Goal: Task Accomplishment & Management: Manage account settings

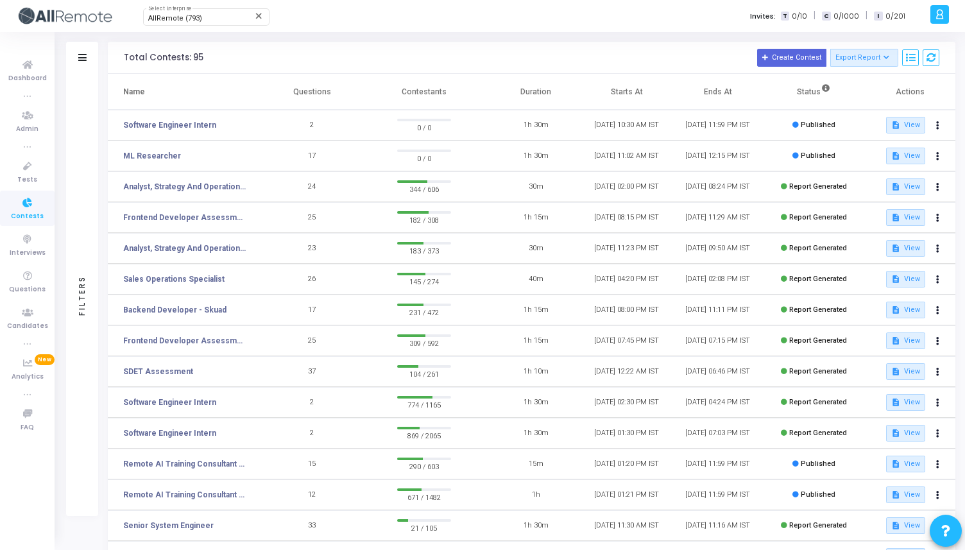
click at [21, 525] on ul "Dashboard true Admin true Tests Contests Interviews Questions Candidates true A…" at bounding box center [27, 291] width 55 height 498
click at [153, 122] on link "Software Engineer Intern" at bounding box center [169, 125] width 93 height 12
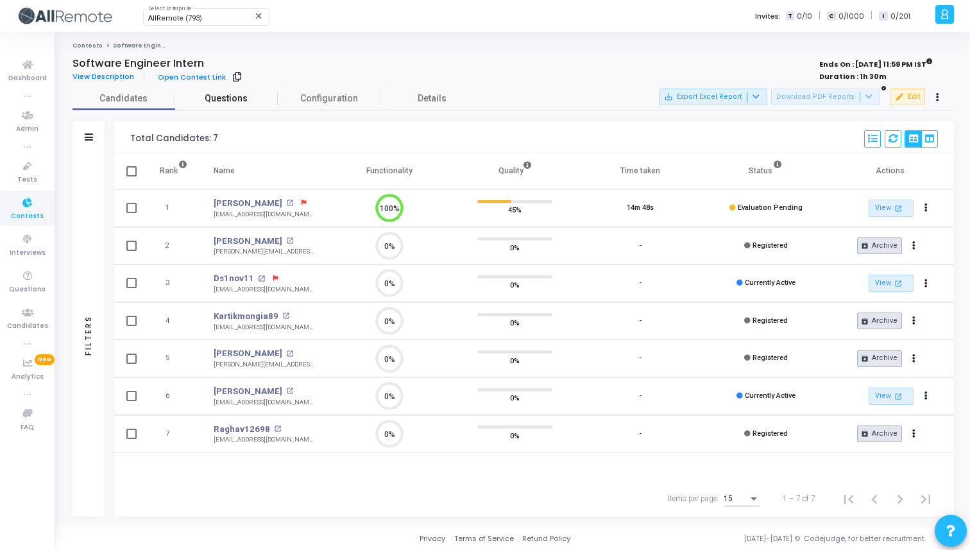
click at [227, 94] on span "Questions" at bounding box center [226, 98] width 103 height 13
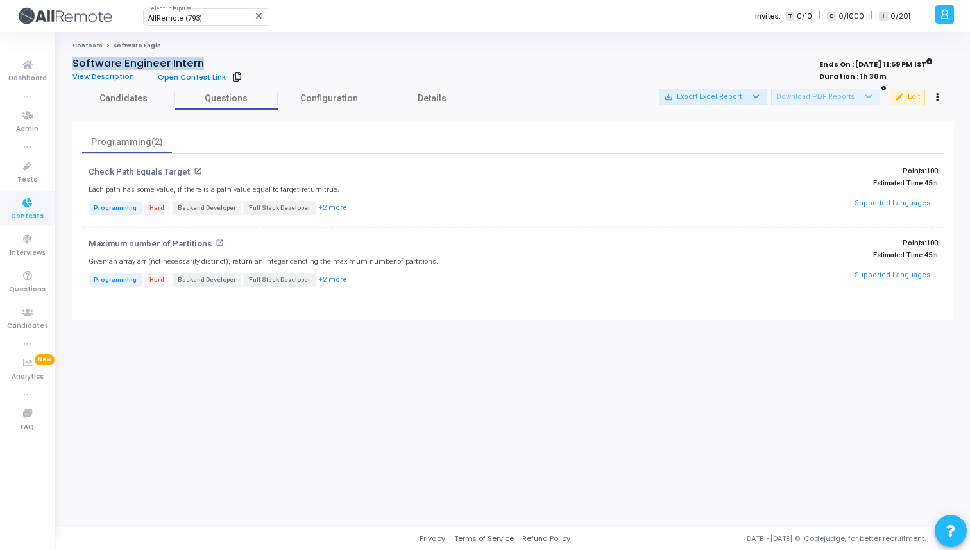
drag, startPoint x: 218, startPoint y: 59, endPoint x: 70, endPoint y: 56, distance: 148.2
click at [69, 56] on div "Contests Software Engineer Intern Software Engineer Intern View Description Ope…" at bounding box center [512, 279] width 913 height 475
copy h4 "Software Engineer Intern"
click at [120, 75] on span "View Description" at bounding box center [103, 76] width 62 height 10
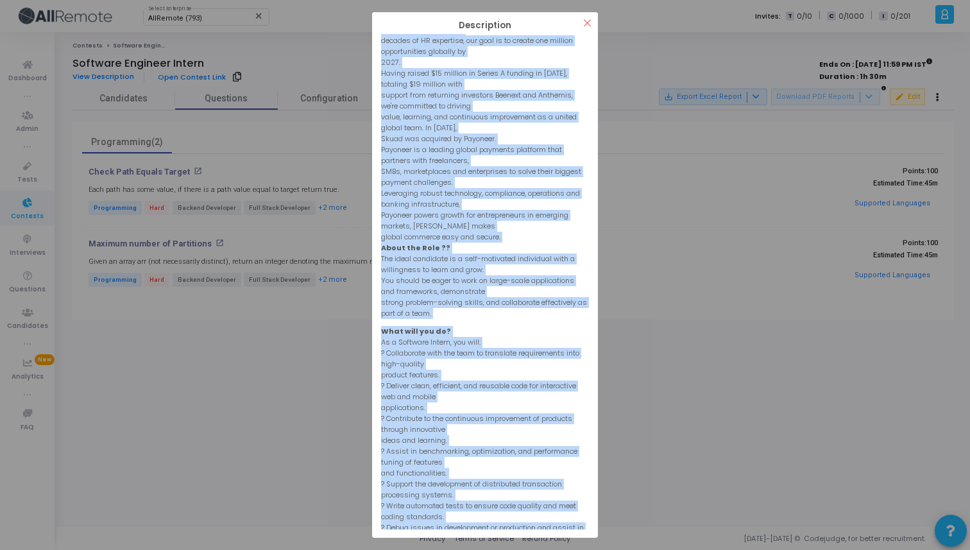
scroll to position [362, 0]
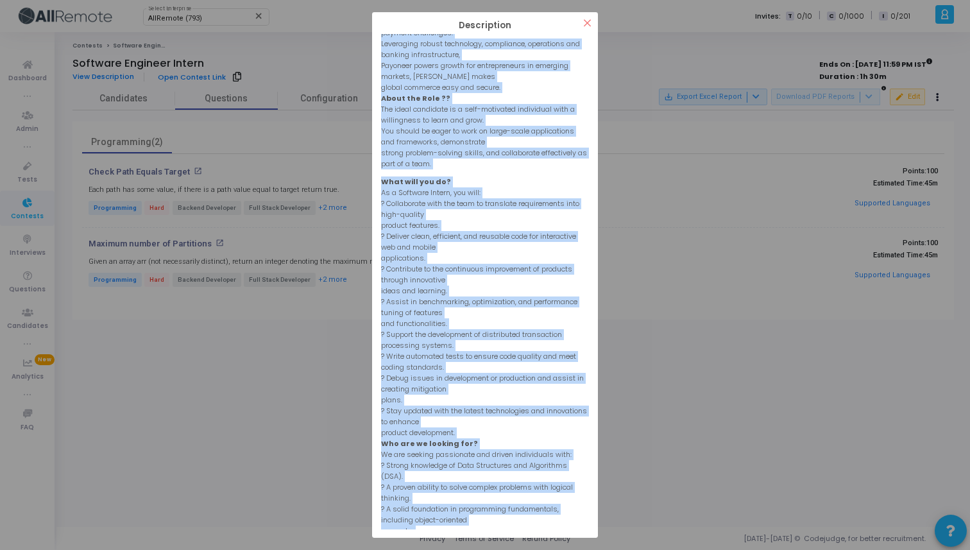
drag, startPoint x: 382, startPoint y: 37, endPoint x: 564, endPoint y: 549, distance: 543.3
click at [564, 549] on div "? ! i Description × Duration: 6 months Location: Gurugram(Work From Office) Abo…" at bounding box center [485, 275] width 970 height 550
copy div "Duration: 6 months Location: Gurugram(Work From Office) About Skuad: a Payoneer…"
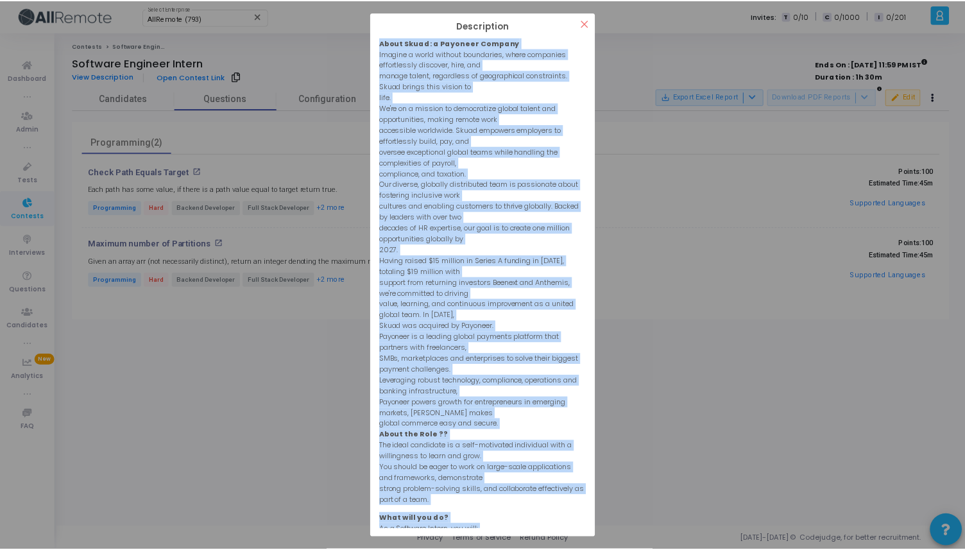
scroll to position [0, 0]
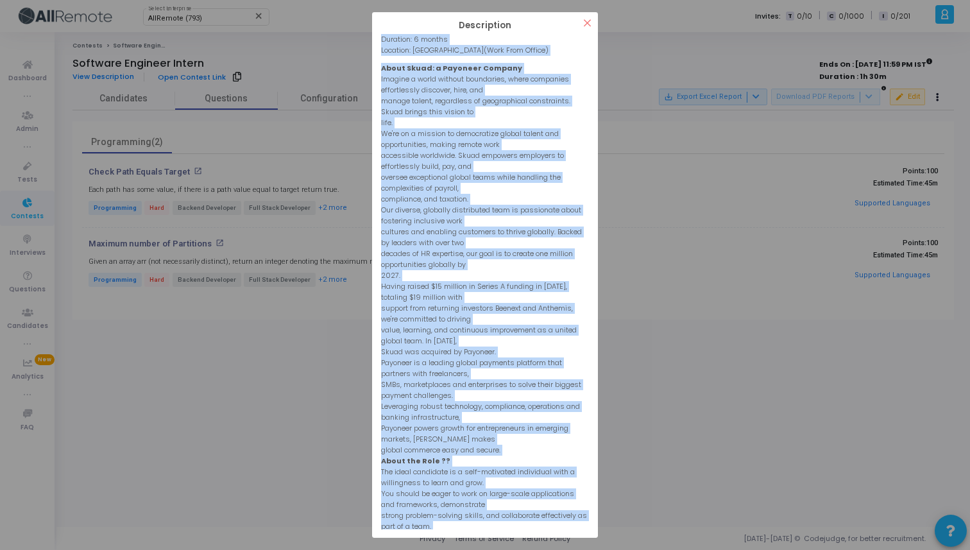
copy div "Duration: 6 months Location: Gurugram(Work From Office) About Skuad: a Payoneer…"
click at [299, 128] on div "? ! i Description × Duration: 6 months Location: Gurugram(Work From Office) Abo…" at bounding box center [485, 275] width 970 height 550
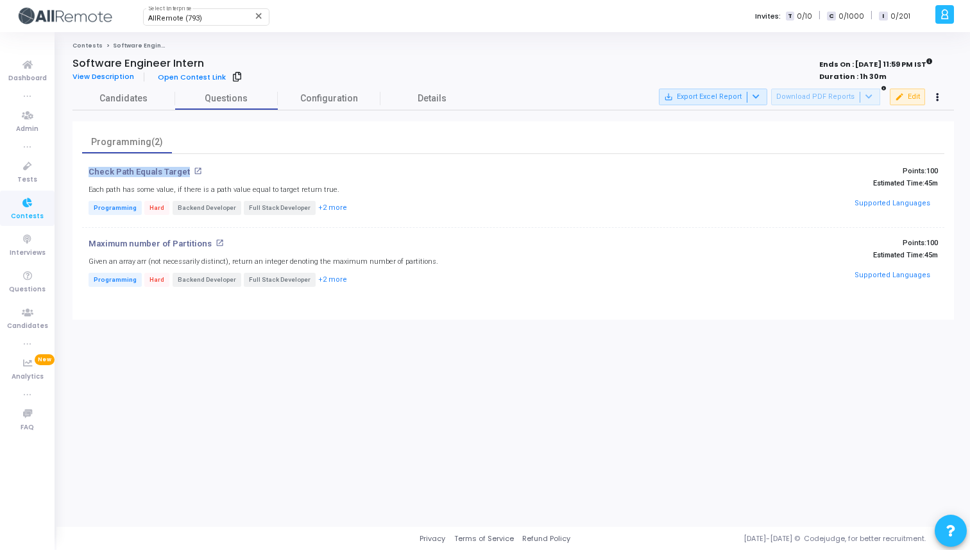
drag, startPoint x: 187, startPoint y: 171, endPoint x: 83, endPoint y: 171, distance: 103.9
click at [83, 171] on div "Check Path Equals Target open_in_new Each path has some value, if there is a pa…" at bounding box center [369, 192] width 575 height 50
copy p "Check Path Equals Target"
drag, startPoint x: 208, startPoint y: 244, endPoint x: 74, endPoint y: 244, distance: 134.1
click at [74, 244] on div "Programming(2) Check Path Equals Target open_in_new Each path has some value, i…" at bounding box center [512, 220] width 881 height 198
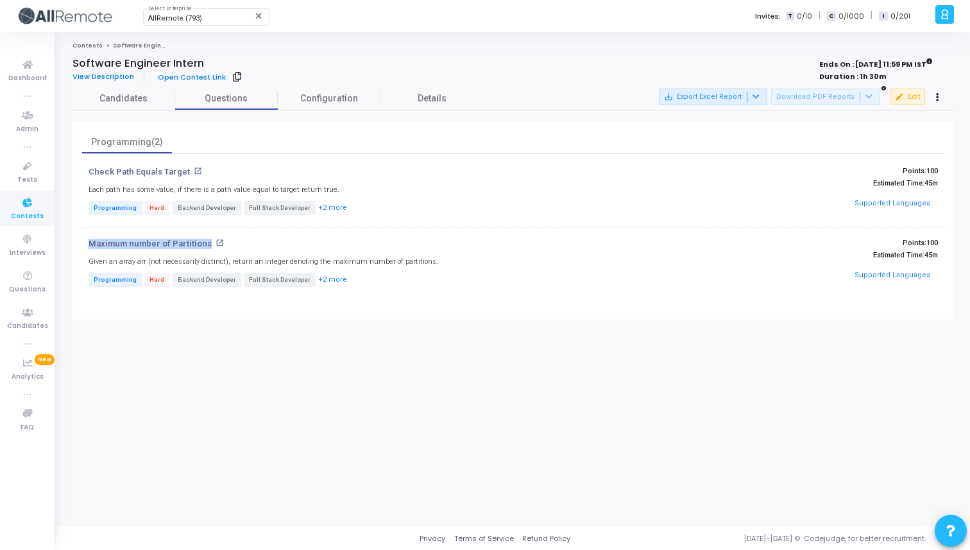
copy p "Maximum number of Partitions"
click at [331, 93] on span "Configuration" at bounding box center [329, 98] width 103 height 13
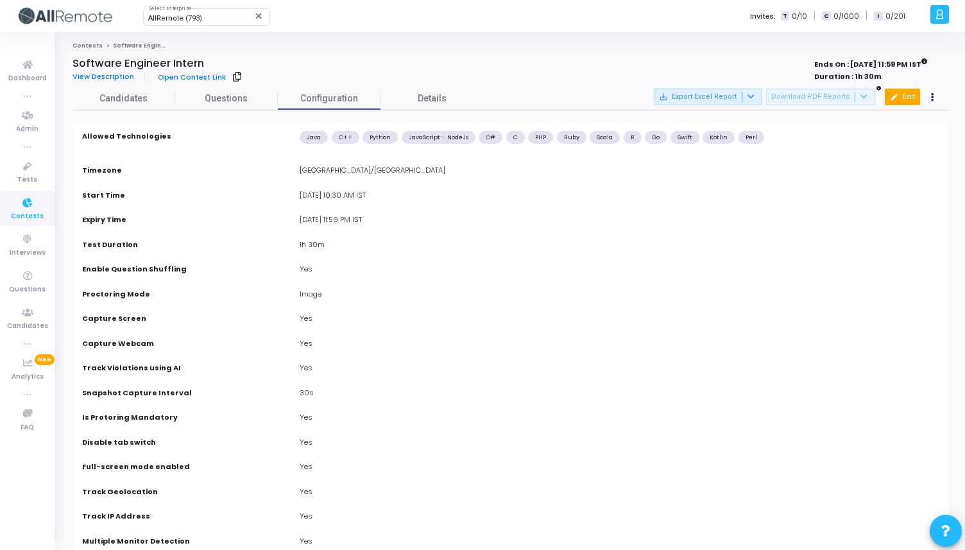
click at [912, 99] on button "edit Edit" at bounding box center [902, 97] width 35 height 17
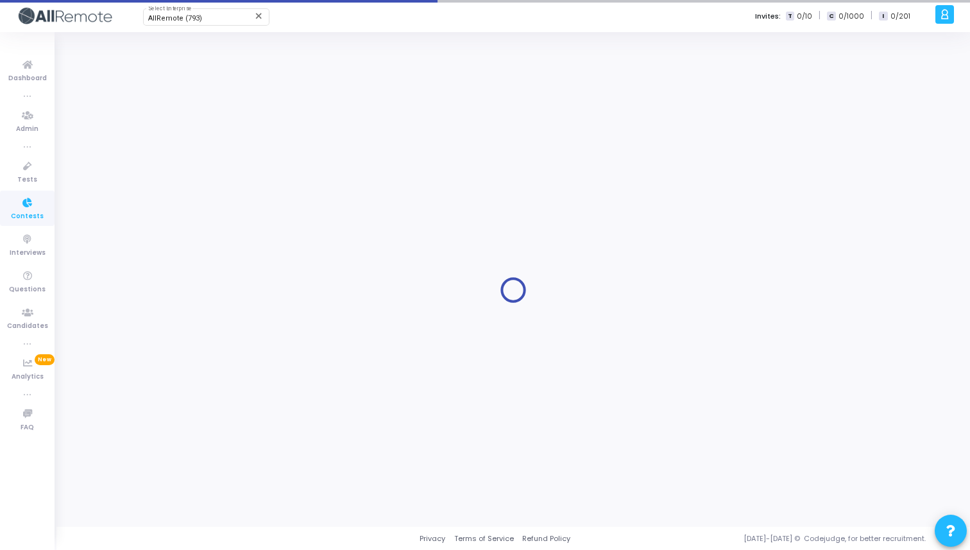
type input "Software Engineer Intern"
type input "8/22/2025, 10:30 AM"
type input "[DATE] 11:59 PM"
type input "1"
type input "30"
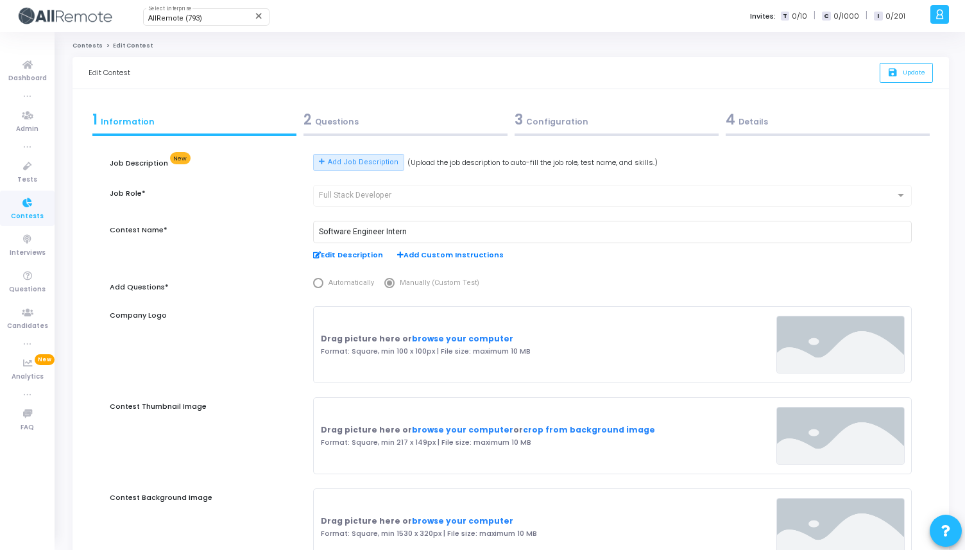
click at [561, 124] on div "3 Configuration" at bounding box center [616, 119] width 204 height 21
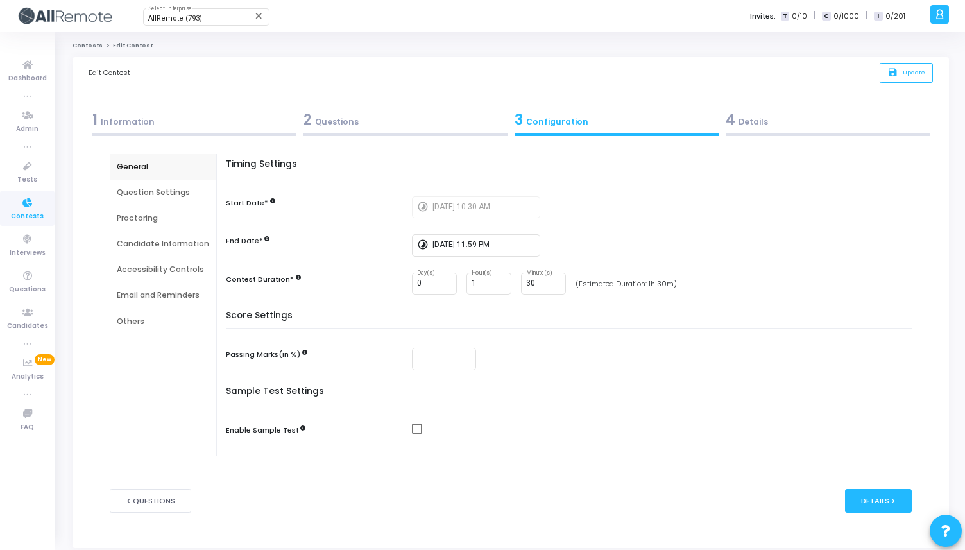
click at [169, 191] on div "Question Settings" at bounding box center [163, 193] width 92 height 12
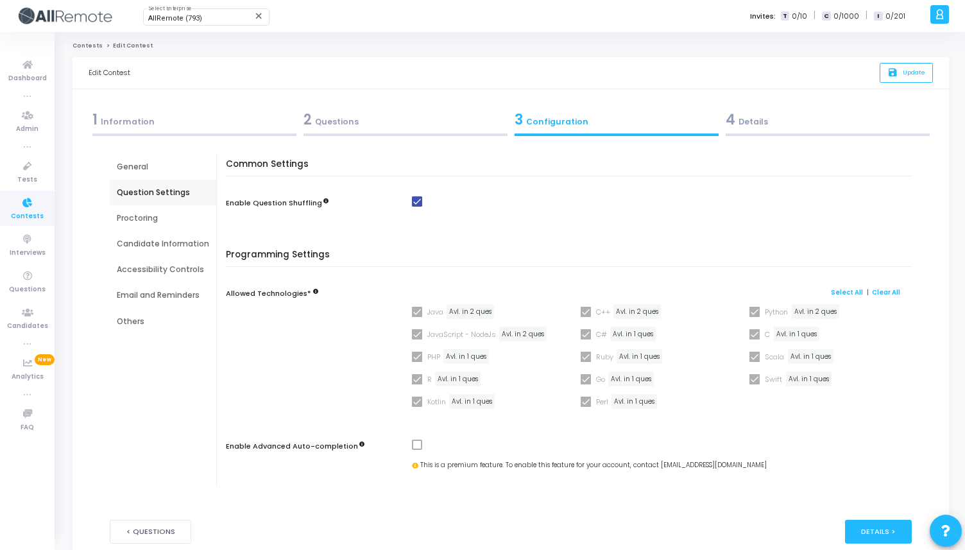
click at [145, 221] on div "Proctoring" at bounding box center [163, 218] width 92 height 12
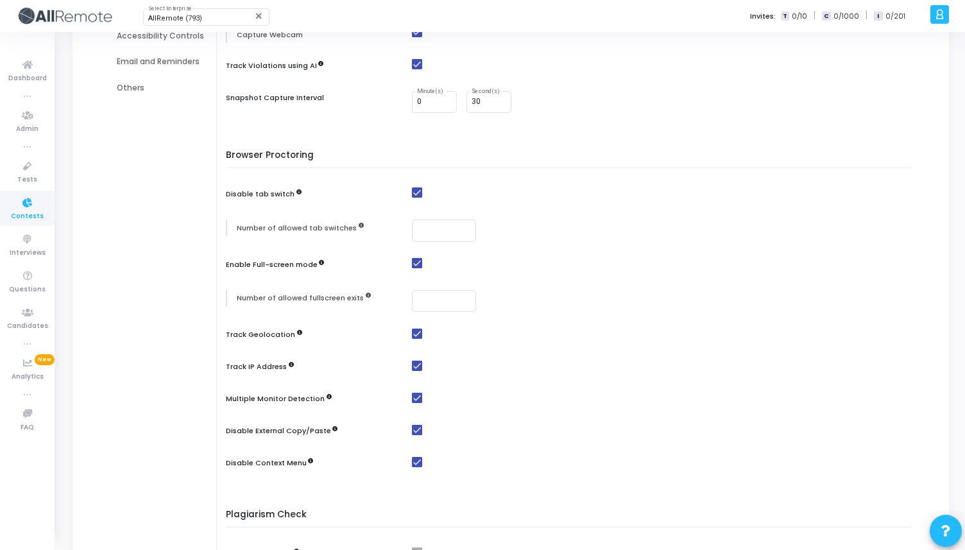
scroll to position [107, 0]
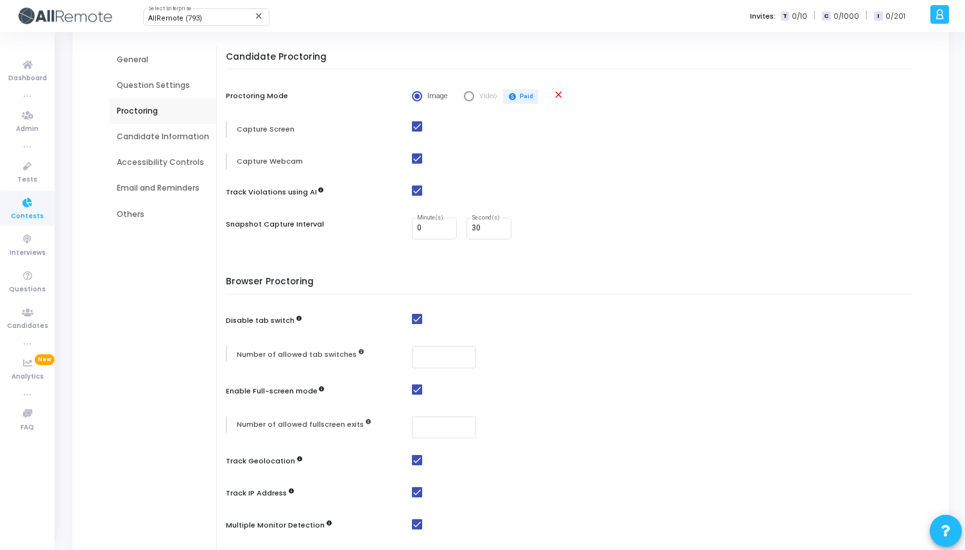
click at [174, 131] on div "Candidate Information" at bounding box center [163, 137] width 92 height 12
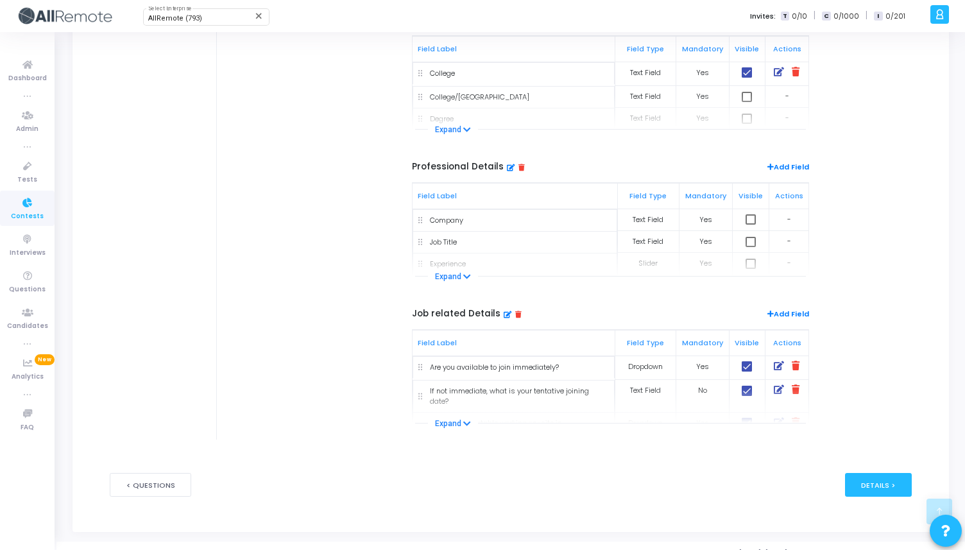
scroll to position [441, 0]
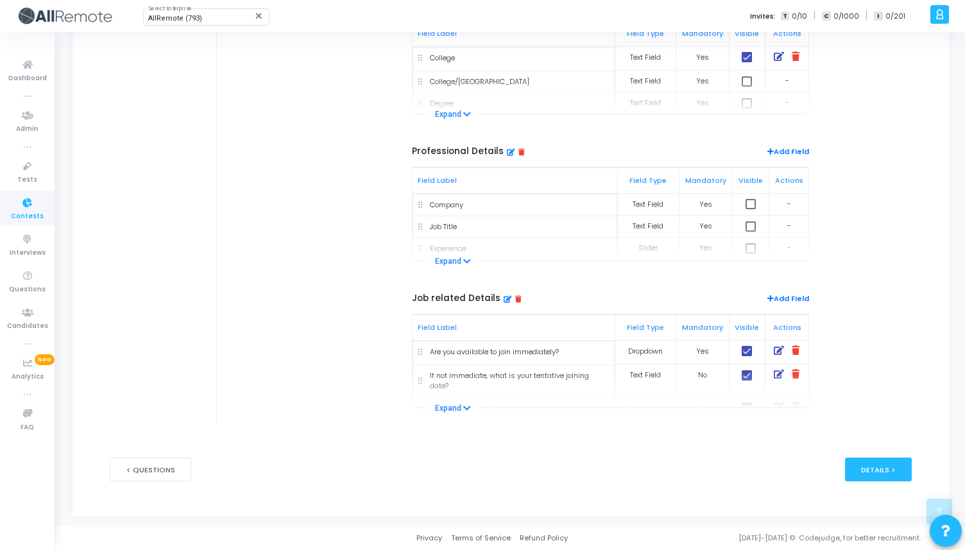
click at [567, 352] on div "Are you available to join immediately?" at bounding box center [513, 351] width 191 height 11
drag, startPoint x: 561, startPoint y: 349, endPoint x: 453, endPoint y: 349, distance: 107.1
click at [777, 356] on span at bounding box center [779, 352] width 10 height 10
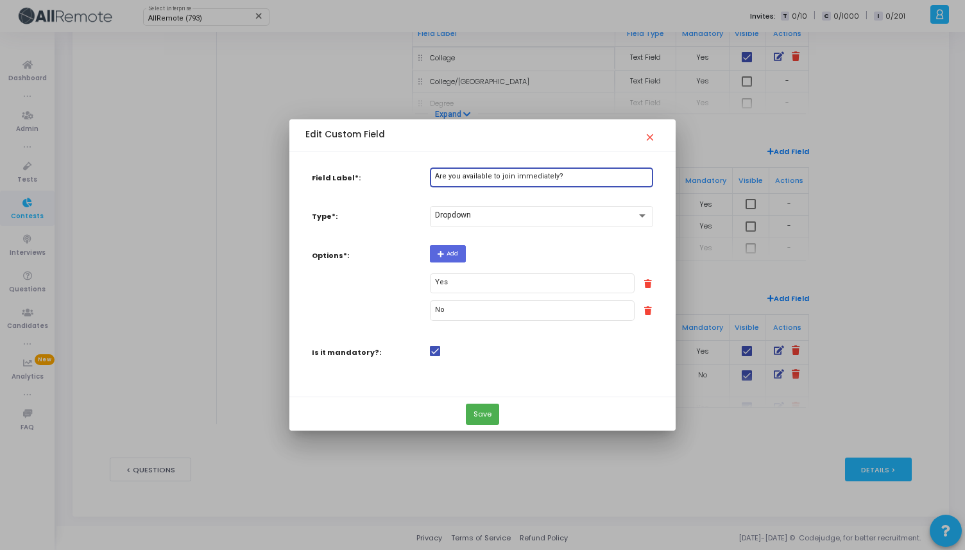
drag, startPoint x: 558, startPoint y: 176, endPoint x: 432, endPoint y: 176, distance: 125.7
click at [432, 176] on div "Are you available to join immediately?" at bounding box center [541, 176] width 223 height 22
click at [649, 138] on mat-icon "close" at bounding box center [651, 133] width 15 height 15
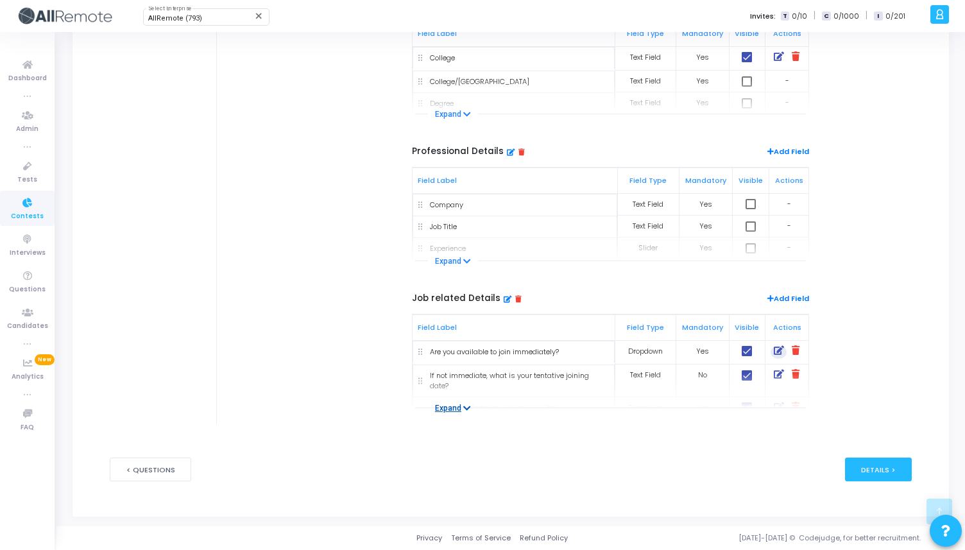
click at [470, 408] on button "Expand" at bounding box center [453, 408] width 50 height 13
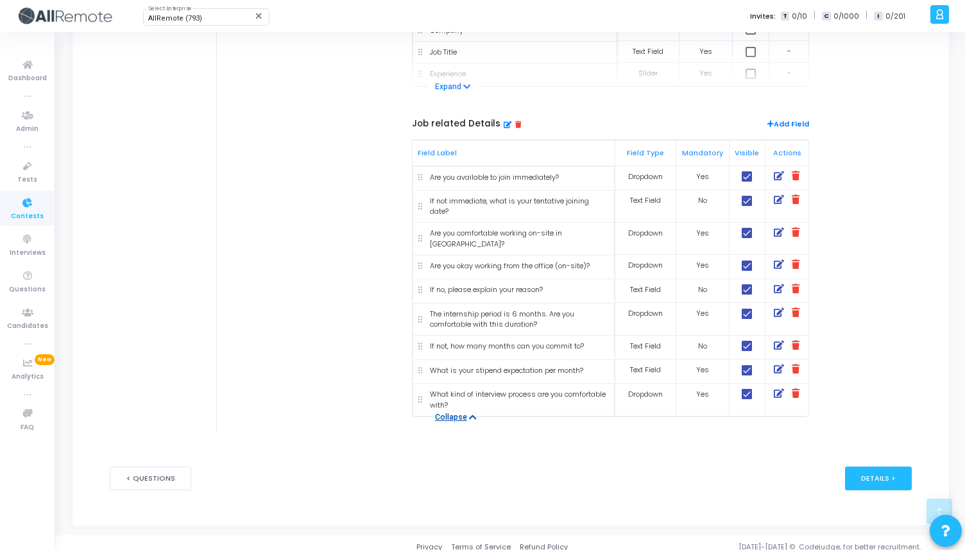
scroll to position [616, 0]
click at [777, 201] on icon at bounding box center [779, 200] width 10 height 10
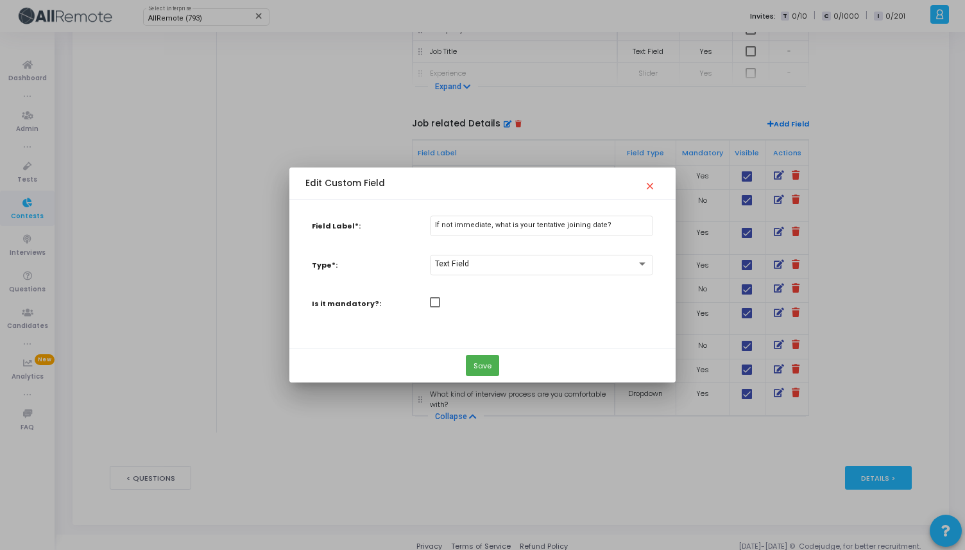
scroll to position [0, 0]
drag, startPoint x: 602, startPoint y: 224, endPoint x: 384, endPoint y: 223, distance: 218.1
click at [384, 223] on div "Field Label*: If not immediate, what is your tentative joining date?" at bounding box center [482, 228] width 354 height 25
click at [650, 190] on span "close" at bounding box center [651, 183] width 15 height 19
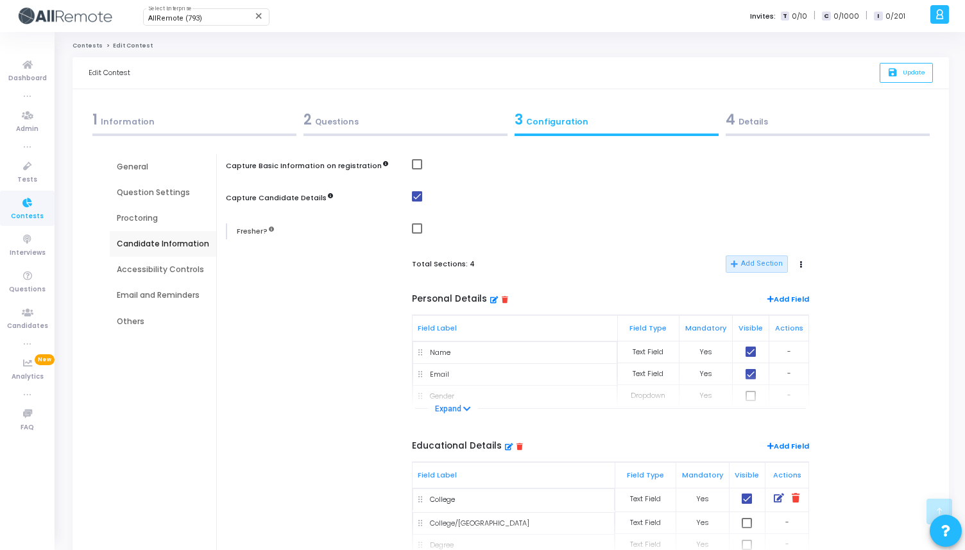
scroll to position [616, 0]
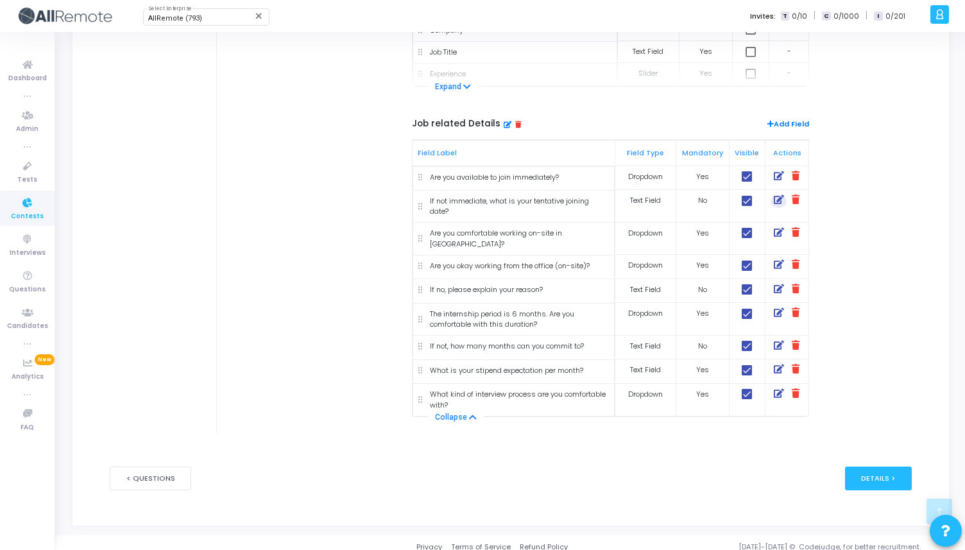
click at [780, 231] on icon at bounding box center [779, 233] width 10 height 10
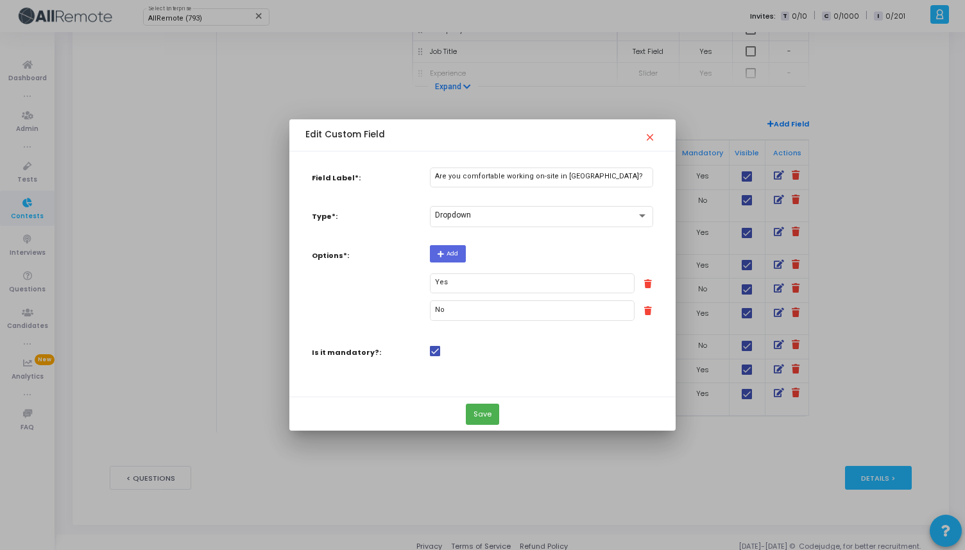
scroll to position [0, 0]
drag, startPoint x: 591, startPoint y: 177, endPoint x: 428, endPoint y: 177, distance: 162.3
click at [428, 177] on div "Are you comfortable working on-site in [GEOGRAPHIC_DATA]?" at bounding box center [541, 179] width 236 height 25
click at [648, 139] on mat-icon "close" at bounding box center [651, 133] width 15 height 15
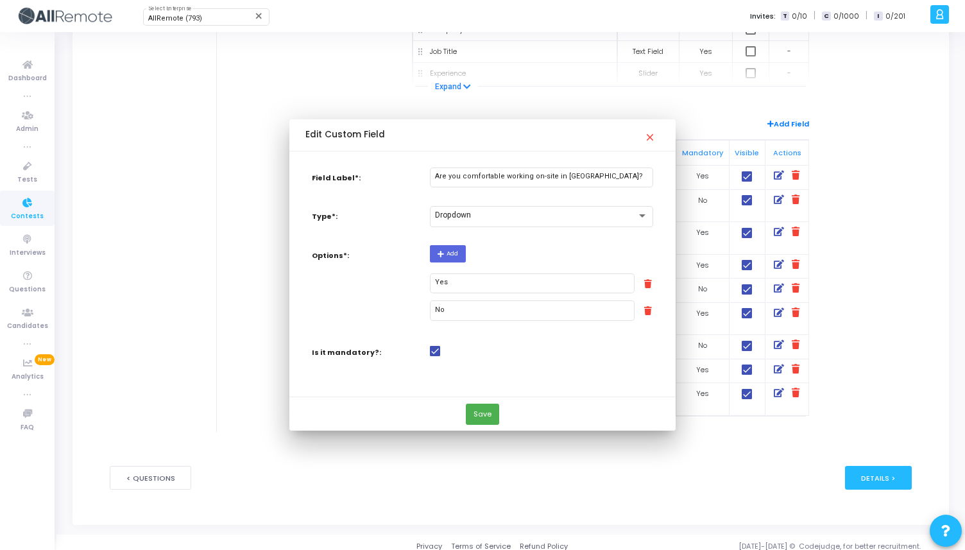
scroll to position [616, 0]
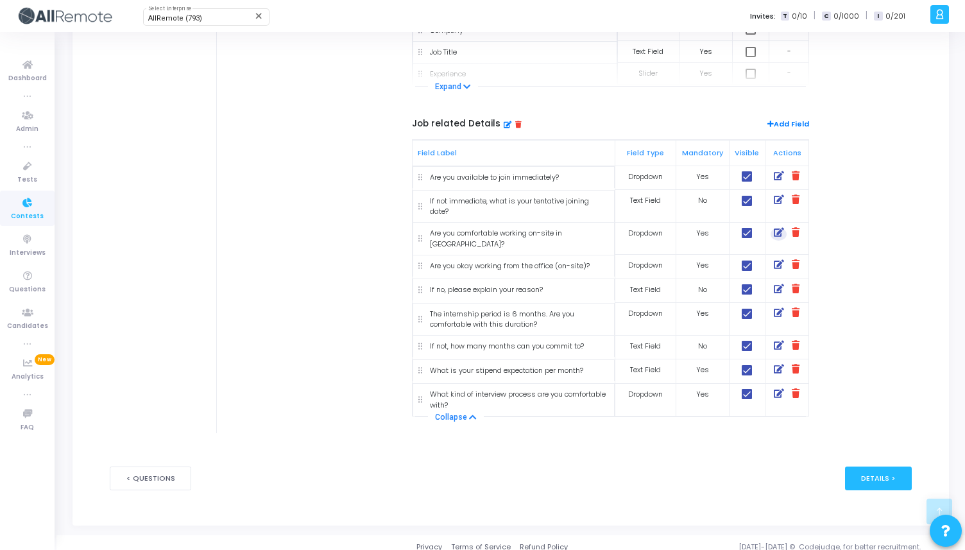
click at [775, 260] on icon at bounding box center [779, 265] width 10 height 10
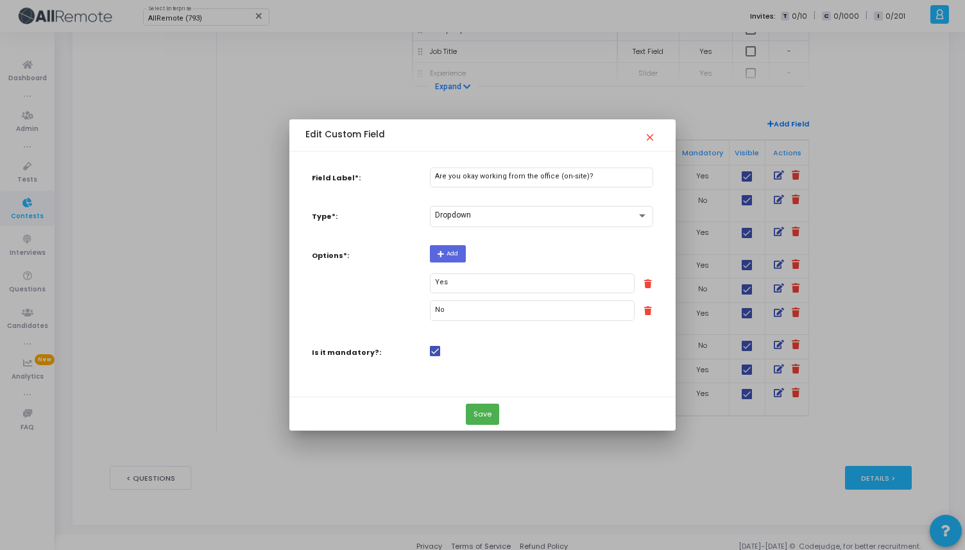
scroll to position [0, 0]
drag, startPoint x: 588, startPoint y: 176, endPoint x: 426, endPoint y: 174, distance: 162.3
click at [426, 174] on div "Are you okay working from the office (on-site)?" at bounding box center [541, 179] width 236 height 25
click at [649, 137] on mat-icon "close" at bounding box center [651, 133] width 15 height 15
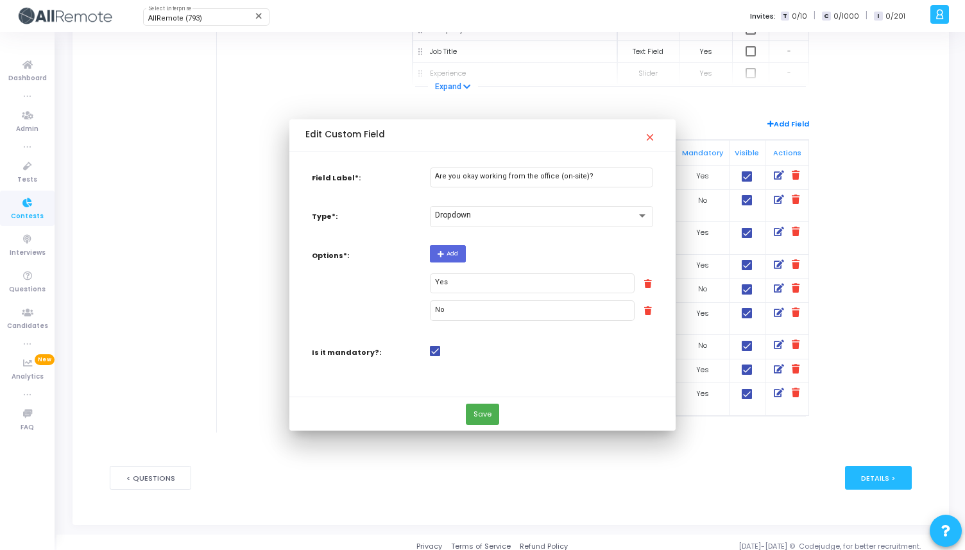
scroll to position [616, 0]
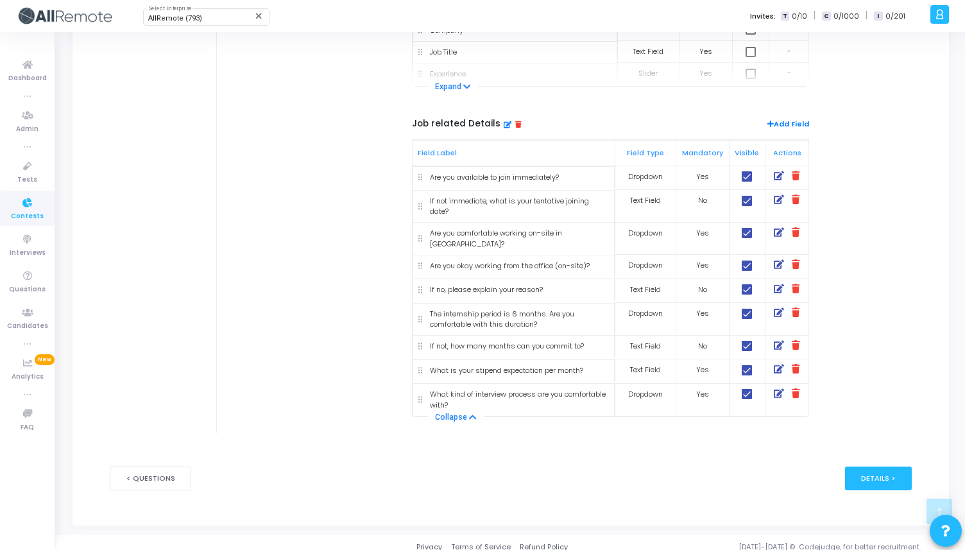
click at [777, 284] on icon at bounding box center [779, 289] width 10 height 10
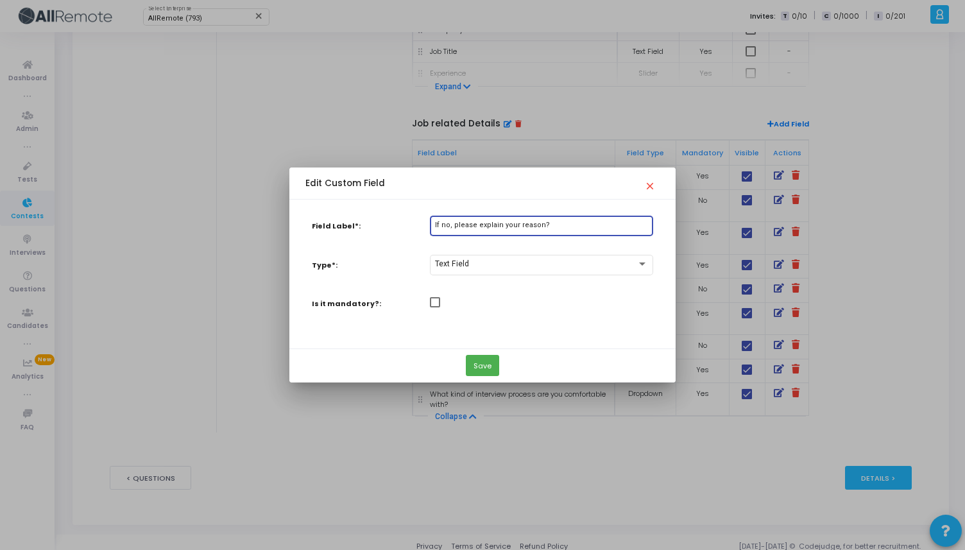
drag, startPoint x: 545, startPoint y: 225, endPoint x: 398, endPoint y: 225, distance: 146.2
click at [398, 225] on div "Field Label*: If no, please explain your reason?" at bounding box center [482, 228] width 354 height 25
click at [652, 182] on mat-icon "close" at bounding box center [651, 181] width 15 height 15
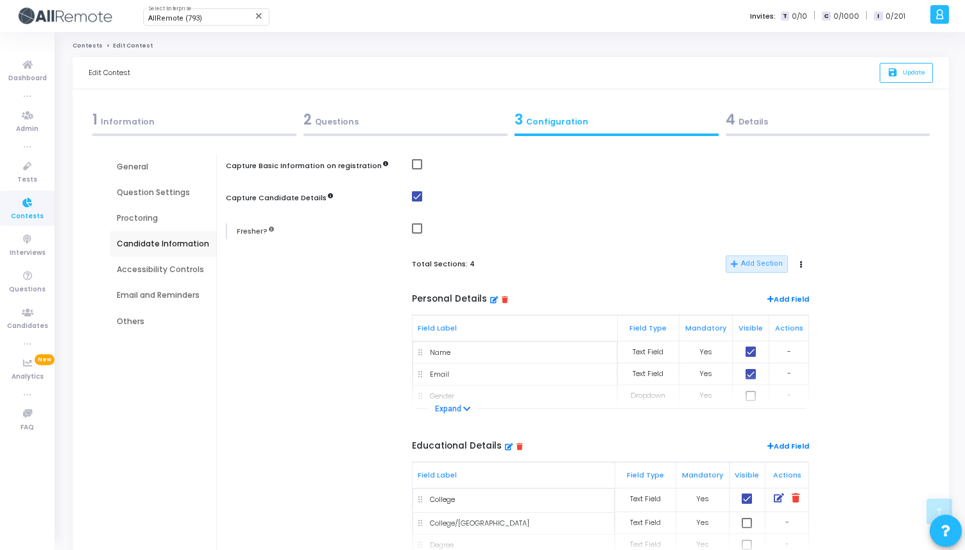
scroll to position [616, 0]
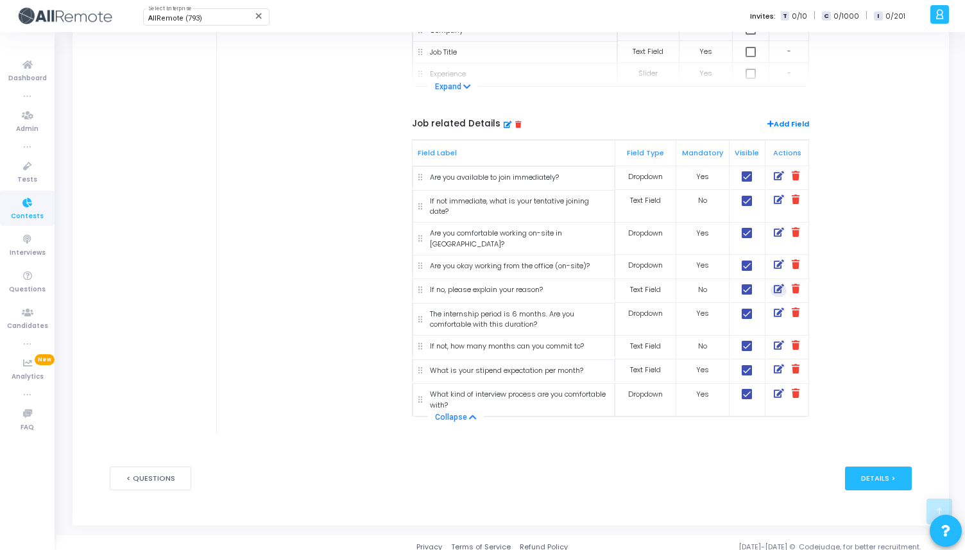
click at [779, 308] on icon at bounding box center [779, 313] width 10 height 10
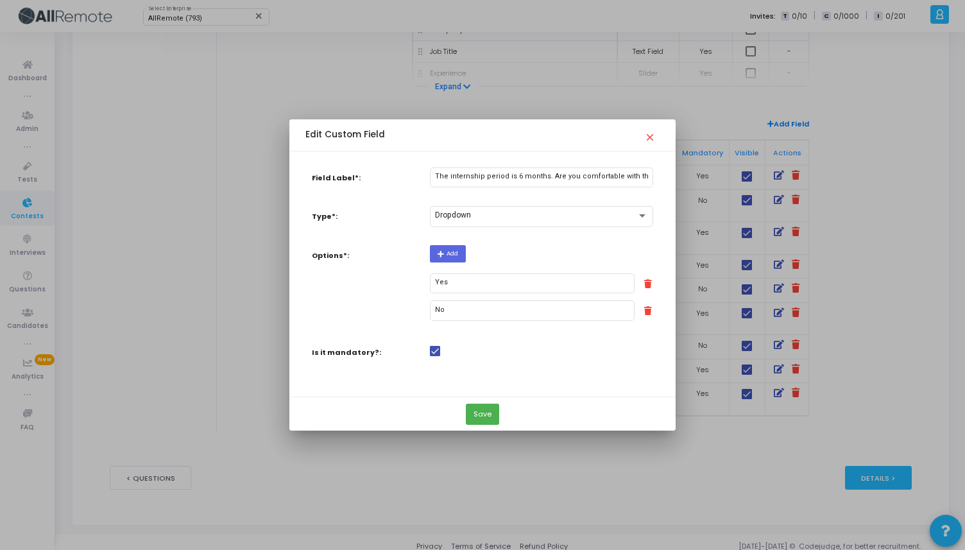
scroll to position [0, 0]
click at [604, 172] on div "The internship period is 6 months. Are you comfortable with this duration?" at bounding box center [541, 176] width 212 height 22
click at [651, 136] on mat-icon "close" at bounding box center [651, 133] width 15 height 15
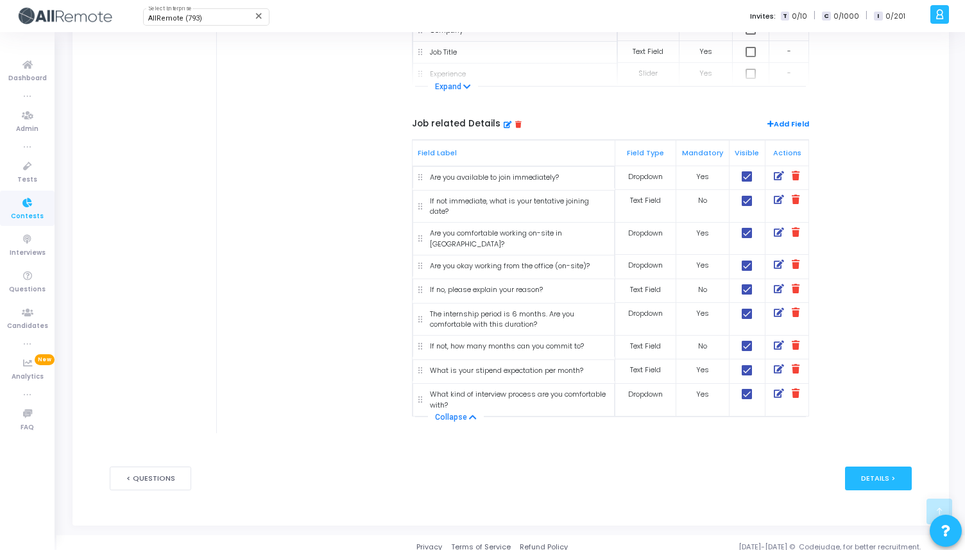
click at [780, 341] on icon at bounding box center [779, 346] width 10 height 10
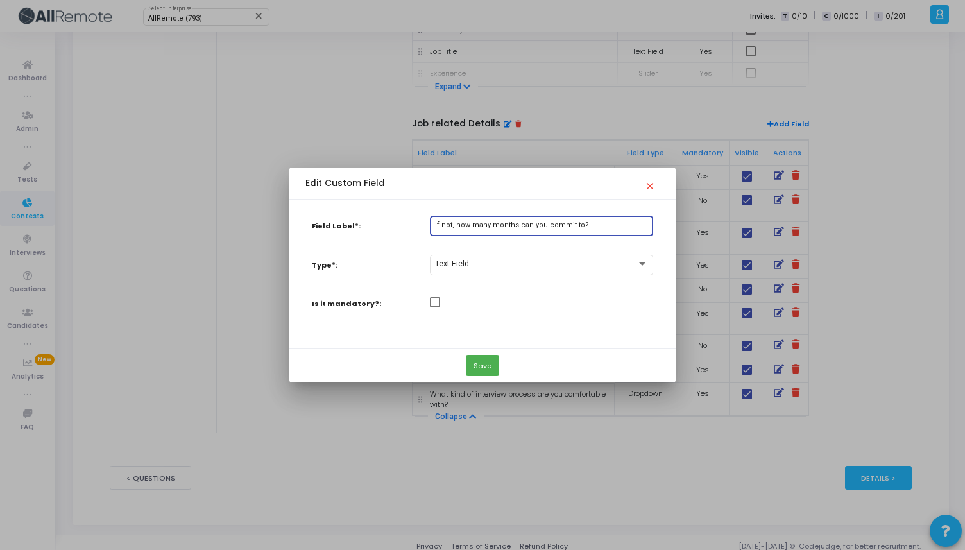
drag, startPoint x: 580, startPoint y: 227, endPoint x: 409, endPoint y: 217, distance: 171.6
click at [409, 217] on div "Field Label*: If not, how many months can you commit to?" at bounding box center [482, 228] width 354 height 25
click at [652, 183] on mat-icon "close" at bounding box center [651, 181] width 15 height 15
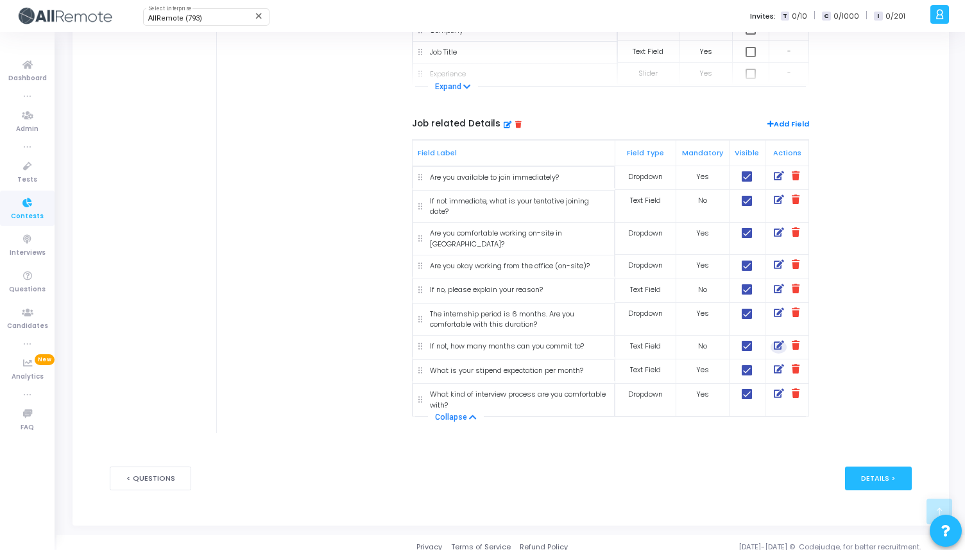
click at [779, 364] on icon at bounding box center [779, 369] width 10 height 10
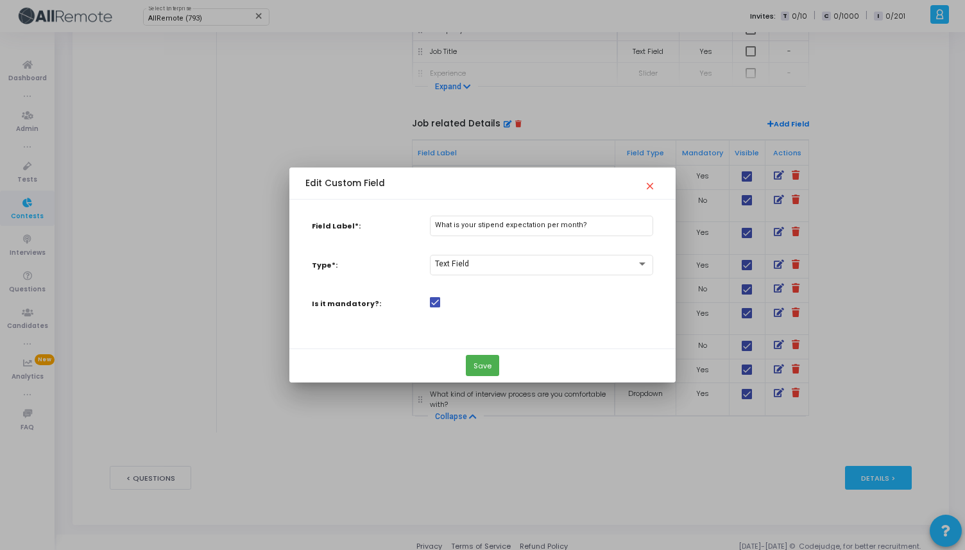
scroll to position [0, 0]
drag, startPoint x: 581, startPoint y: 225, endPoint x: 414, endPoint y: 225, distance: 166.8
click at [414, 225] on div "Field Label*: What is your stipend expectation per month?" at bounding box center [482, 228] width 354 height 25
click at [650, 184] on mat-icon "close" at bounding box center [651, 181] width 15 height 15
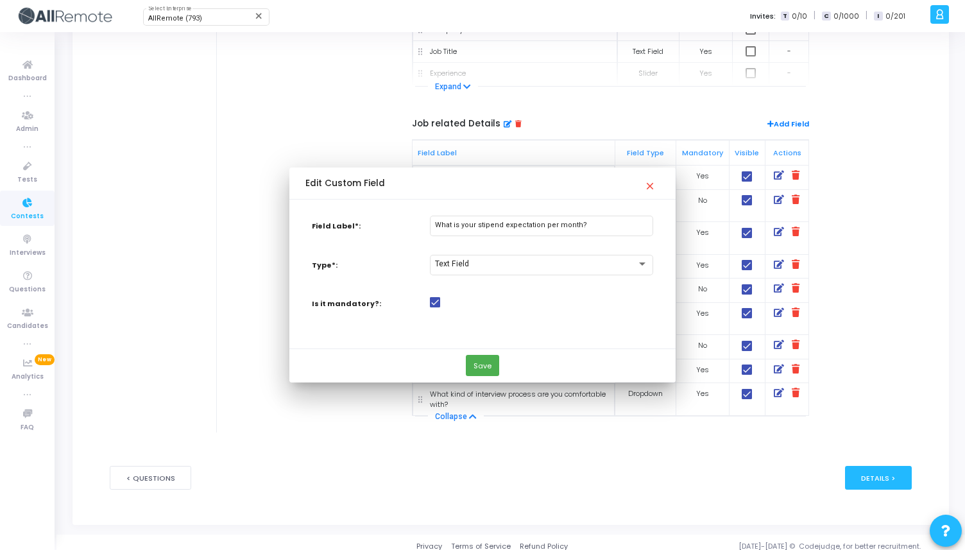
scroll to position [616, 0]
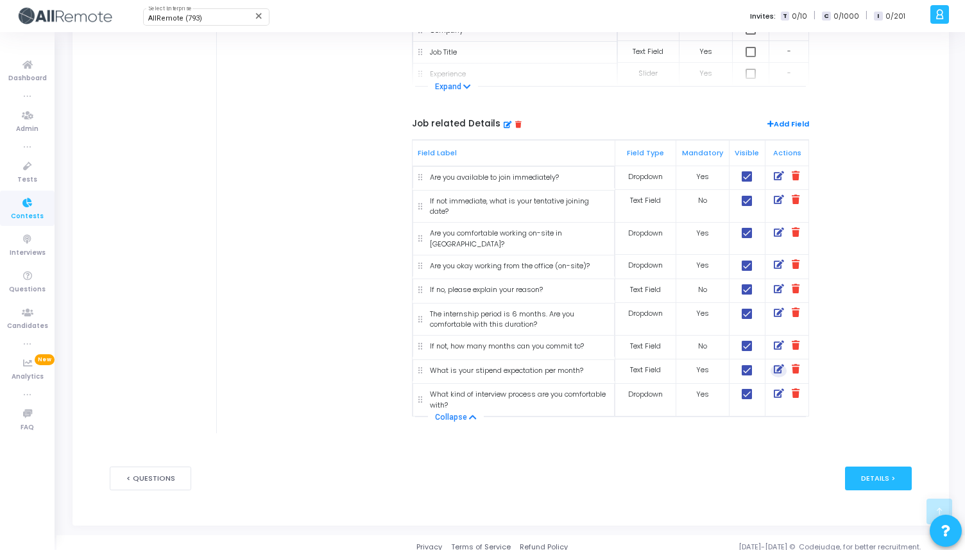
click at [779, 389] on icon at bounding box center [779, 394] width 10 height 10
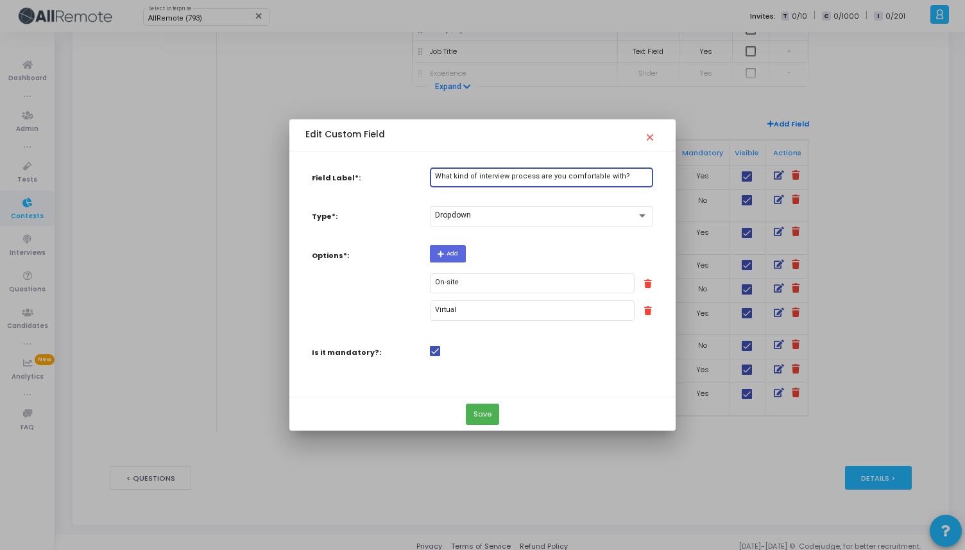
drag, startPoint x: 617, startPoint y: 175, endPoint x: 365, endPoint y: 175, distance: 252.1
click at [365, 175] on div "Field Label*: What kind of interview process are you comfortable with?" at bounding box center [482, 179] width 354 height 25
click at [310, 67] on div at bounding box center [482, 275] width 965 height 550
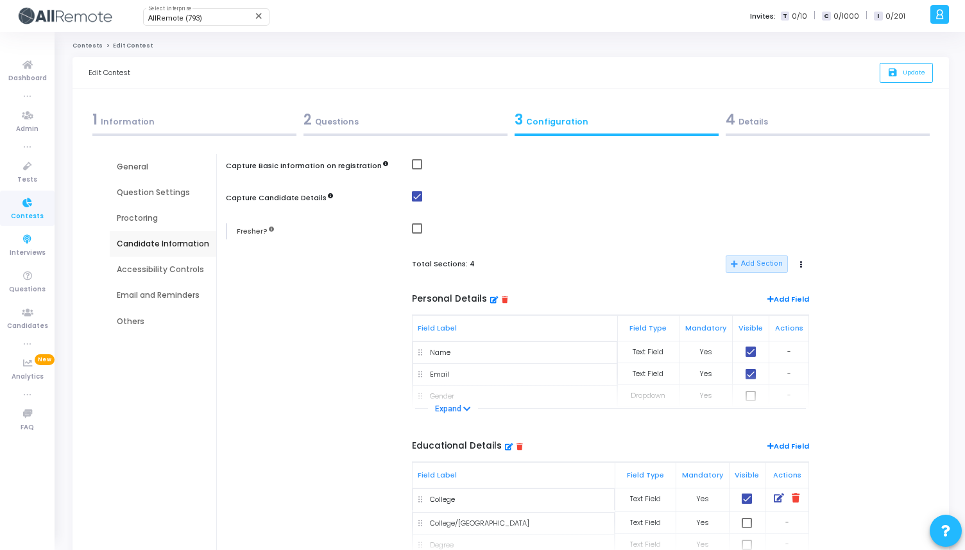
click at [155, 296] on div "Email and Reminders" at bounding box center [163, 295] width 92 height 12
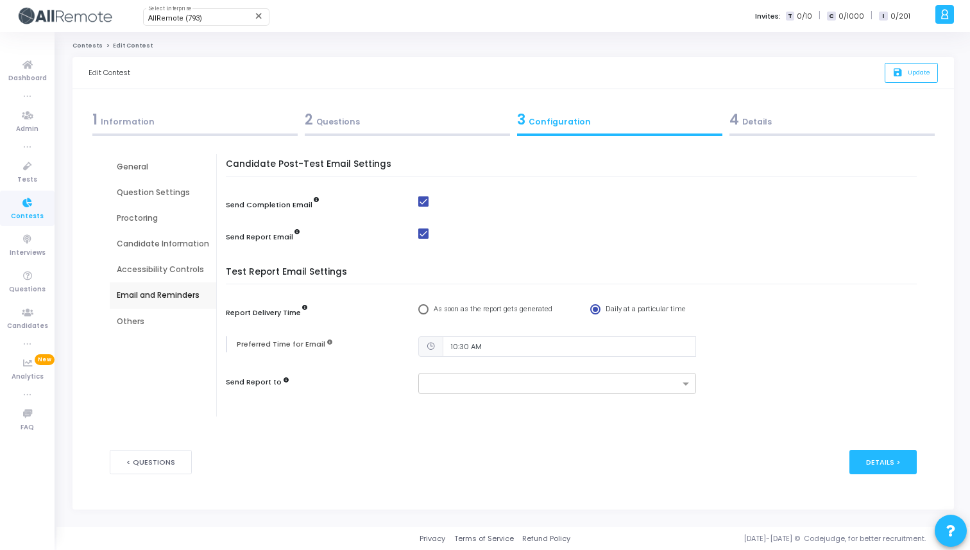
click at [149, 316] on div "Others" at bounding box center [163, 322] width 92 height 12
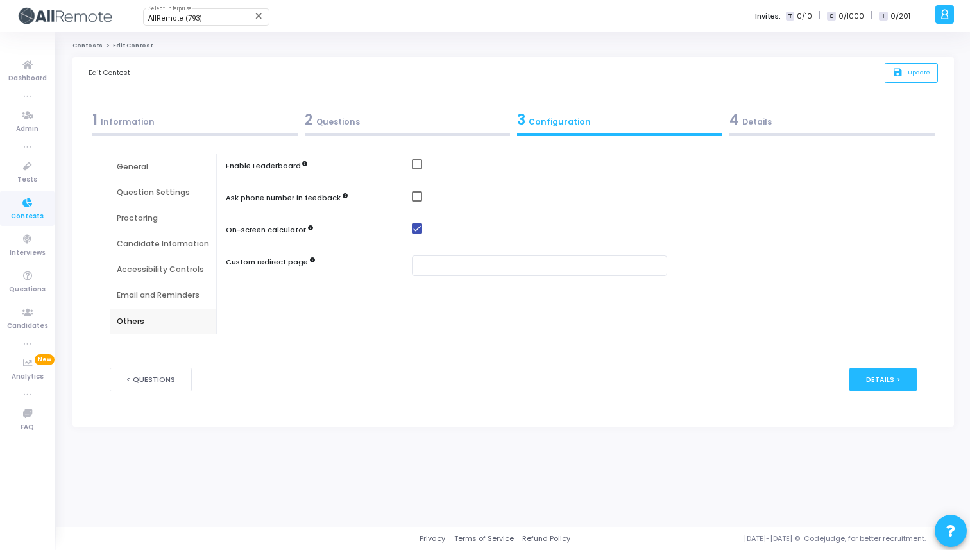
click at [167, 287] on div "Email and Reminders" at bounding box center [163, 295] width 106 height 26
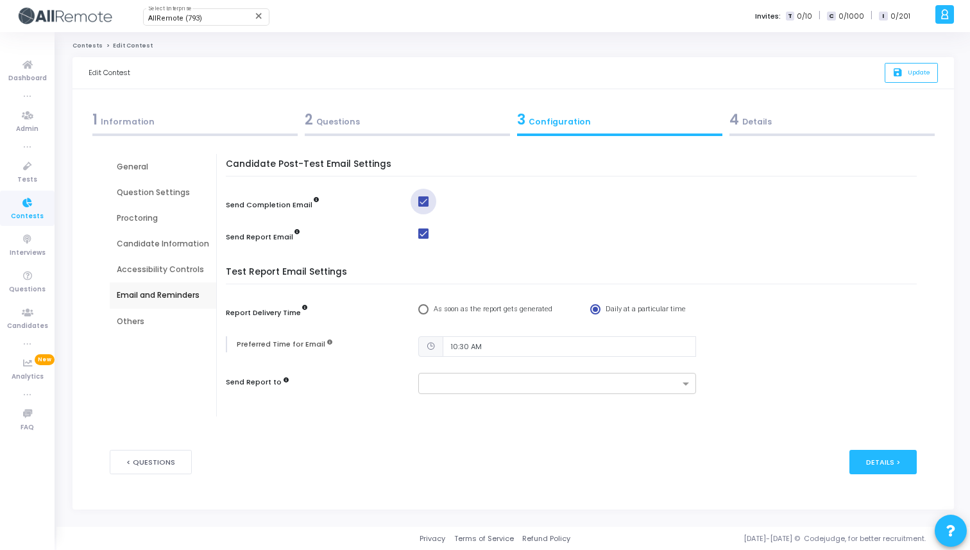
click at [422, 204] on span at bounding box center [423, 201] width 10 height 10
click at [423, 207] on input "checkbox" at bounding box center [423, 207] width 1 height 1
click at [422, 204] on span at bounding box center [423, 201] width 10 height 10
click at [423, 207] on input "checkbox" at bounding box center [423, 207] width 1 height 1
checkbox input "true"
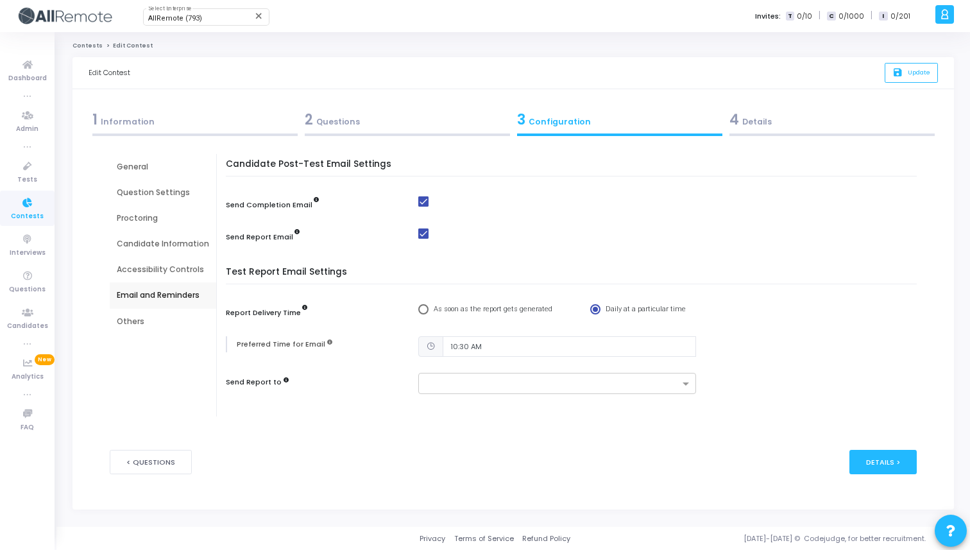
click at [418, 234] on span at bounding box center [423, 233] width 10 height 10
click at [423, 239] on input "checkbox" at bounding box center [423, 239] width 1 height 1
checkbox input "false"
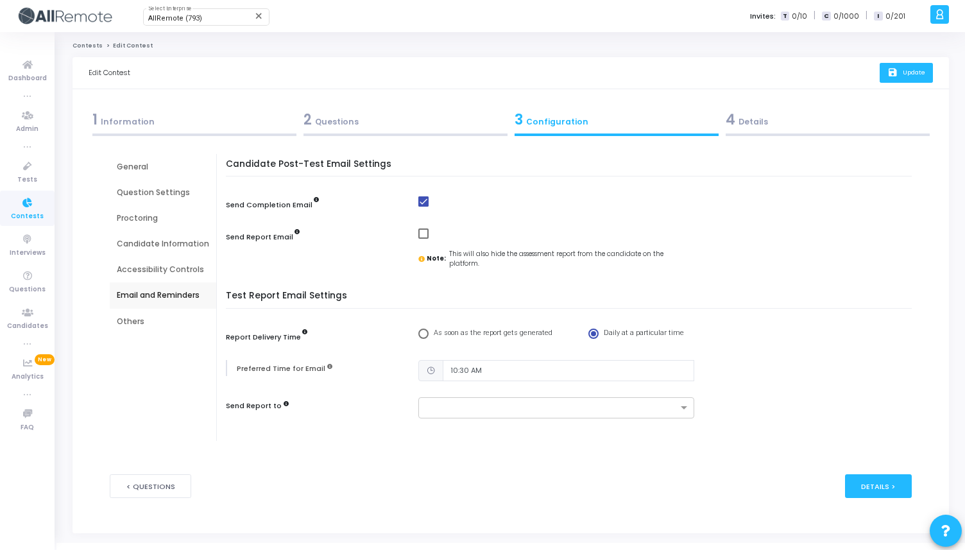
click at [911, 69] on span "Update" at bounding box center [914, 72] width 22 height 8
click at [743, 121] on div "4 Details" at bounding box center [827, 119] width 204 height 21
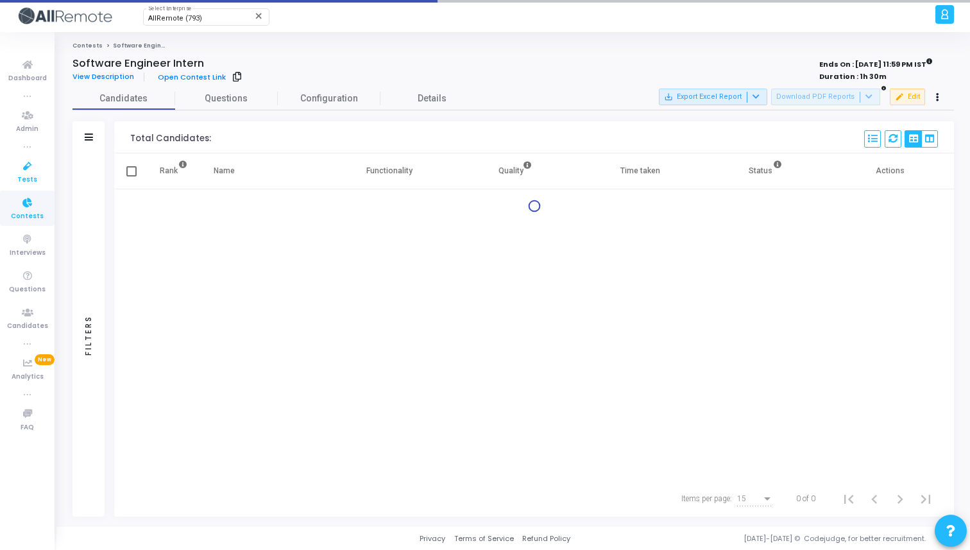
click at [35, 175] on span "Tests" at bounding box center [27, 179] width 20 height 11
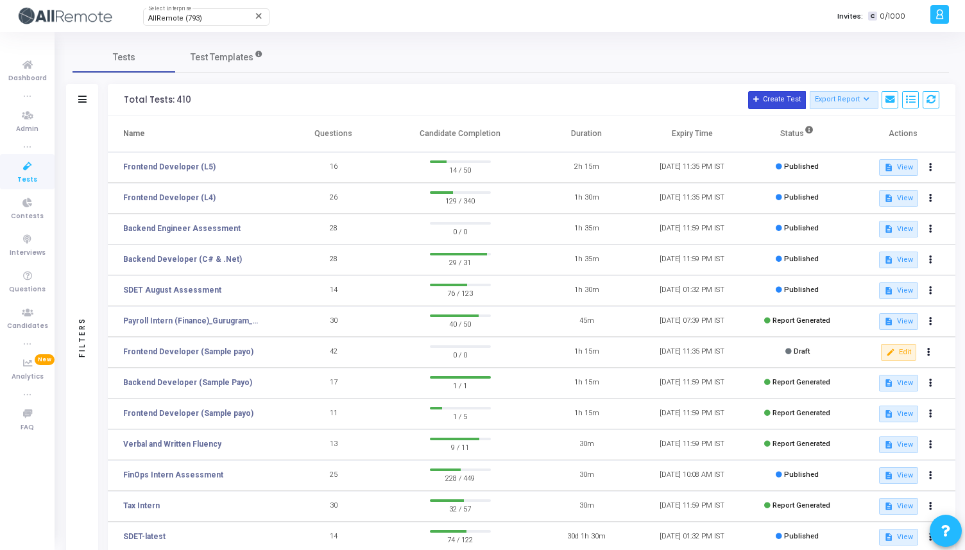
click at [771, 93] on button "Create Test" at bounding box center [777, 100] width 58 height 18
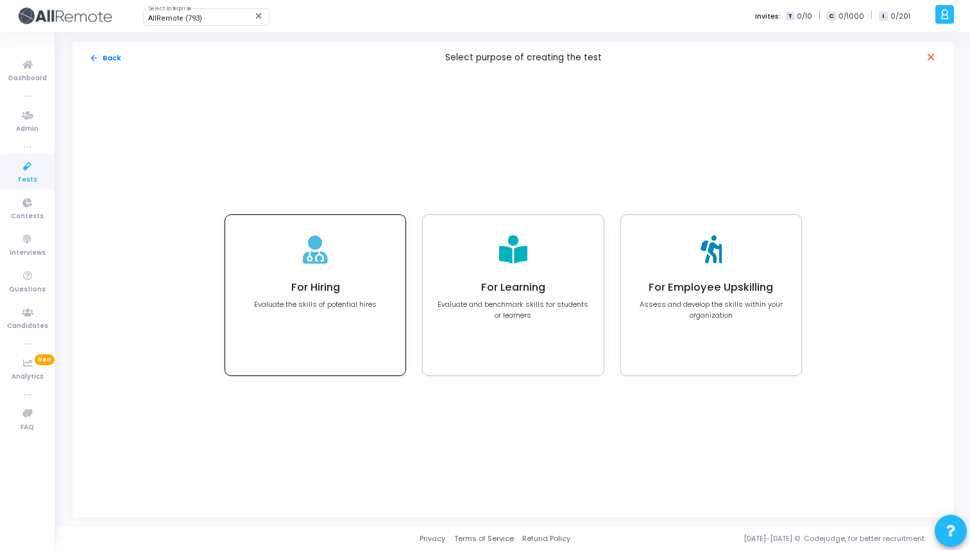
click at [366, 267] on div "For Hiring Evaluate the skills of potential hires" at bounding box center [315, 295] width 180 height 160
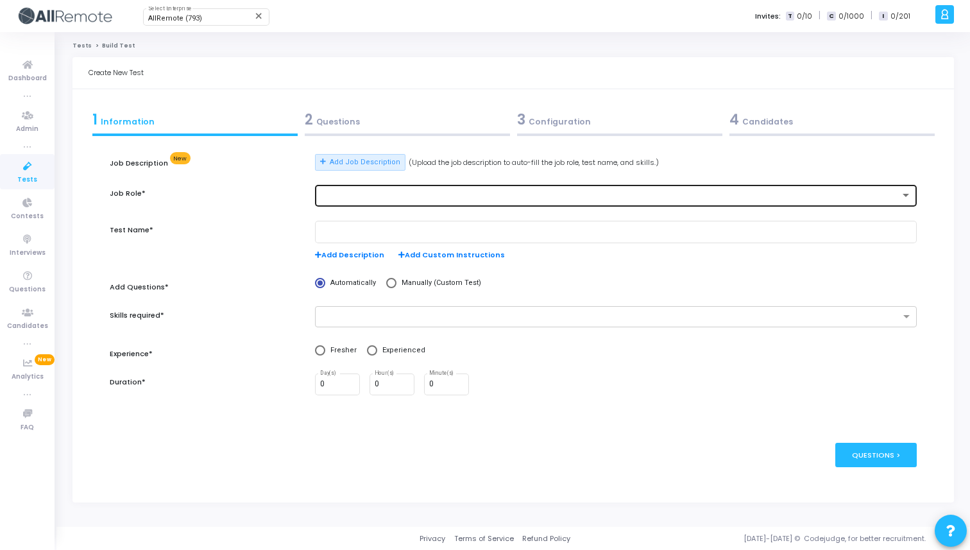
click at [373, 191] on div at bounding box center [610, 195] width 580 height 9
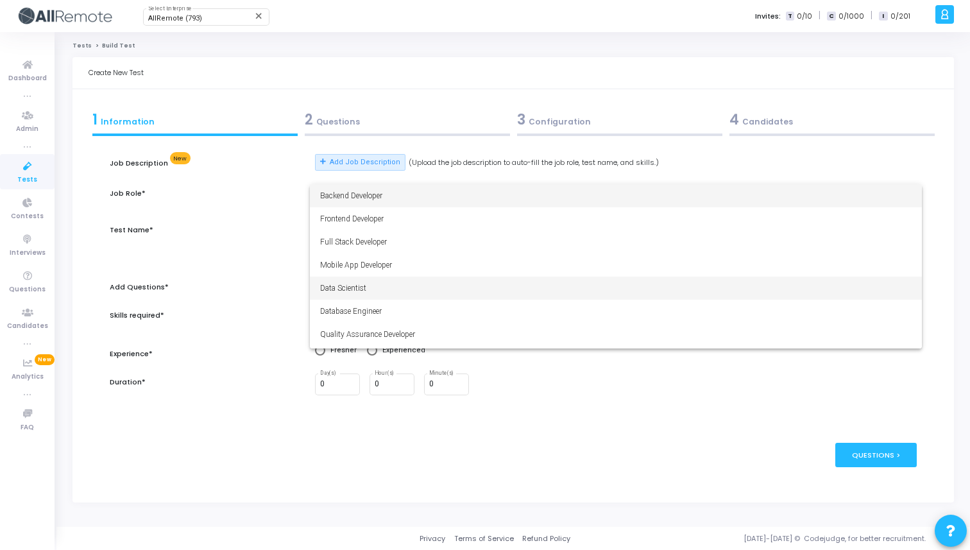
scroll to position [90, 0]
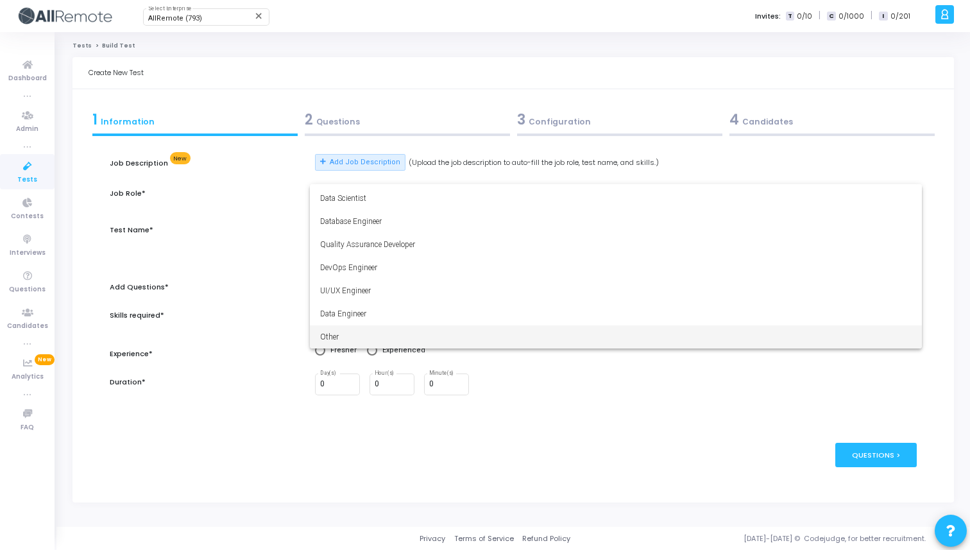
click at [348, 329] on span "Other" at bounding box center [615, 336] width 591 height 23
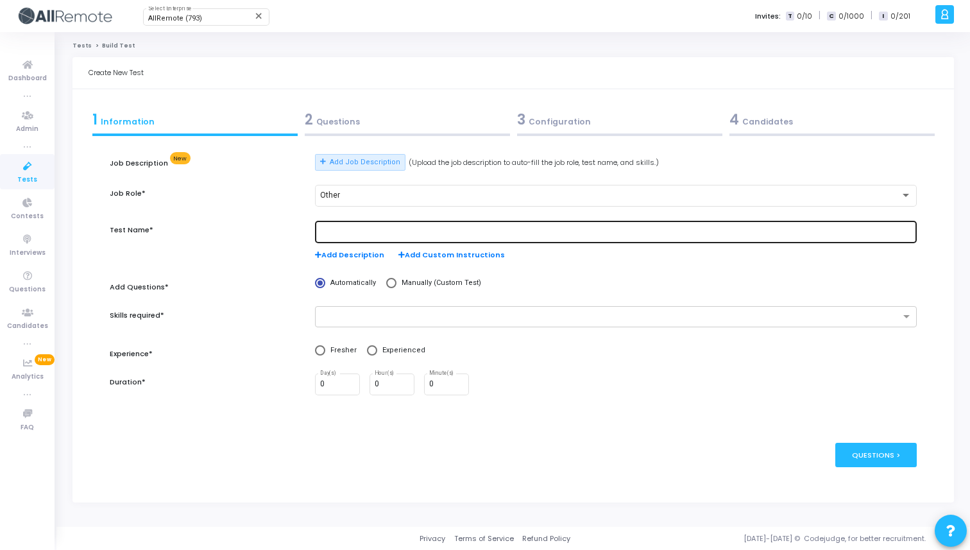
click at [352, 238] on div at bounding box center [615, 231] width 591 height 24
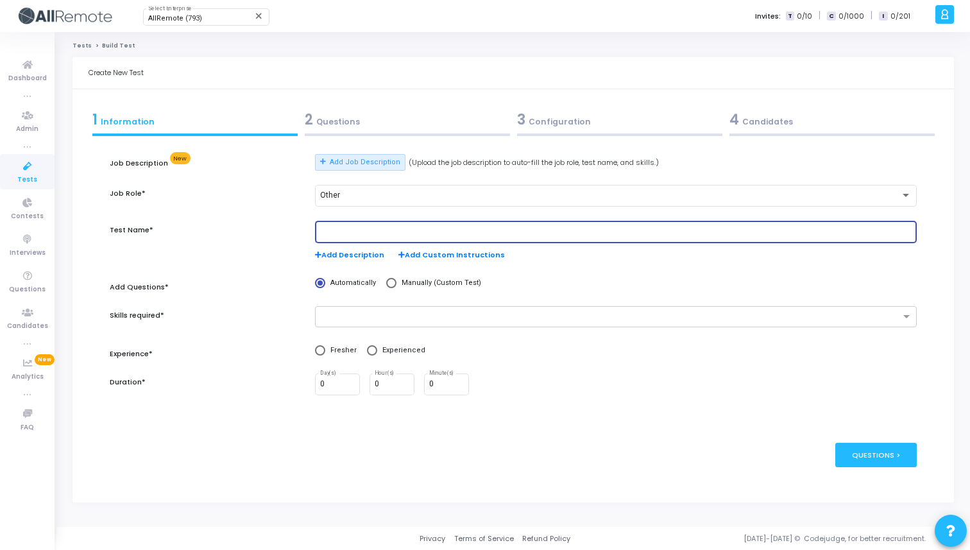
paste input "Software Engineer Intern"
type input "Software Engineer Intern"
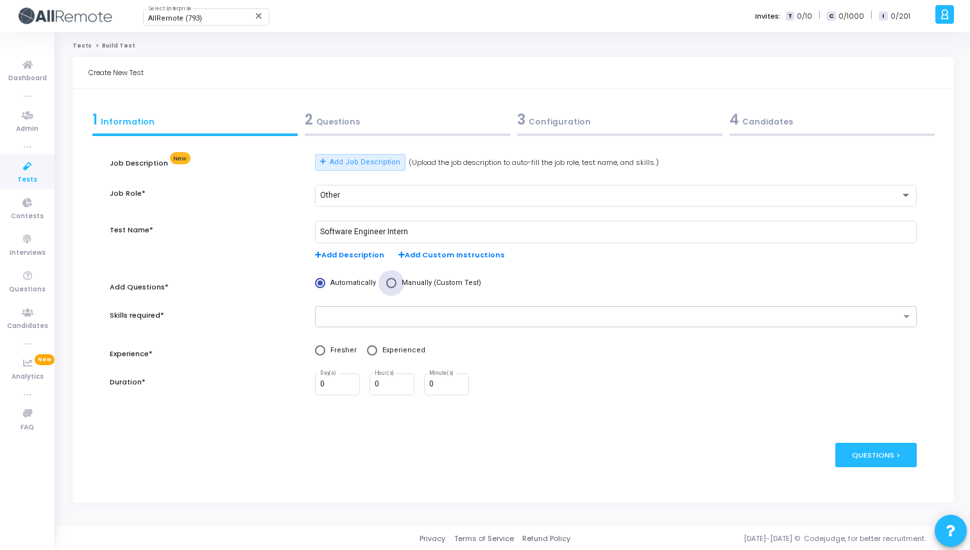
click at [402, 284] on span "Manually (Custom Test)" at bounding box center [438, 283] width 85 height 11
click at [396, 284] on input "Manually (Custom Test)" at bounding box center [391, 283] width 10 height 10
radio input "true"
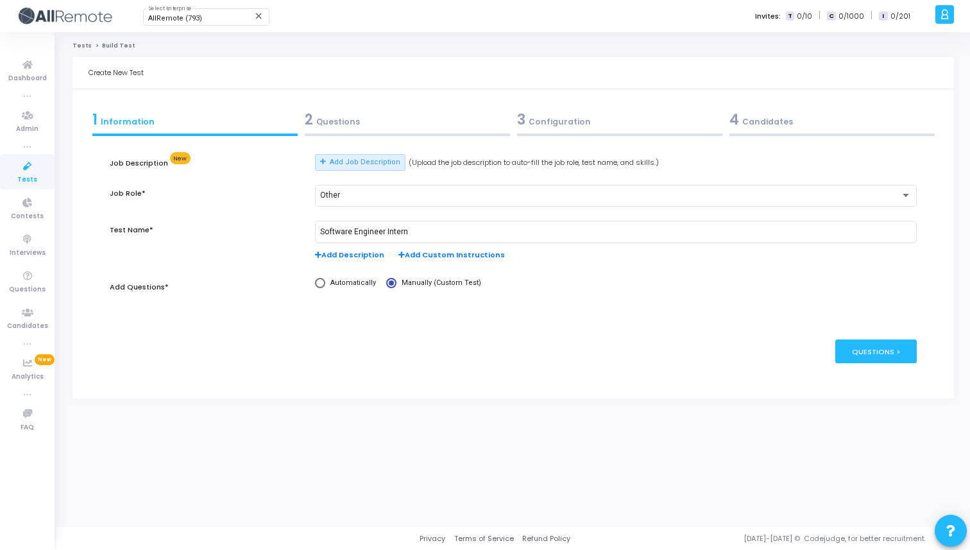
click at [402, 257] on span "Add Custom Instructions" at bounding box center [451, 255] width 106 height 11
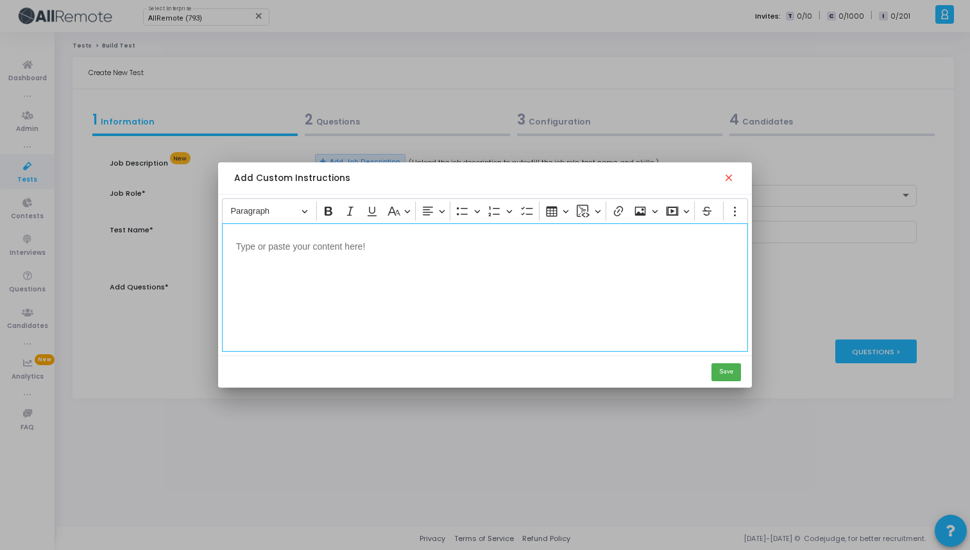
click at [402, 257] on div "Editor editing area: main" at bounding box center [485, 287] width 527 height 128
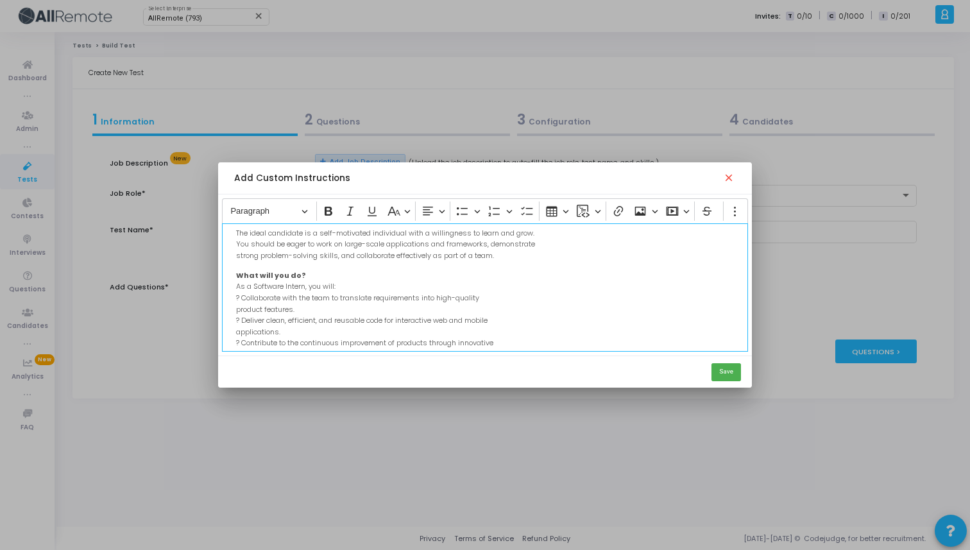
scroll to position [284, 0]
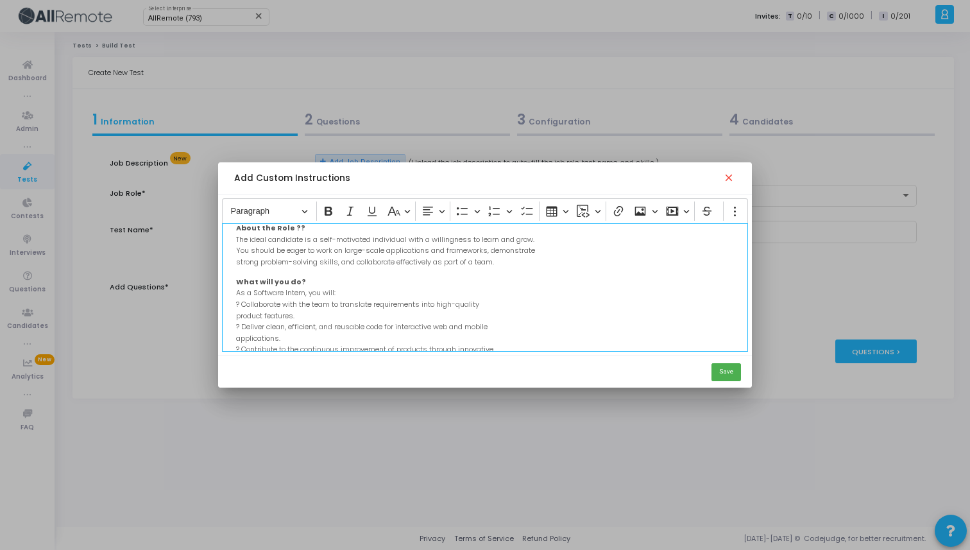
click at [241, 303] on p "What will you do? As a Software Intern, you will: ? Collaborate with the team t…" at bounding box center [485, 405] width 498 height 261
click at [241, 325] on p "What will you do? As a Software Intern, you will: Collaborate with the team to …" at bounding box center [485, 405] width 498 height 261
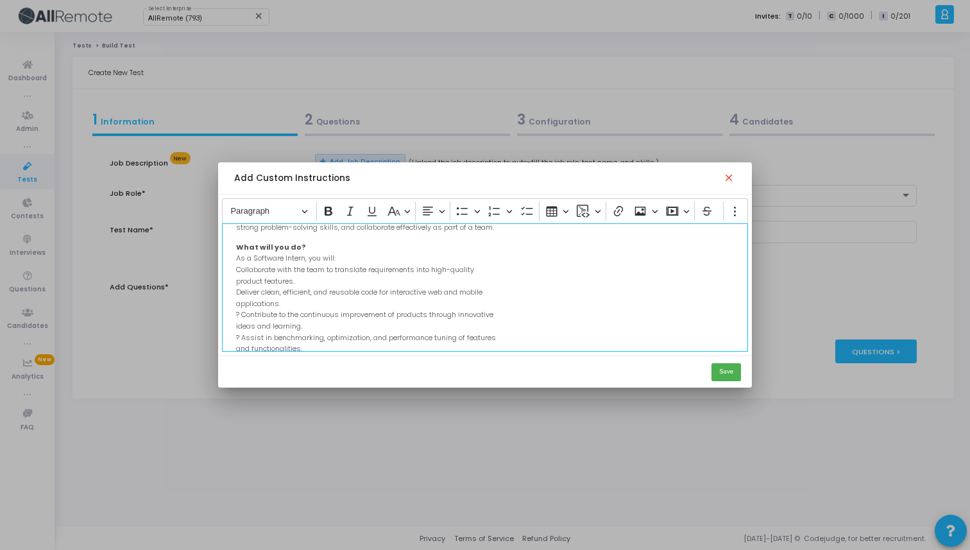
scroll to position [328, 0]
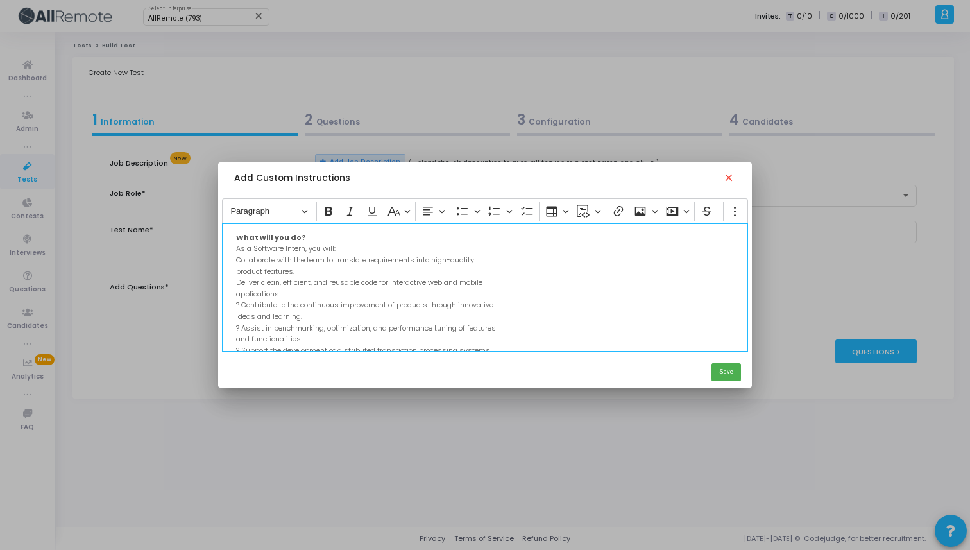
click at [235, 272] on div "Duration: 6 months Location: [GEOGRAPHIC_DATA](Work From Office) About Skuad: a…" at bounding box center [485, 287] width 527 height 128
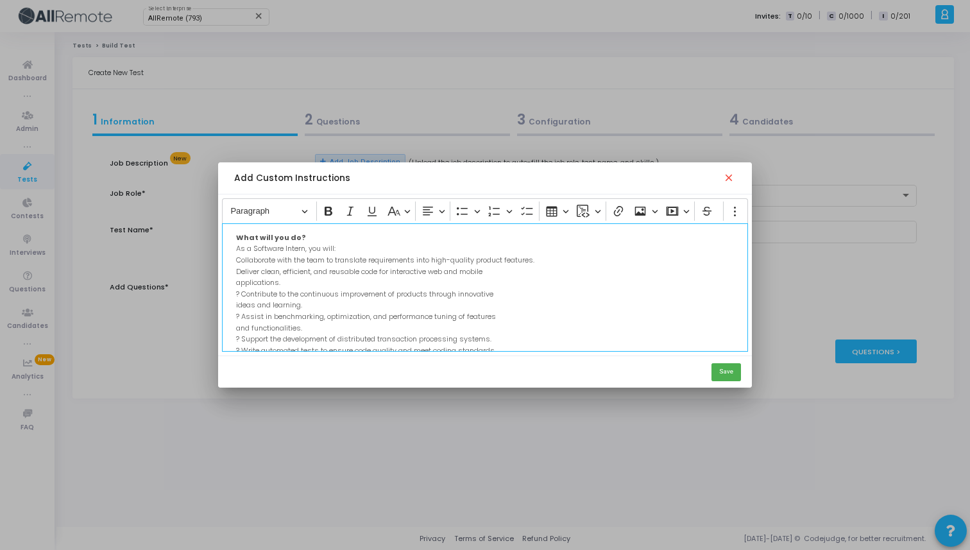
click at [241, 292] on p "What will you do? As a Software Intern, you will: Collaborate with the team to …" at bounding box center [485, 356] width 498 height 250
click at [236, 285] on p "What will you do? As a Software Intern, you will: Collaborate with the team to …" at bounding box center [485, 356] width 498 height 250
click at [242, 305] on p "What will you do? As a Software Intern, you will: Collaborate with the team to …" at bounding box center [485, 350] width 498 height 239
click at [236, 296] on p "What will you do? As a Software Intern, you will: Collaborate with the team to …" at bounding box center [485, 350] width 498 height 239
click at [239, 284] on p "What will you do? As a Software Intern, you will: Collaborate with the team to …" at bounding box center [485, 344] width 498 height 227
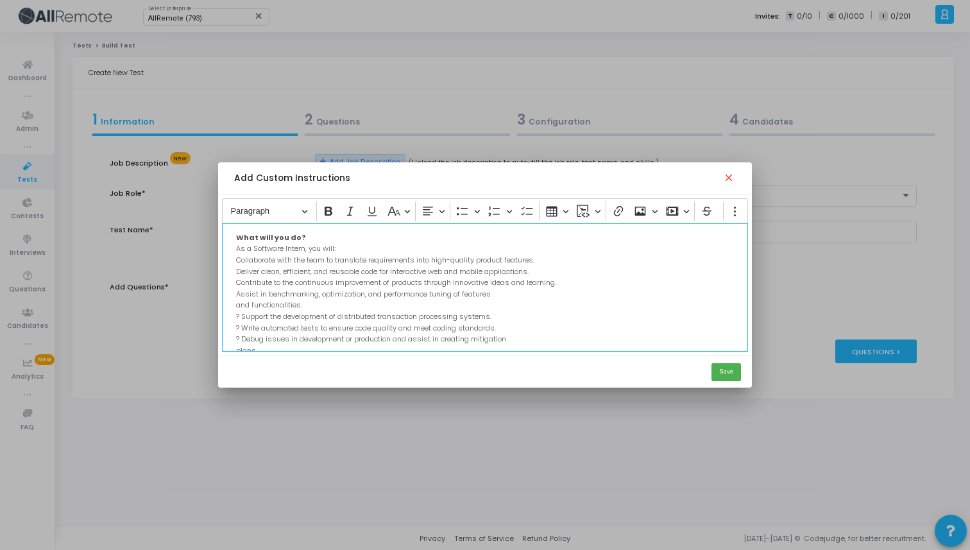
click at [236, 307] on p "What will you do? As a Software Intern, you will: Collaborate with the team to …" at bounding box center [485, 344] width 498 height 227
click at [243, 307] on p "What will you do? As a Software Intern, you will: Collaborate with the team to …" at bounding box center [485, 339] width 498 height 216
click at [243, 317] on p "What will you do? As a Software Intern, you will: Collaborate with the team to …" at bounding box center [485, 339] width 498 height 216
click at [242, 328] on p "What will you do? As a Software Intern, you will: Collaborate with the team to …" at bounding box center [485, 339] width 498 height 216
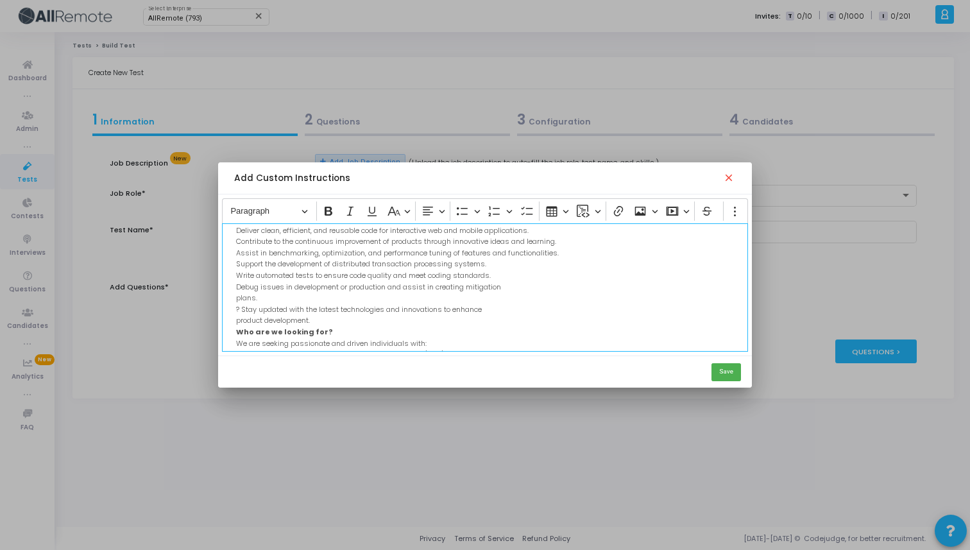
scroll to position [372, 0]
click at [241, 308] on p "What will you do? As a Software Intern, you will: Collaborate with the team to …" at bounding box center [485, 295] width 498 height 216
click at [237, 293] on p "What will you do? As a Software Intern, you will: Collaborate with the team to …" at bounding box center [485, 295] width 498 height 216
click at [231, 309] on div "Duration: 6 months Location: [GEOGRAPHIC_DATA](Work From Office) About Skuad: a…" at bounding box center [485, 287] width 527 height 128
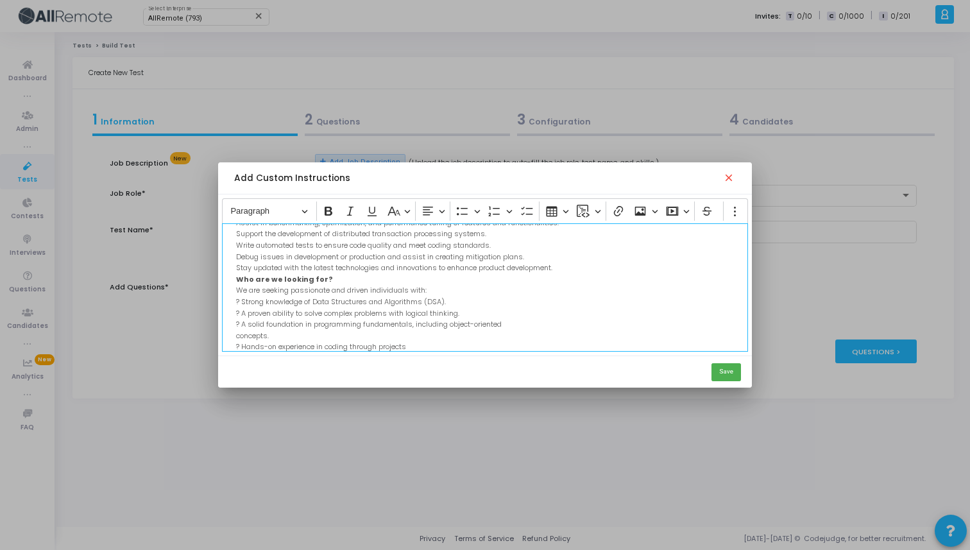
click at [240, 304] on p "What will you do? As a Software Intern, you will: Collaborate with the team to …" at bounding box center [485, 256] width 498 height 193
click at [243, 316] on p "What will you do? As a Software Intern, you will: Collaborate with the team to …" at bounding box center [485, 256] width 498 height 193
click at [242, 328] on p "What will you do? As a Software Intern, you will: Collaborate with the team to …" at bounding box center [485, 256] width 498 height 193
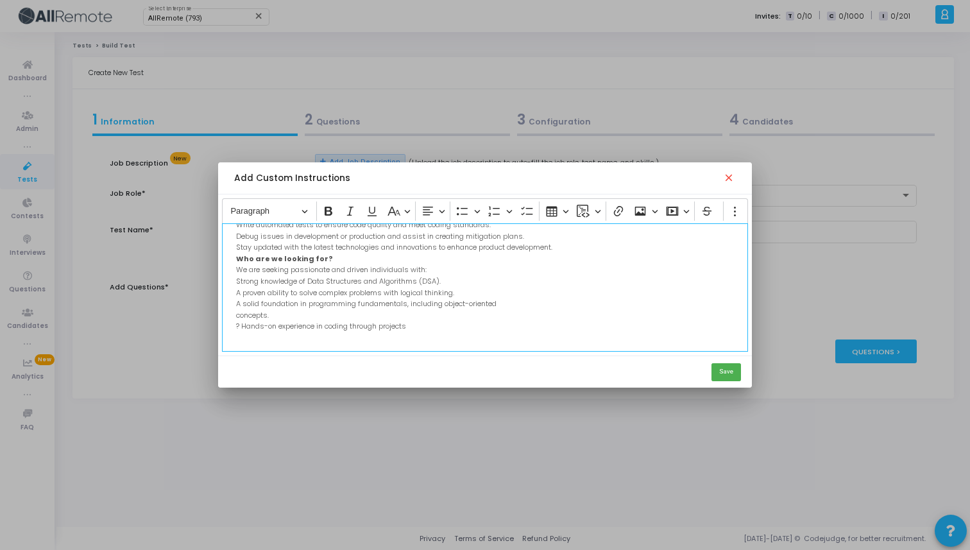
click at [237, 317] on p "What will you do? As a Software Intern, you will: Collaborate with the team to …" at bounding box center [485, 235] width 498 height 193
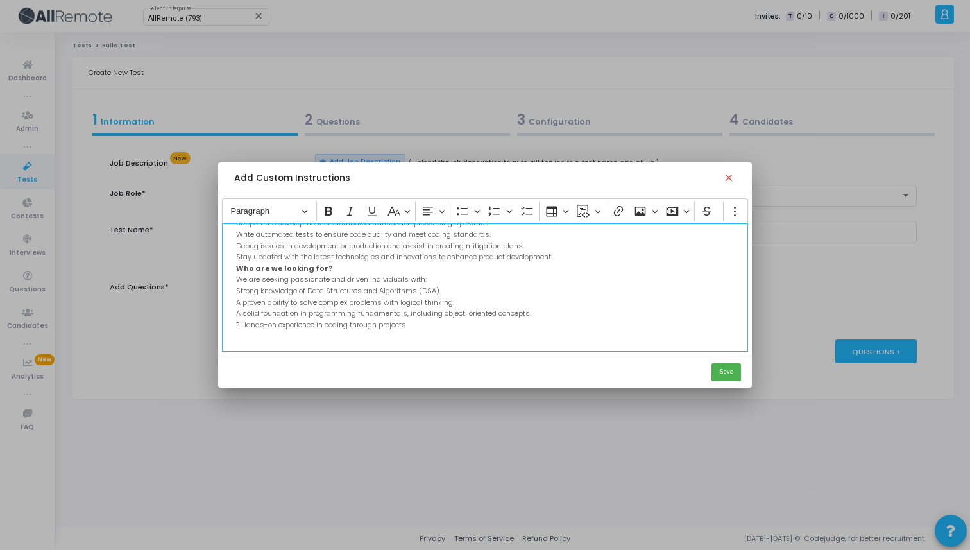
click at [242, 325] on p "What will you do? As a Software Intern, you will: Collaborate with the team to …" at bounding box center [485, 240] width 498 height 182
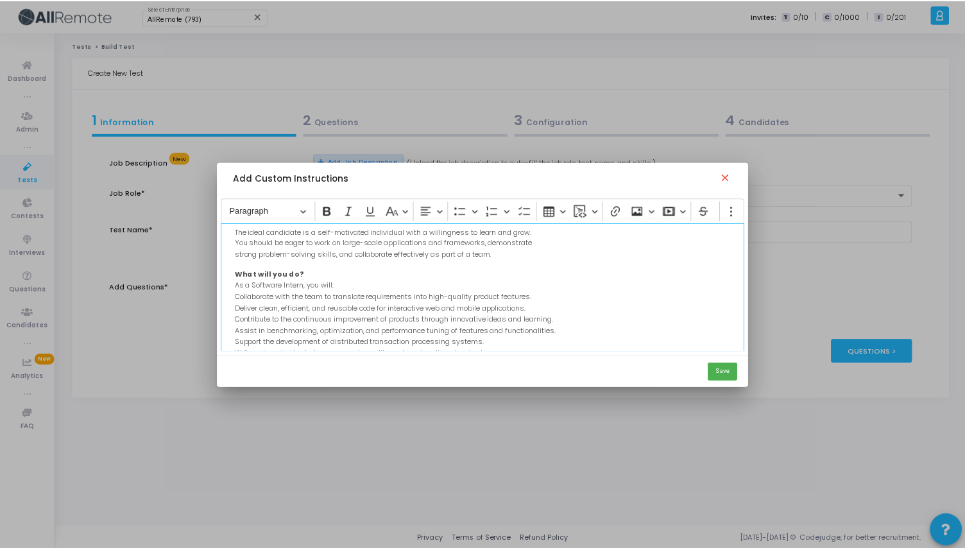
scroll to position [315, 0]
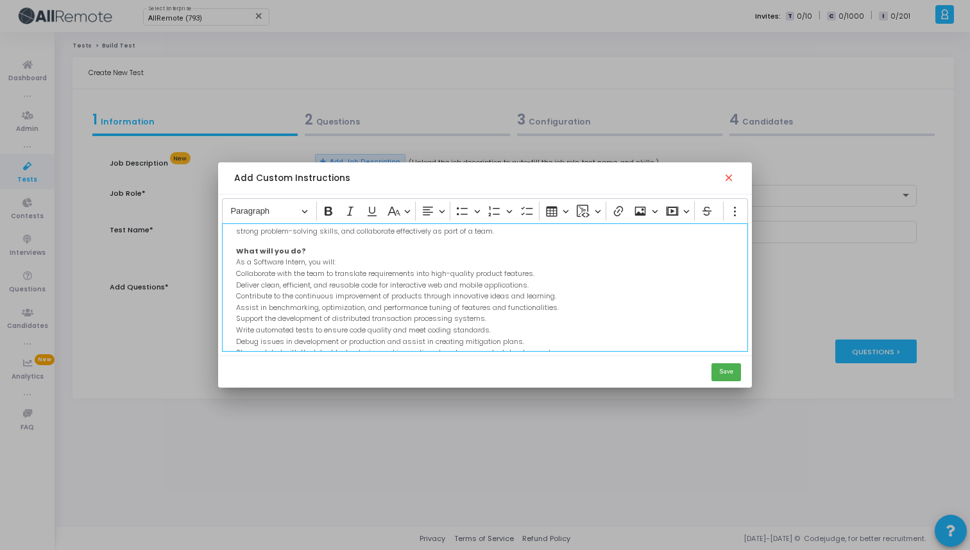
click at [237, 270] on p "What will you do? As a Software Intern, you will: Collaborate with the team to …" at bounding box center [485, 335] width 498 height 182
click at [459, 213] on icon "Editor toolbar" at bounding box center [462, 211] width 13 height 13
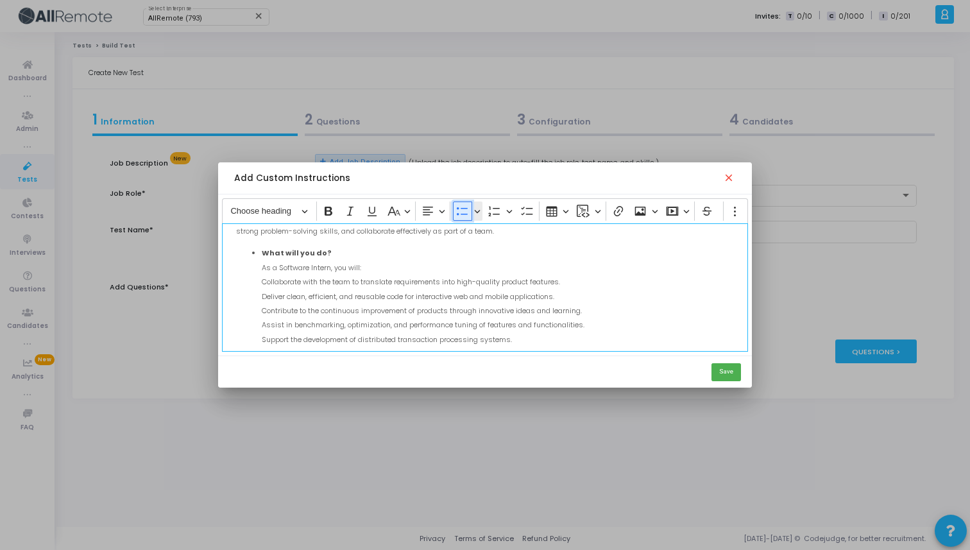
click at [459, 213] on icon "Editor toolbar" at bounding box center [462, 211] width 13 height 13
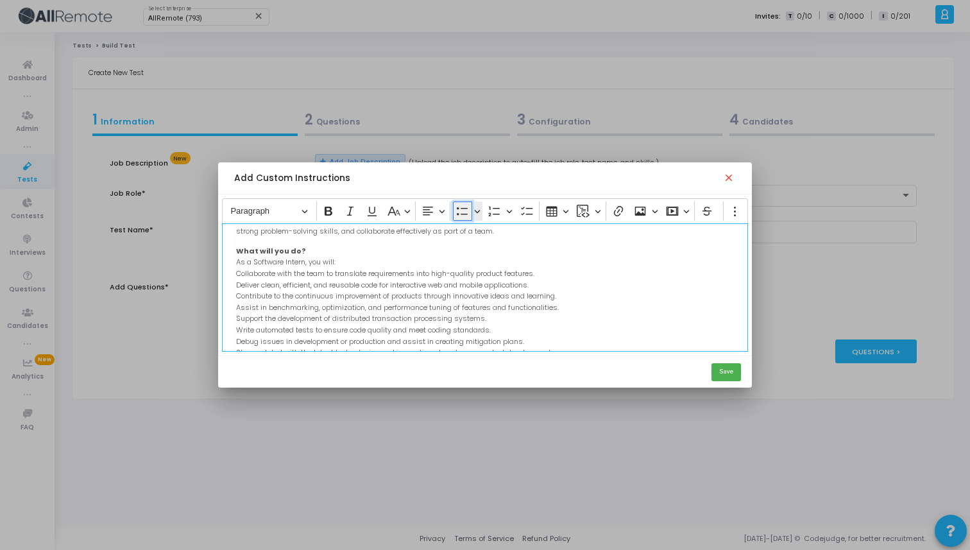
click at [461, 208] on icon "Editor toolbar" at bounding box center [462, 211] width 11 height 8
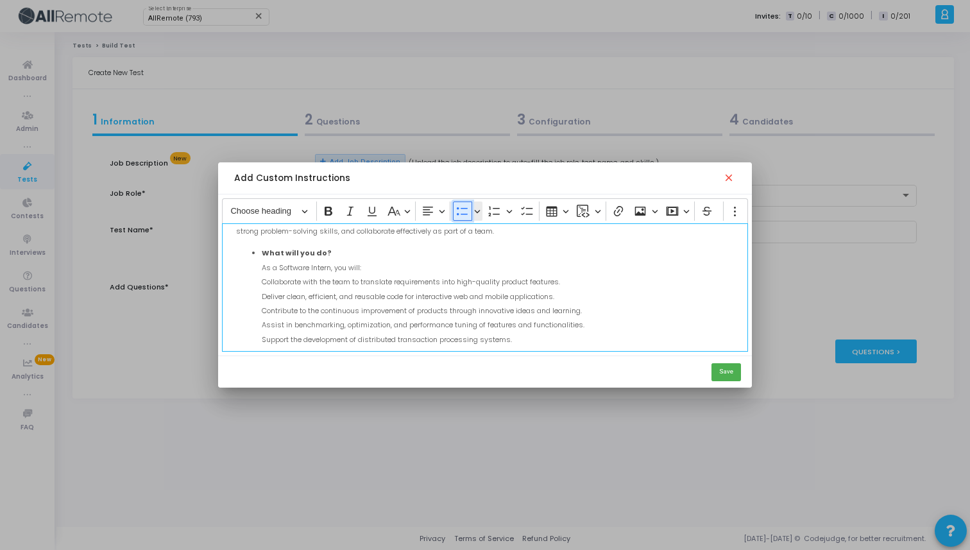
click at [461, 208] on icon "Editor toolbar" at bounding box center [462, 211] width 11 height 8
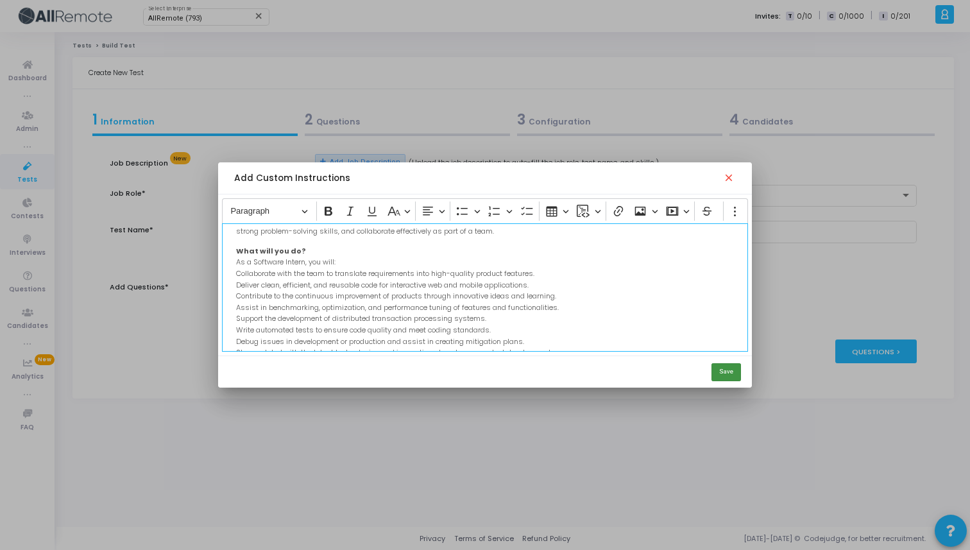
click at [721, 369] on button "Save" at bounding box center [726, 372] width 30 height 18
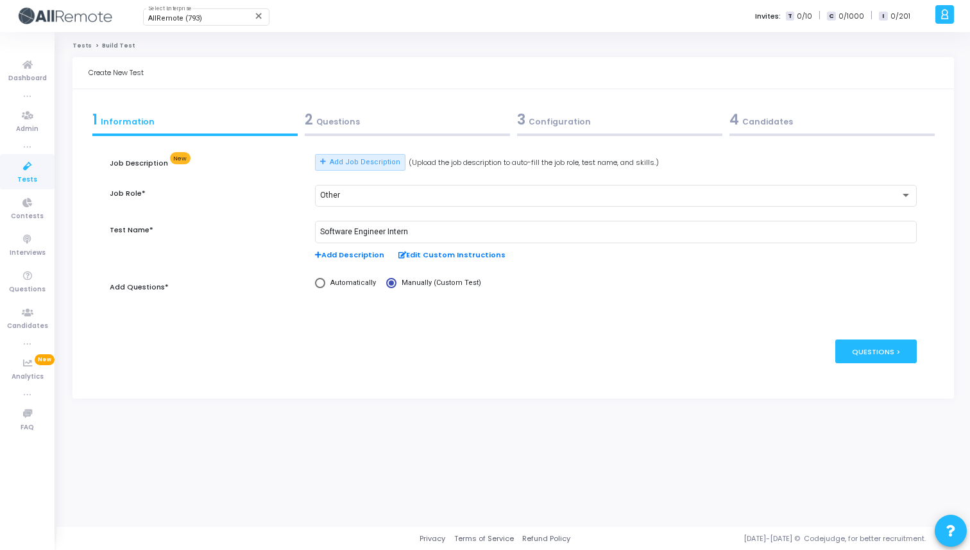
click at [434, 124] on div "2 Questions" at bounding box center [407, 119] width 205 height 21
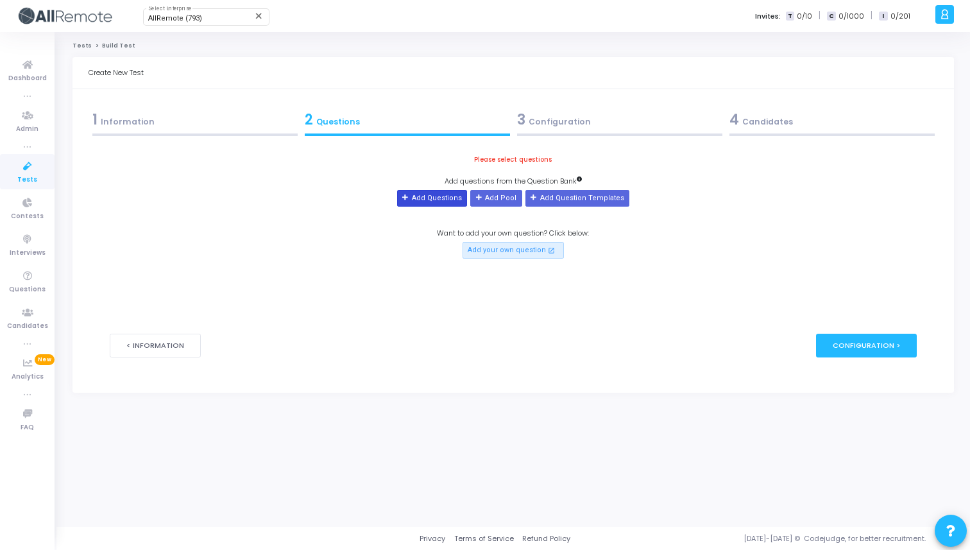
click at [440, 198] on button "Add Questions" at bounding box center [432, 198] width 70 height 17
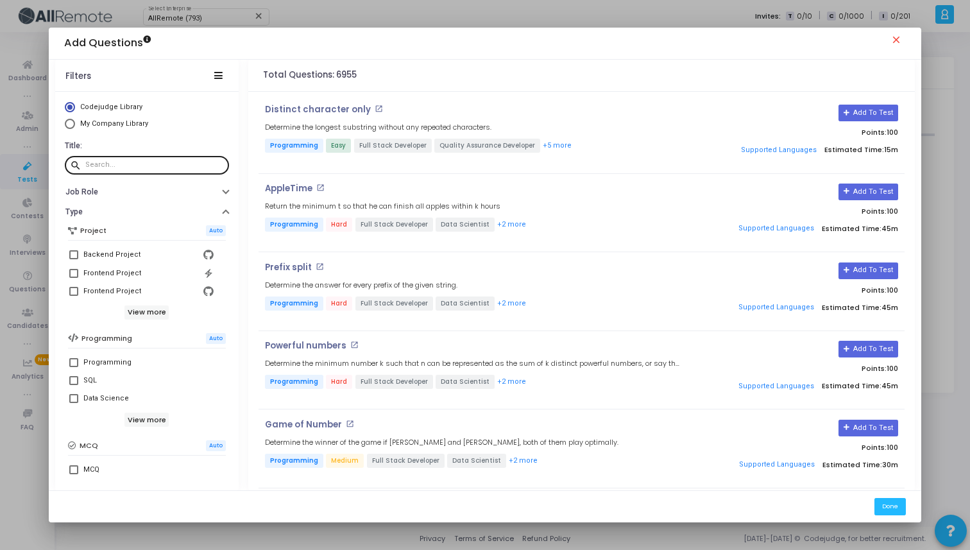
click at [175, 159] on div at bounding box center [154, 164] width 139 height 21
paste input "Check Path Equals Target"
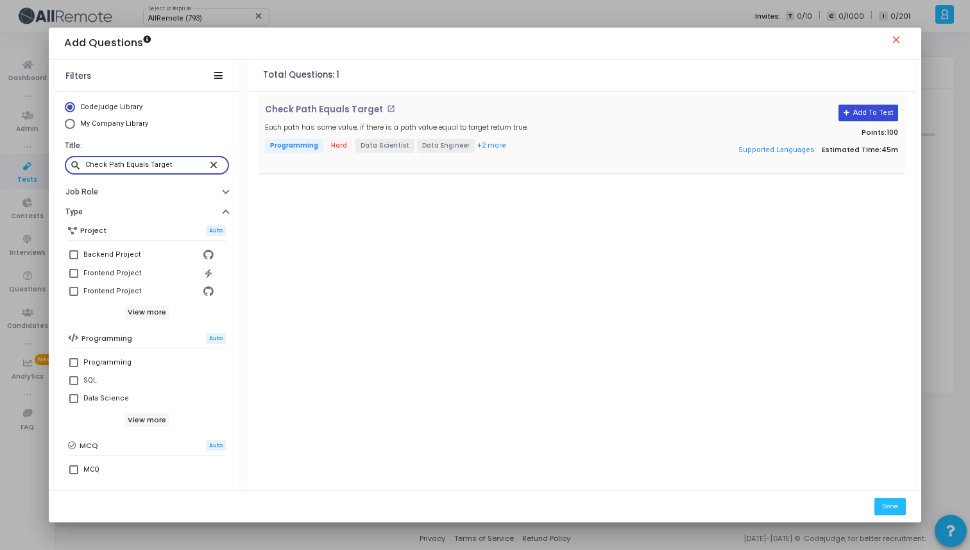
type input "Check Path Equals Target"
click at [861, 115] on button "Add To Test" at bounding box center [868, 113] width 60 height 17
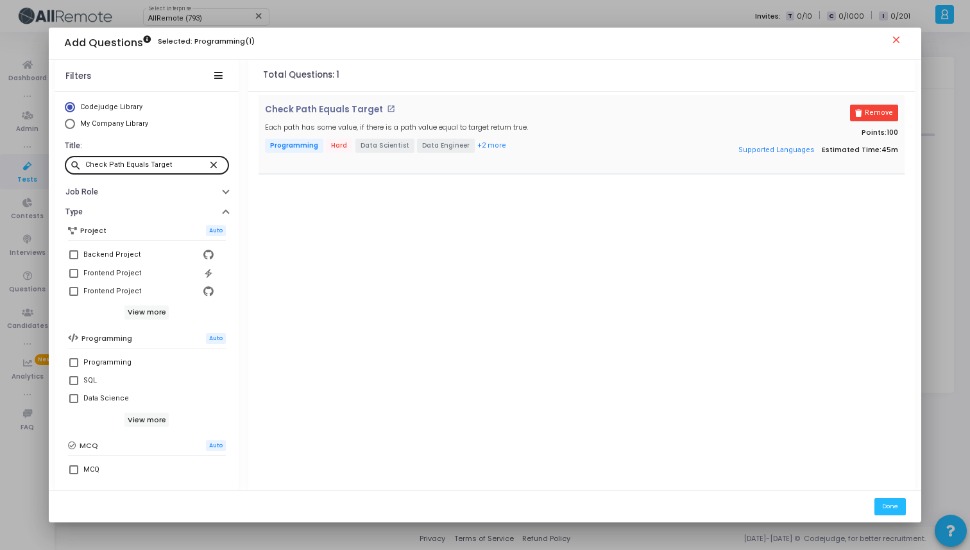
click at [208, 164] on mat-icon "close" at bounding box center [215, 164] width 15 height 12
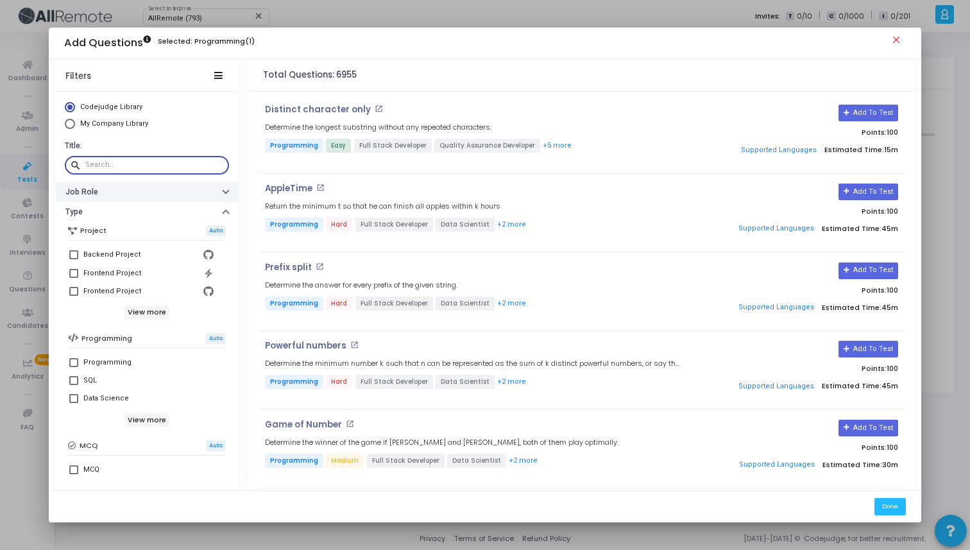
paste input "Maximum number of Partitions"
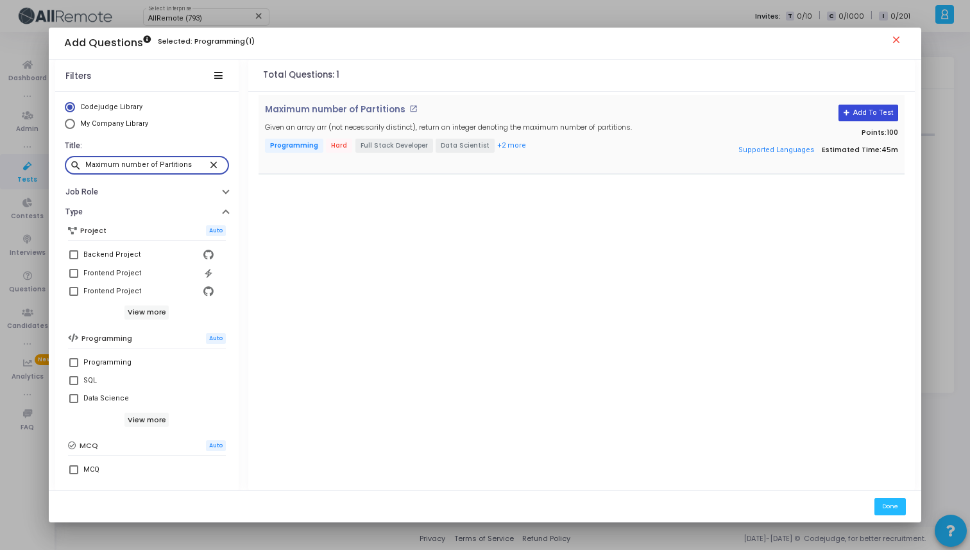
type input "Maximum number of Partitions"
click at [864, 106] on button "Add To Test" at bounding box center [868, 113] width 60 height 17
click at [214, 160] on mat-icon "close" at bounding box center [215, 164] width 15 height 12
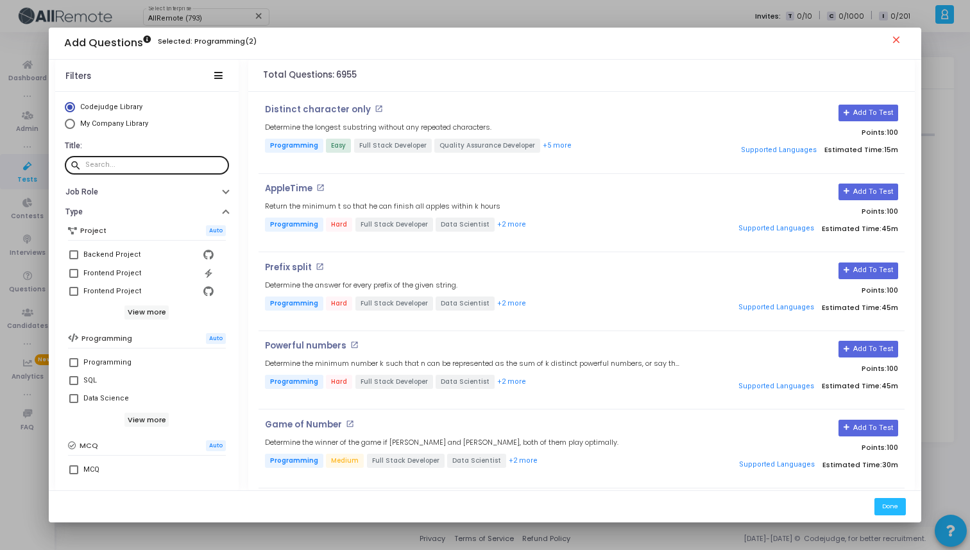
click at [896, 38] on mat-icon "close" at bounding box center [897, 41] width 15 height 15
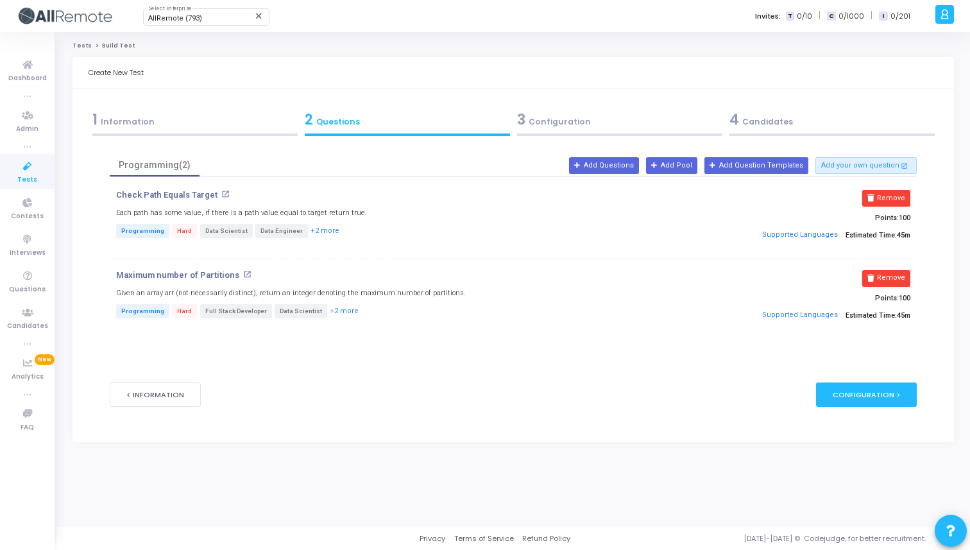
click at [520, 126] on span "3" at bounding box center [521, 120] width 8 height 20
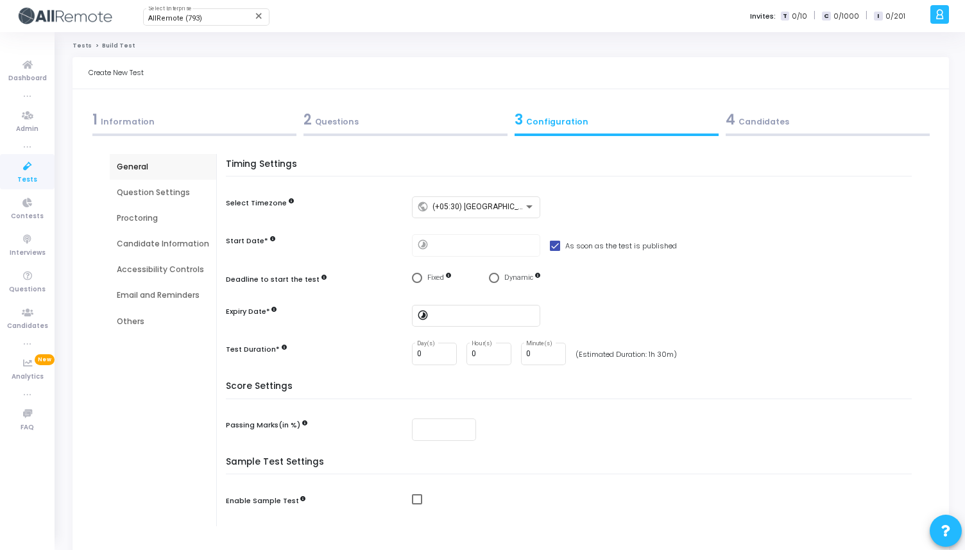
click at [550, 246] on span at bounding box center [555, 246] width 10 height 10
click at [554, 251] on input "As soon as the test is published" at bounding box center [554, 251] width 1 height 1
checkbox input "false"
type input "[DATE] 11:35 AM"
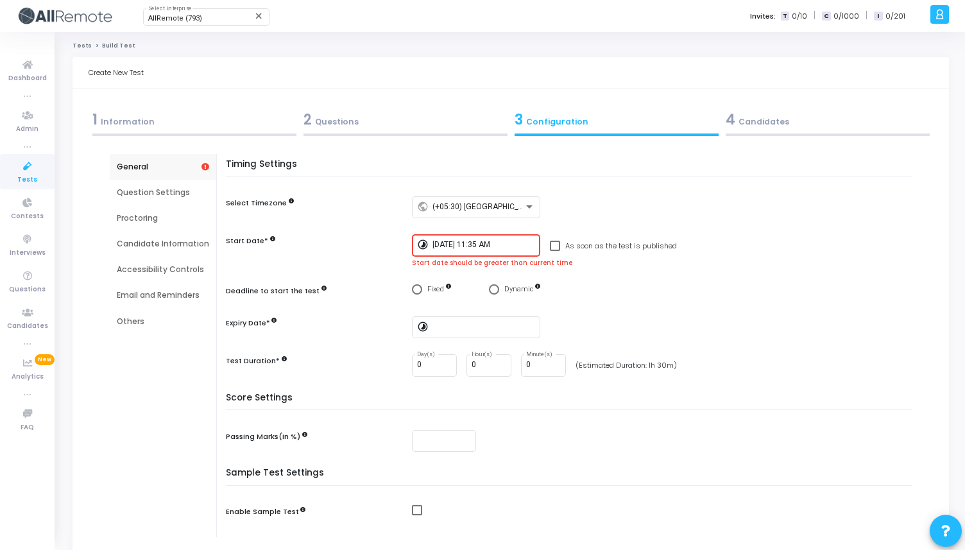
click at [474, 244] on input "[DATE] 11:35 AM" at bounding box center [483, 245] width 103 height 9
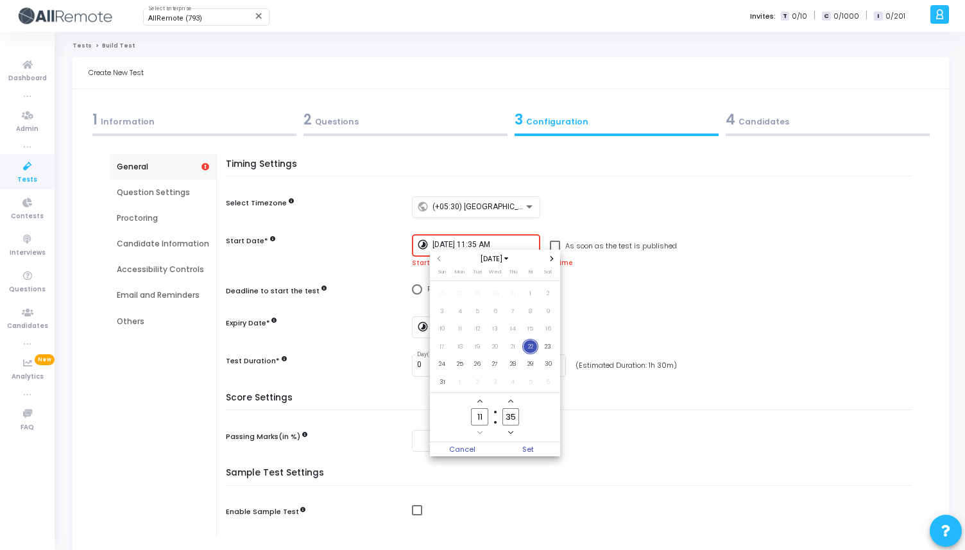
click at [479, 402] on icon "Add a hour" at bounding box center [479, 400] width 5 height 5
type input "12"
click at [516, 419] on input "35" at bounding box center [510, 416] width 17 height 17
type input "30"
click at [556, 454] on span "Set" at bounding box center [527, 449] width 65 height 14
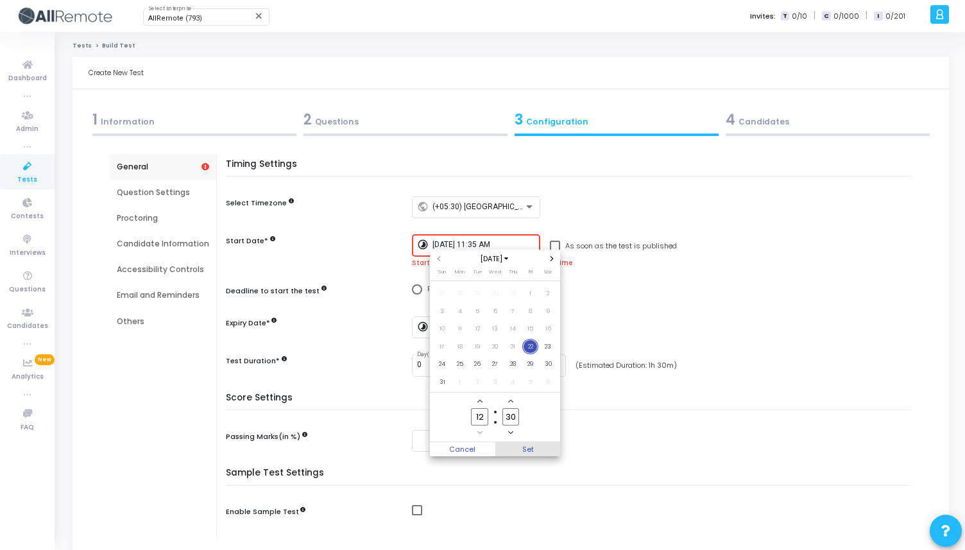
type input "[DATE] 12:30 PM"
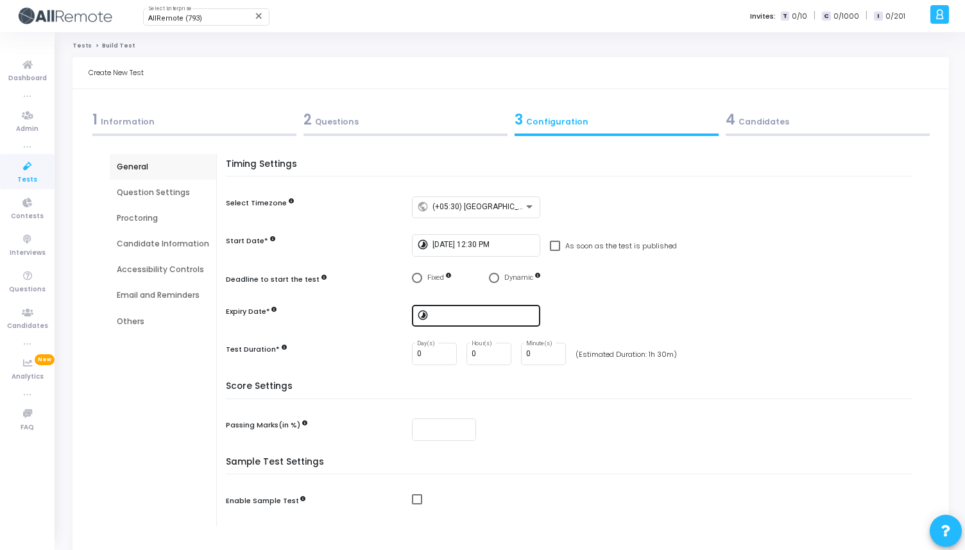
click at [456, 307] on div at bounding box center [483, 315] width 103 height 24
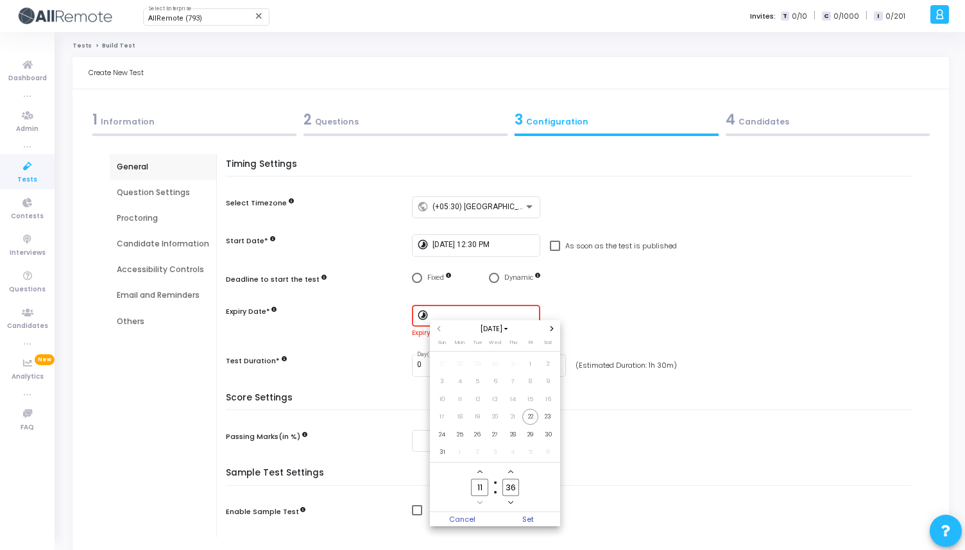
click at [549, 328] on icon "Next month" at bounding box center [551, 328] width 5 height 5
click at [479, 430] on span "30" at bounding box center [478, 435] width 16 height 16
click at [484, 486] on input "11" at bounding box center [479, 487] width 17 height 17
type input "1"
type input "23"
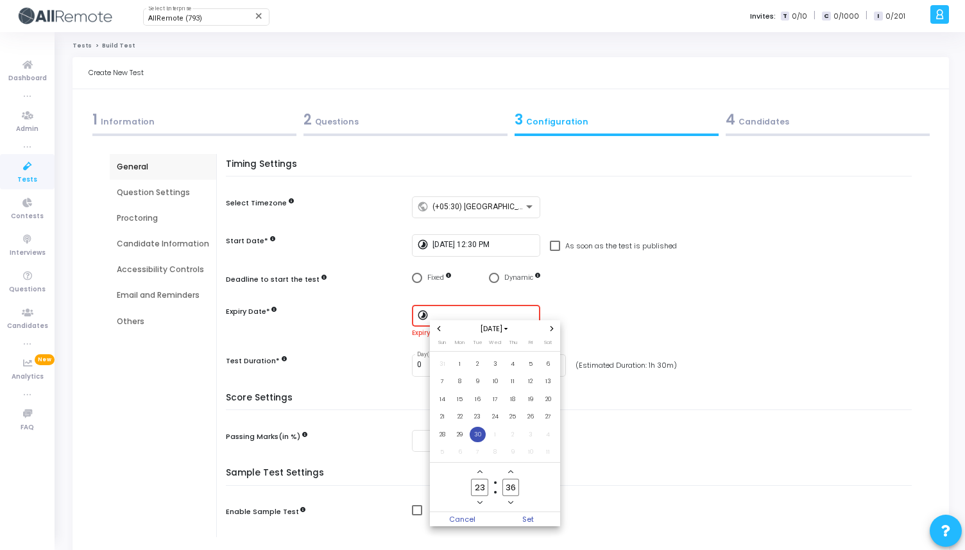
click at [518, 487] on input "36" at bounding box center [510, 487] width 17 height 17
type input "3"
type input "59"
click at [540, 518] on span "Set" at bounding box center [527, 519] width 65 height 14
type input "[DATE] 11:59 PM"
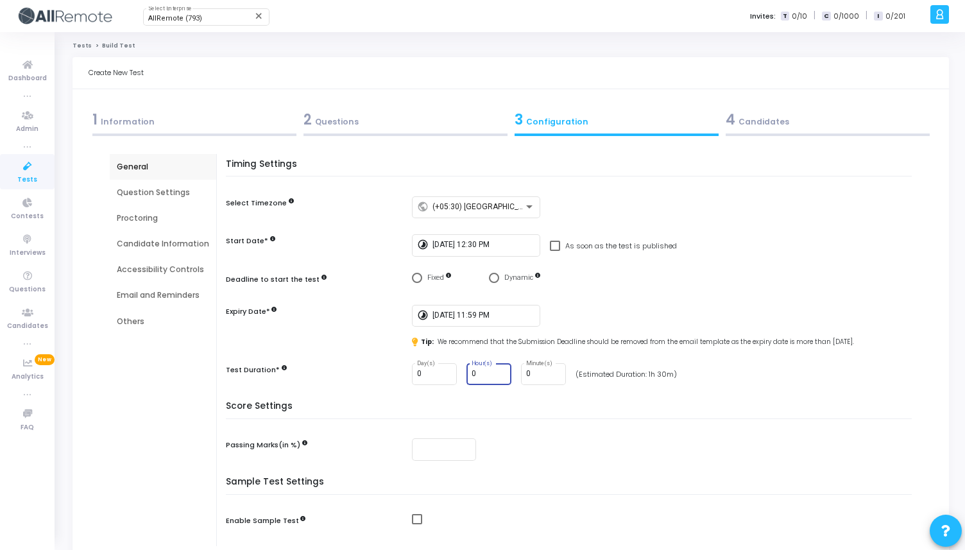
click at [486, 371] on input "0" at bounding box center [488, 373] width 35 height 9
type input "1"
click at [541, 373] on input "0" at bounding box center [543, 373] width 35 height 9
type input "30"
click at [545, 410] on h5 "Score Settings" at bounding box center [572, 410] width 692 height 18
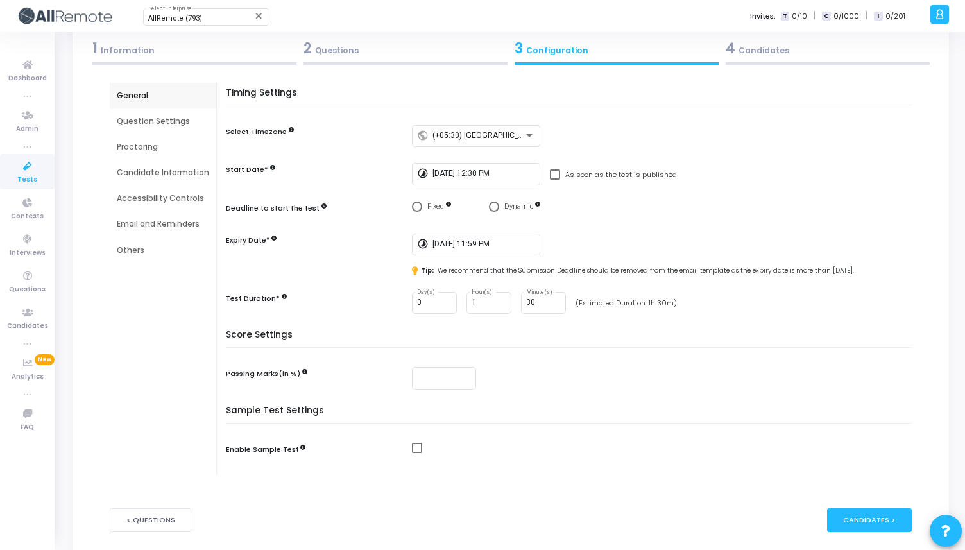
scroll to position [0, 0]
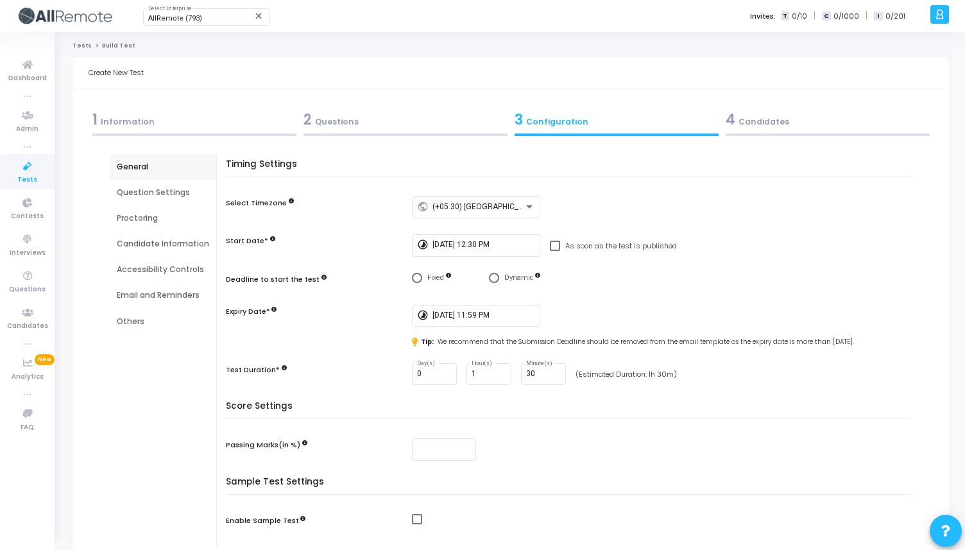
click at [169, 194] on div "Question Settings" at bounding box center [163, 193] width 92 height 12
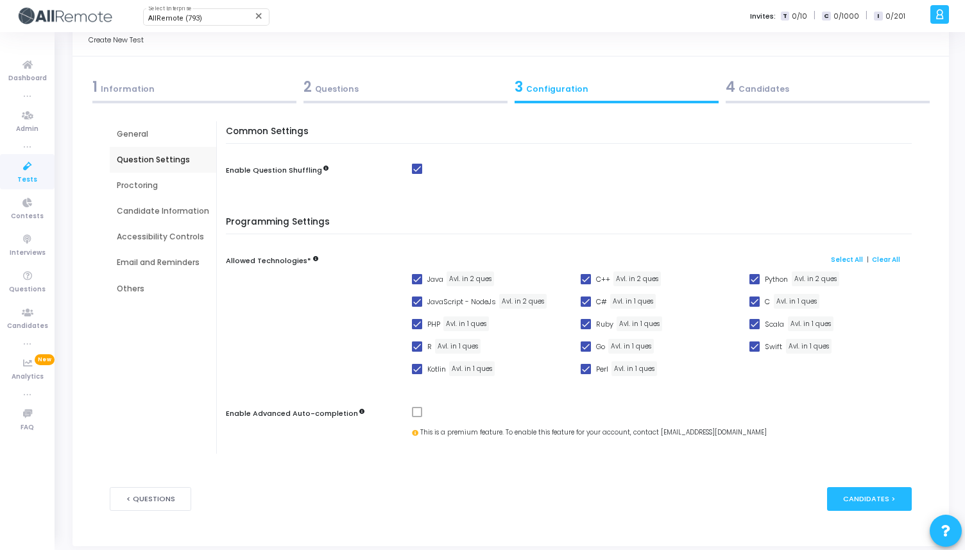
scroll to position [75, 0]
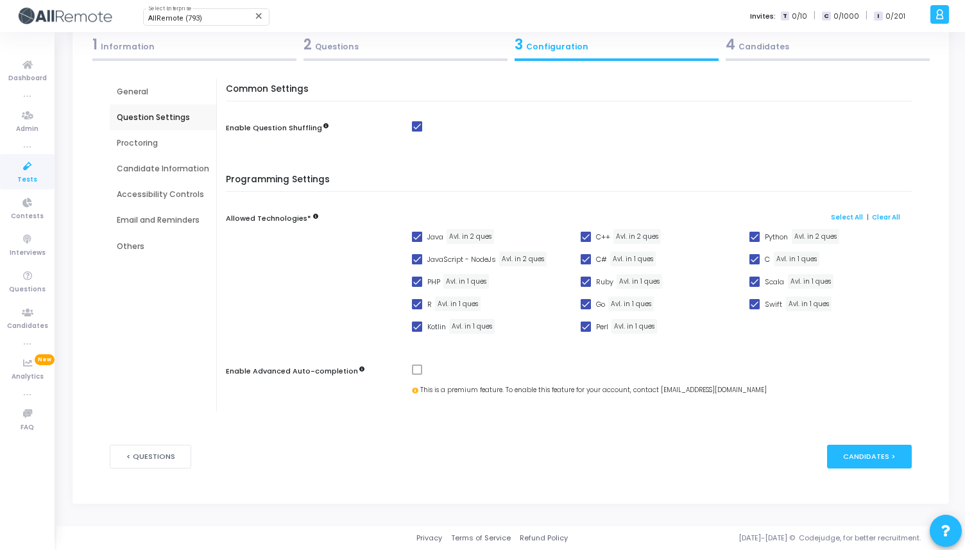
click at [156, 142] on div "Proctoring" at bounding box center [163, 143] width 92 height 12
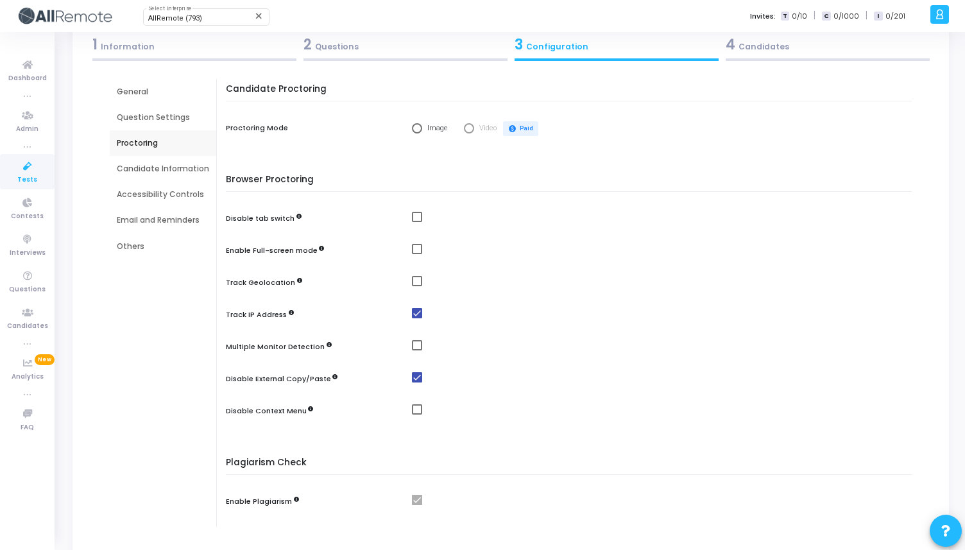
scroll to position [0, 0]
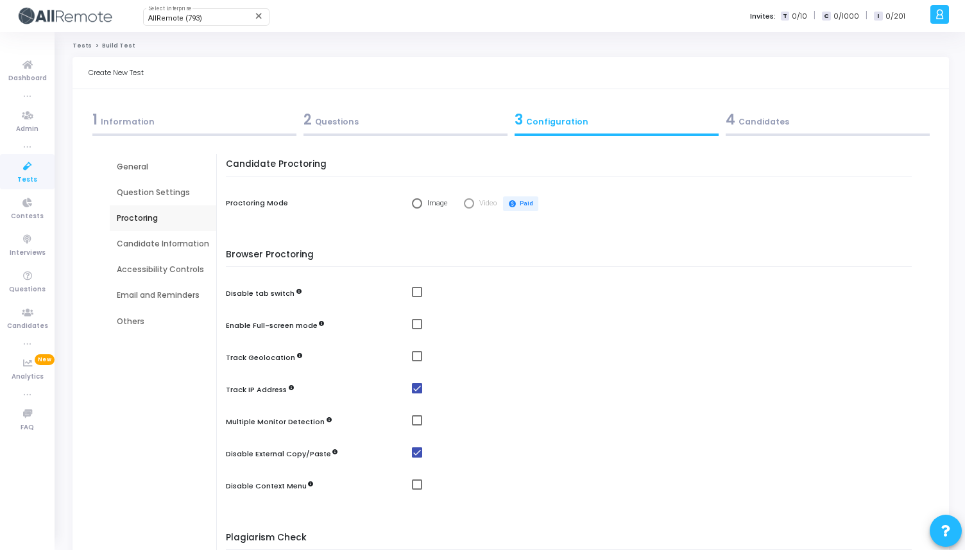
click at [419, 208] on mat-radio-group "Image Video paid Paid" at bounding box center [476, 203] width 128 height 15
click at [416, 205] on span "Select confirmation" at bounding box center [417, 203] width 10 height 10
click at [416, 205] on input "Image" at bounding box center [417, 203] width 10 height 10
radio input "true"
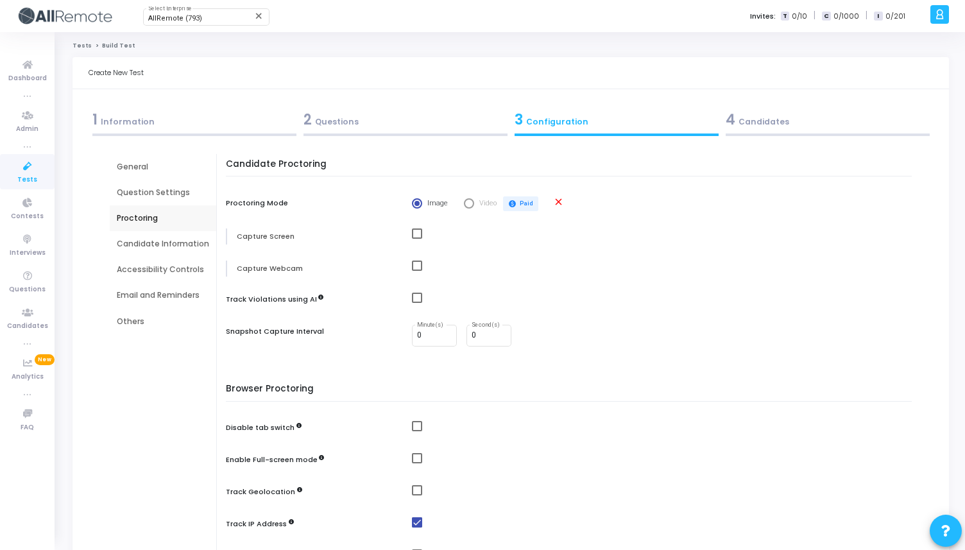
click at [407, 235] on div "Capture Screen" at bounding box center [572, 236] width 692 height 16
click at [408, 236] on div "Capture Screen" at bounding box center [572, 236] width 692 height 16
click at [412, 236] on span at bounding box center [417, 233] width 10 height 10
click at [416, 239] on input "checkbox" at bounding box center [416, 239] width 1 height 1
checkbox input "true"
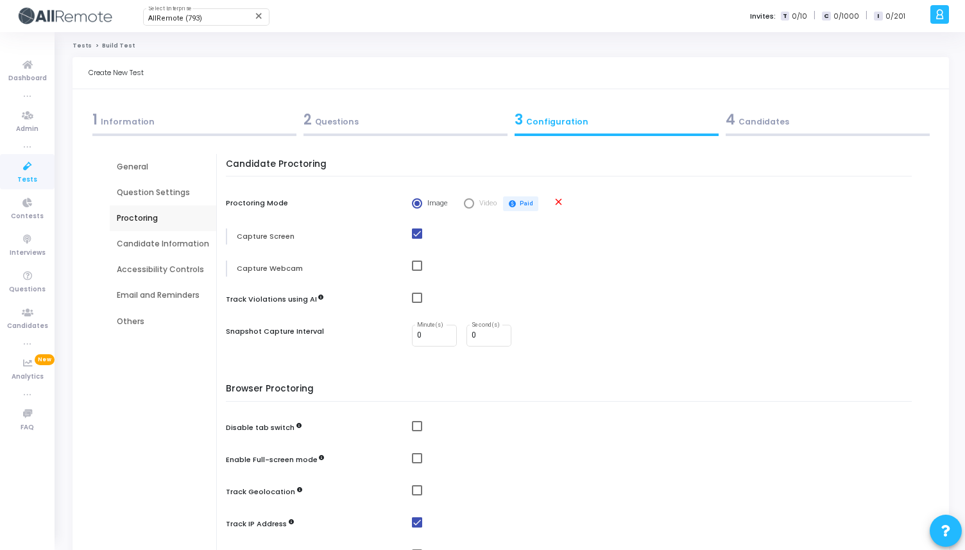
click at [414, 269] on span at bounding box center [417, 265] width 10 height 10
click at [416, 271] on input "checkbox" at bounding box center [416, 271] width 1 height 1
checkbox input "true"
click at [416, 297] on span at bounding box center [417, 297] width 10 height 10
click at [416, 303] on input "checkbox" at bounding box center [416, 303] width 1 height 1
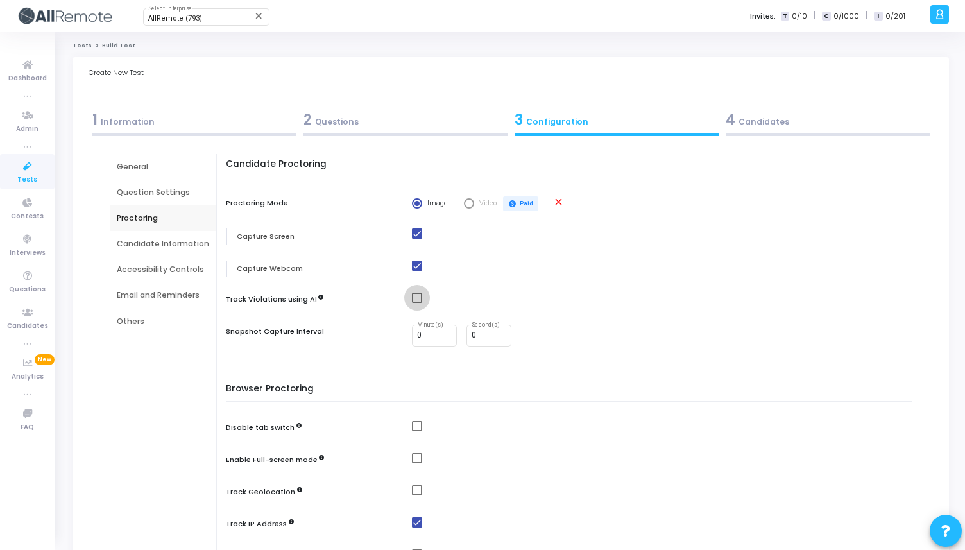
checkbox input "true"
click at [484, 335] on input "0" at bounding box center [488, 335] width 35 height 9
type input "30"
click at [496, 366] on div "Candidate Proctoring Proctoring Mode Image Video paid Paid close Capture Screen…" at bounding box center [571, 447] width 679 height 577
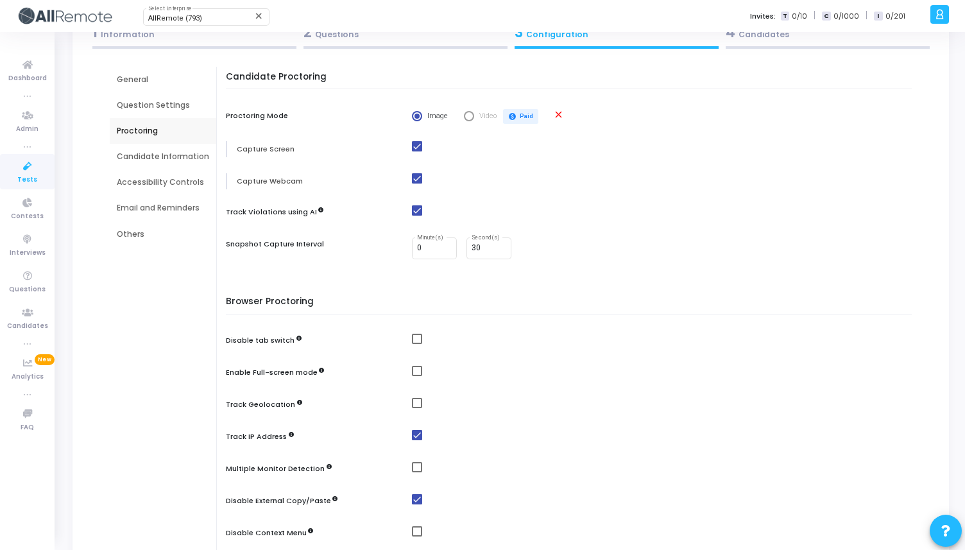
scroll to position [89, 0]
click at [420, 340] on mat-checkbox at bounding box center [665, 337] width 506 height 11
click at [412, 337] on span at bounding box center [417, 337] width 10 height 10
click at [416, 342] on input "checkbox" at bounding box center [416, 342] width 1 height 1
checkbox input "true"
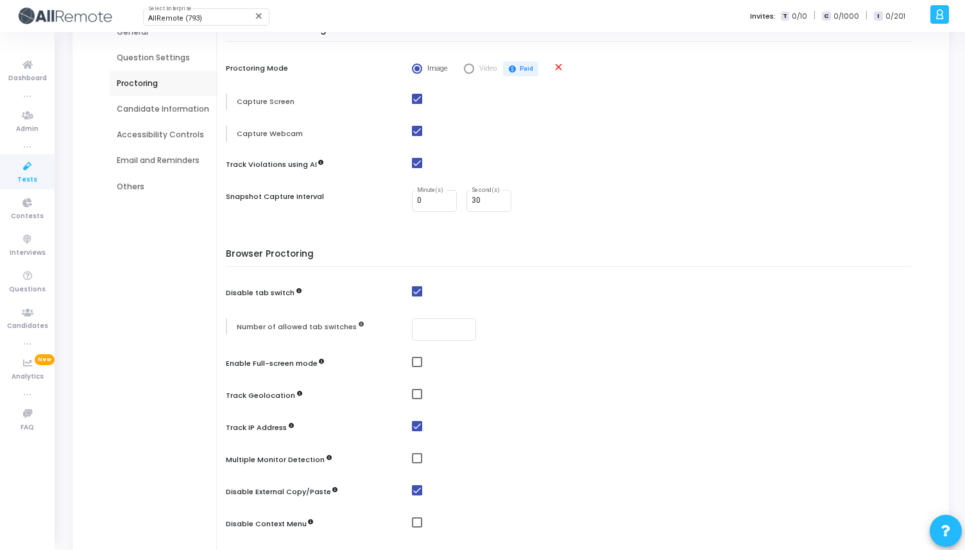
scroll to position [153, 0]
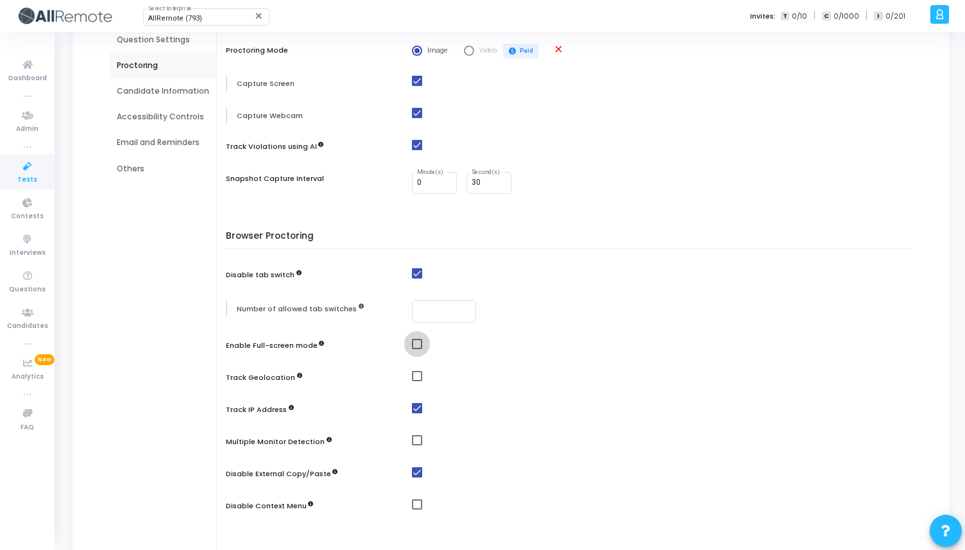
click at [414, 342] on span at bounding box center [417, 344] width 10 height 10
click at [416, 349] on input "checkbox" at bounding box center [416, 349] width 1 height 1
checkbox input "true"
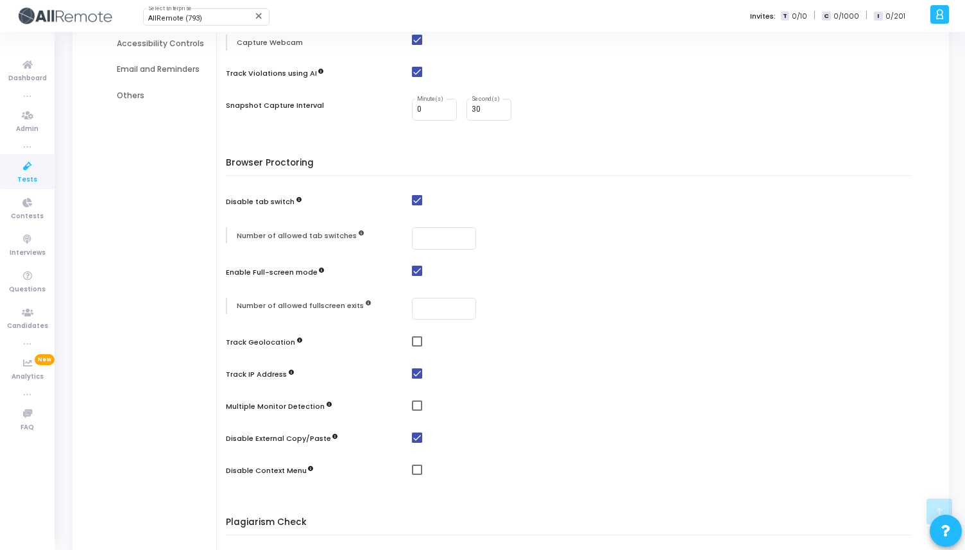
scroll to position [293, 0]
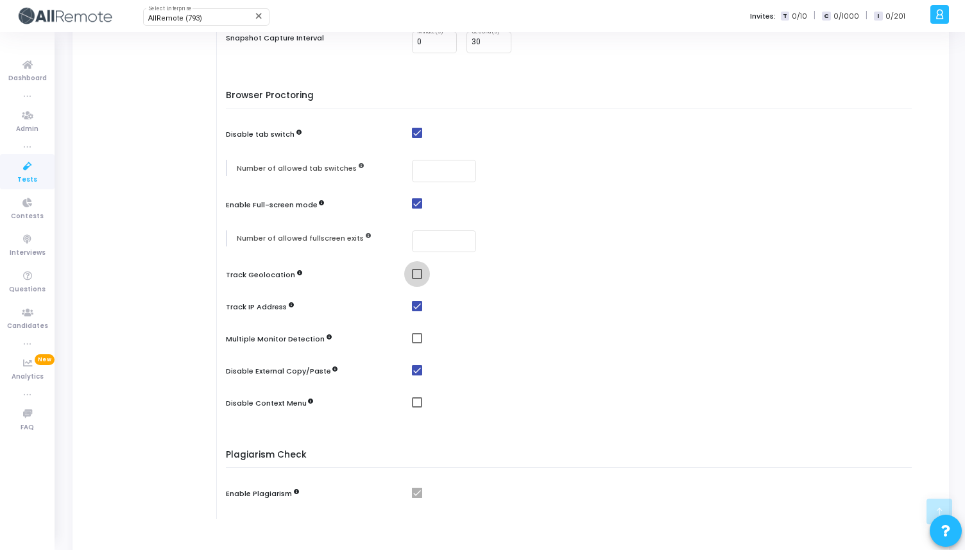
click at [417, 274] on span at bounding box center [417, 274] width 10 height 10
click at [417, 279] on input "checkbox" at bounding box center [416, 279] width 1 height 1
checkbox input "true"
click at [415, 334] on span at bounding box center [417, 338] width 10 height 10
click at [416, 343] on input "checkbox" at bounding box center [416, 343] width 1 height 1
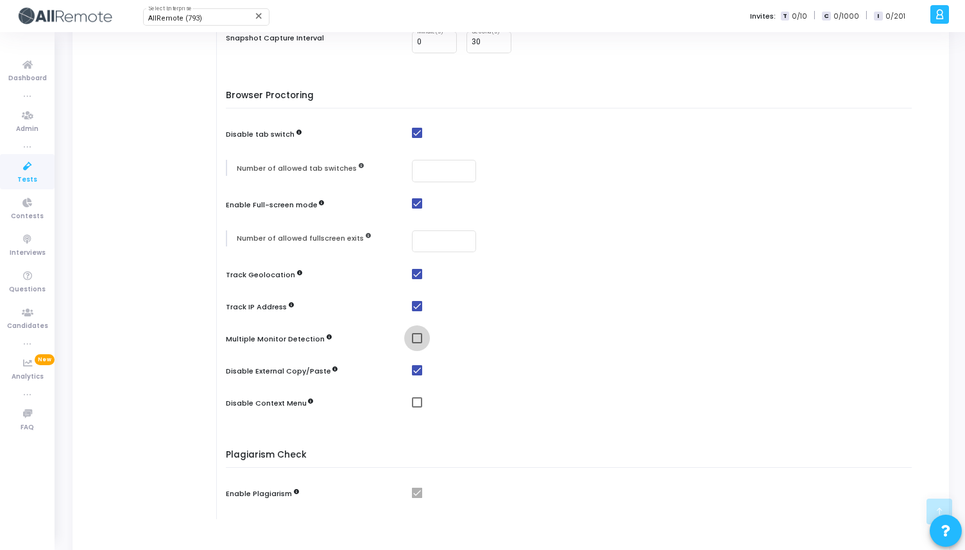
checkbox input "true"
click at [412, 402] on span at bounding box center [417, 402] width 10 height 10
click at [416, 407] on input "checkbox" at bounding box center [416, 407] width 1 height 1
checkbox input "true"
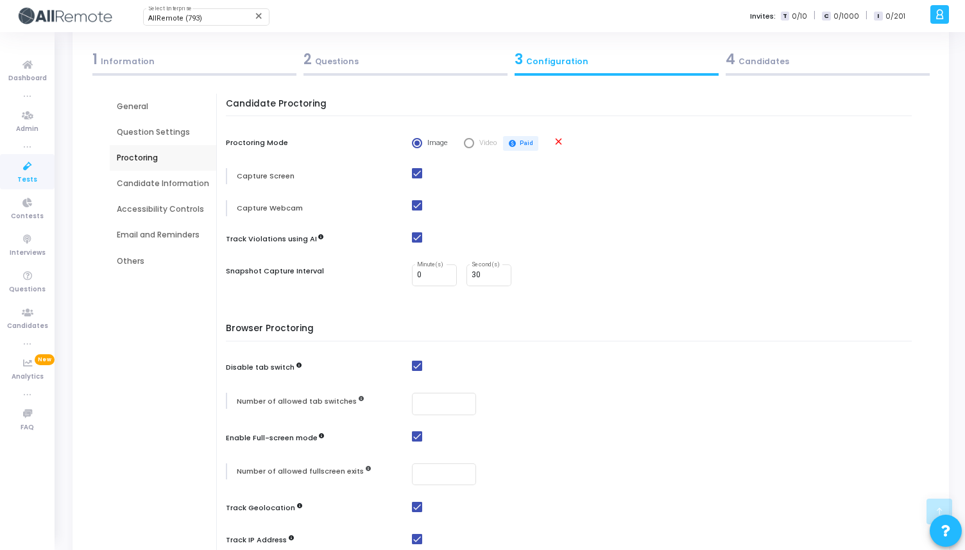
scroll to position [0, 0]
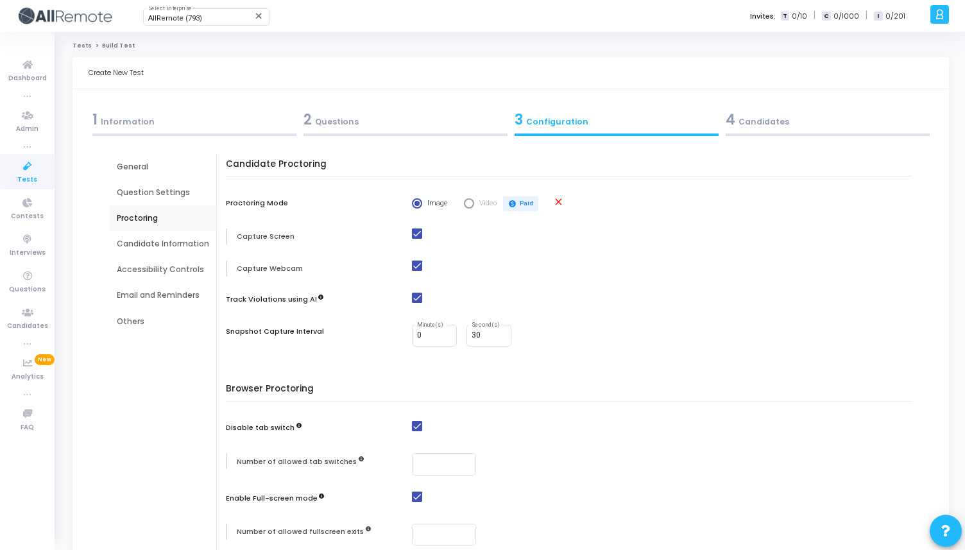
click at [168, 253] on div "Candidate Information" at bounding box center [163, 244] width 106 height 26
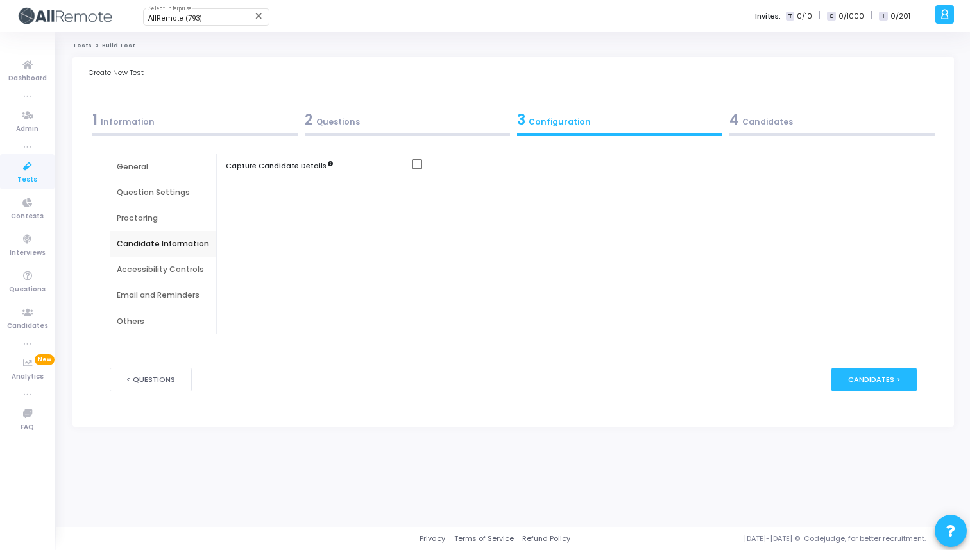
click at [418, 165] on span at bounding box center [417, 164] width 10 height 10
click at [417, 169] on input "checkbox" at bounding box center [416, 169] width 1 height 1
checkbox input "true"
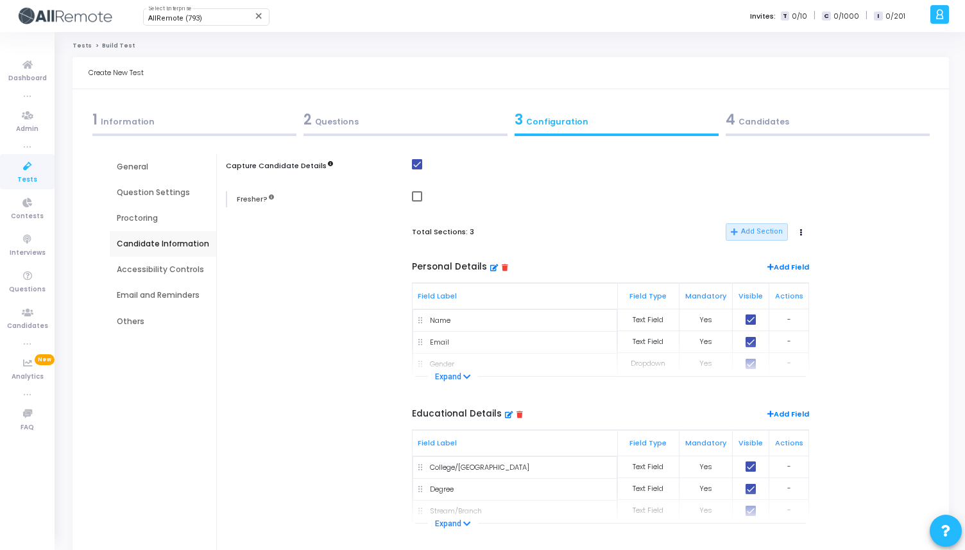
click at [178, 266] on div "Accessibility Controls" at bounding box center [163, 270] width 92 height 12
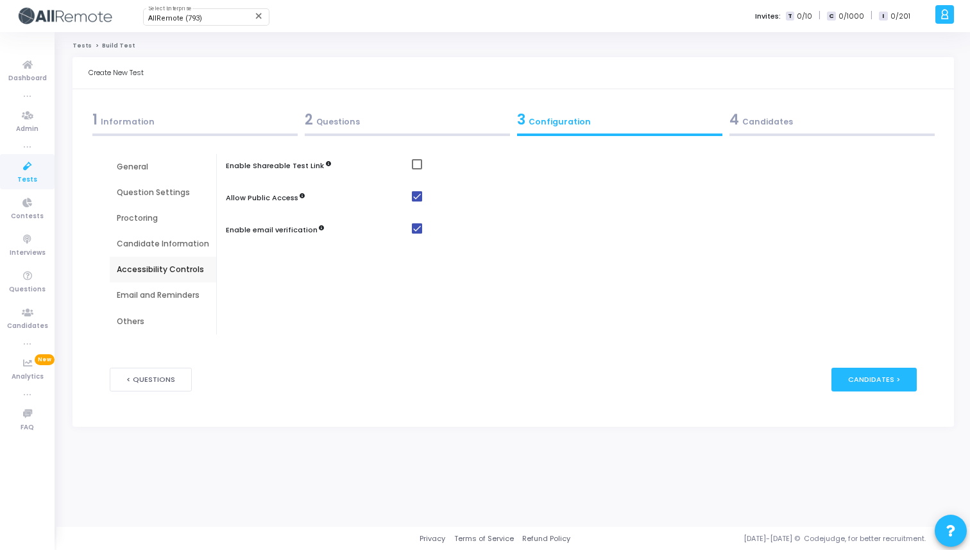
click at [418, 165] on span at bounding box center [417, 164] width 10 height 10
click at [417, 169] on input "checkbox" at bounding box center [416, 169] width 1 height 1
checkbox input "true"
click at [157, 243] on div "Candidate Information" at bounding box center [163, 244] width 92 height 12
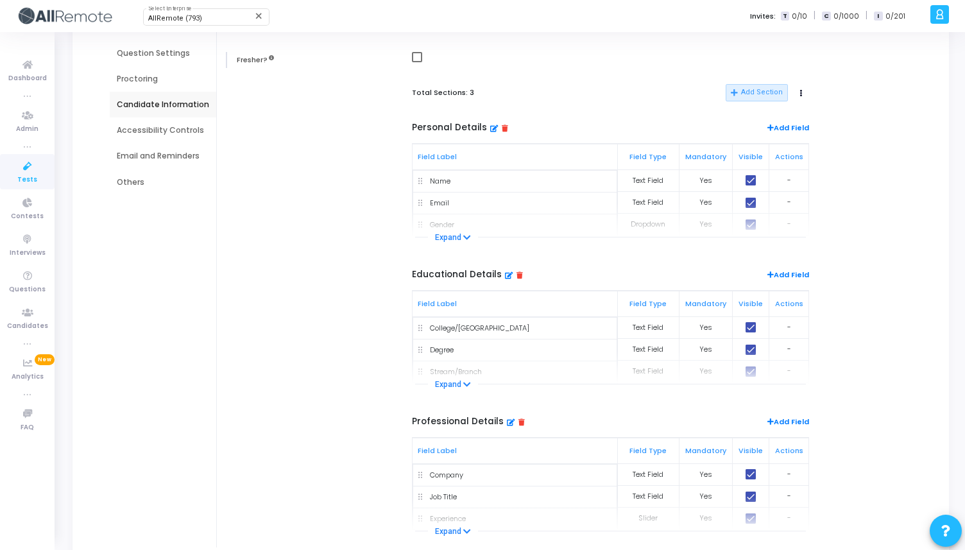
scroll to position [126, 0]
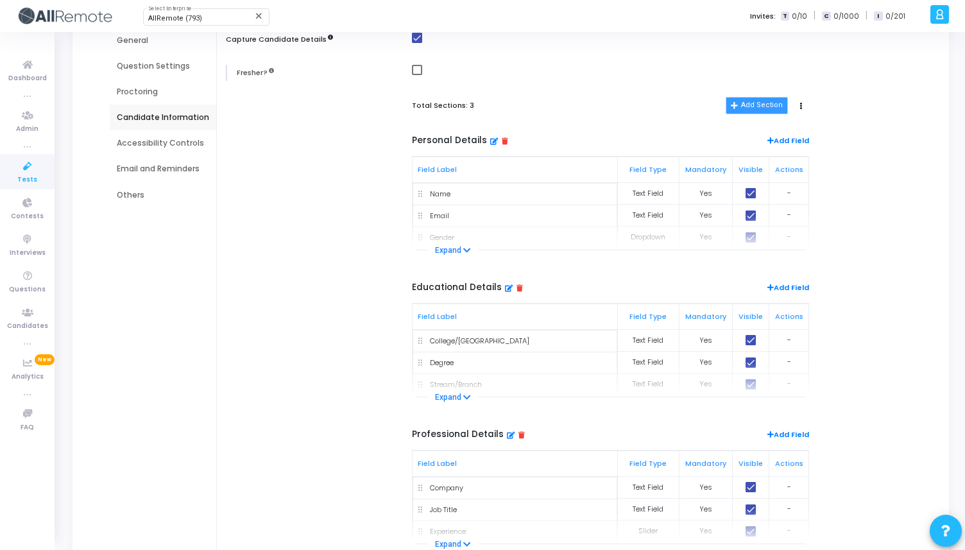
click at [743, 103] on button "Add Section" at bounding box center [756, 106] width 63 height 18
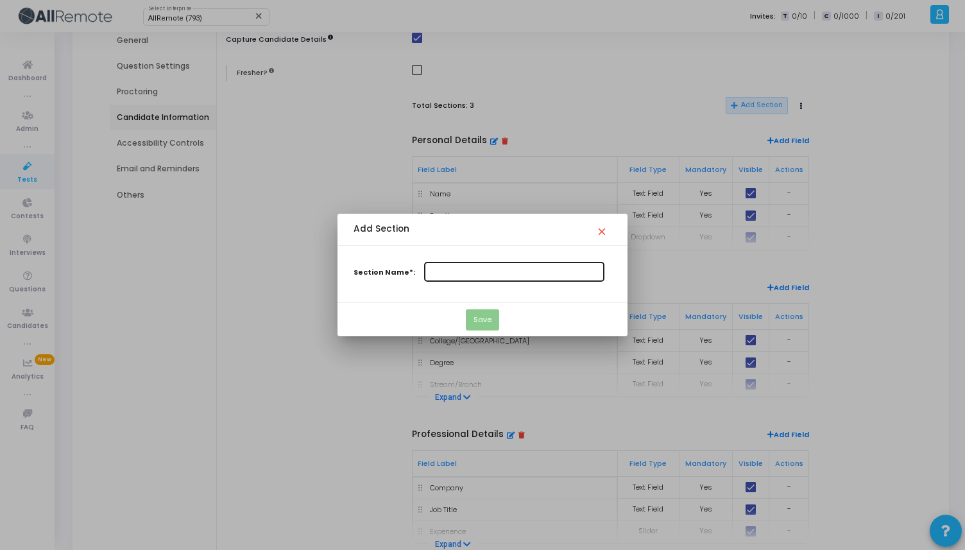
click at [483, 271] on input "Section Name*:" at bounding box center [514, 271] width 169 height 8
type input "Job related details"
click at [479, 319] on button "Save" at bounding box center [482, 319] width 33 height 21
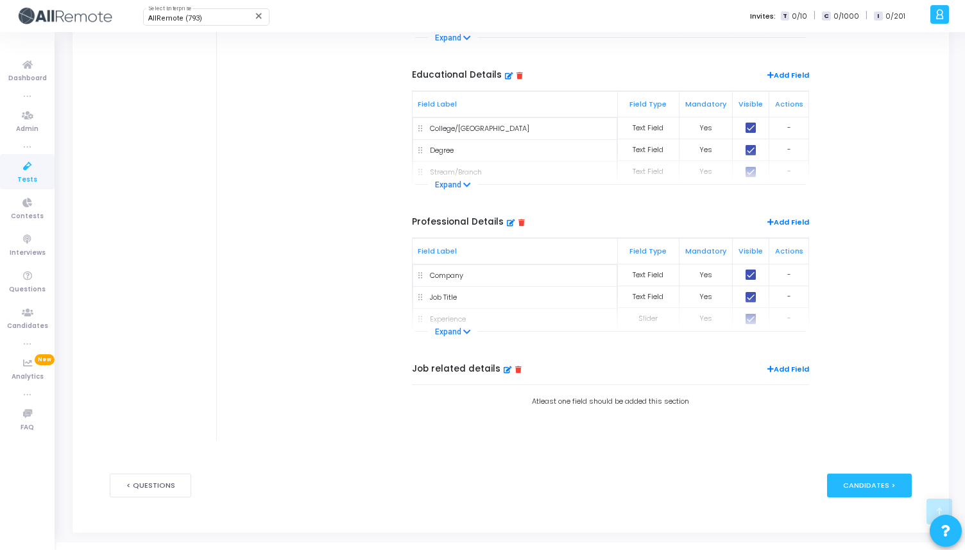
scroll to position [354, 0]
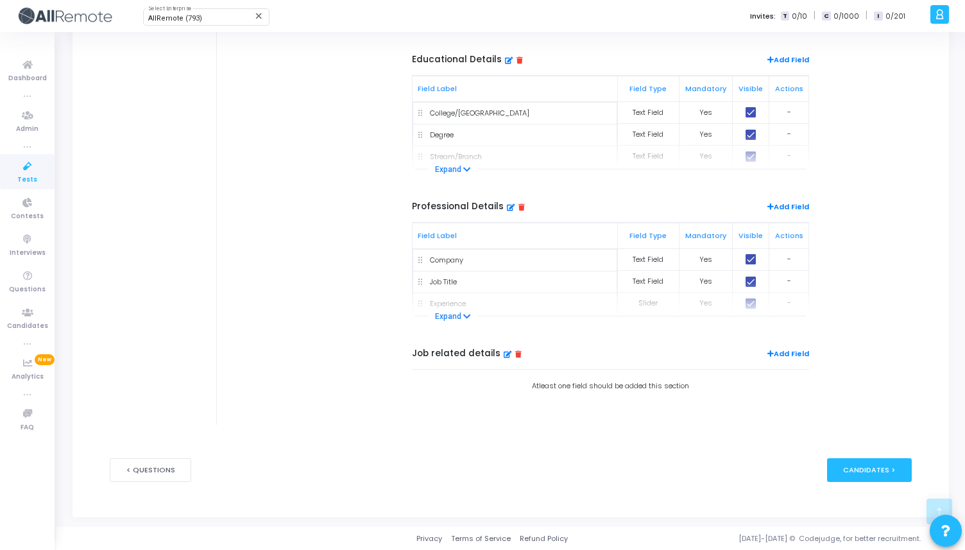
click at [775, 352] on span "Add Field" at bounding box center [788, 355] width 42 height 14
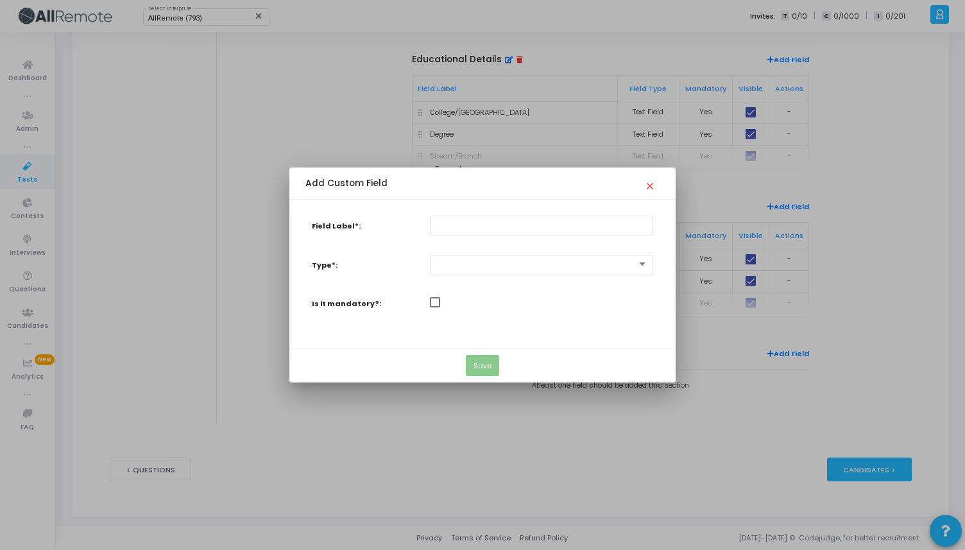
scroll to position [0, 0]
click at [466, 220] on div at bounding box center [541, 225] width 212 height 22
paste input "Are you available to join immediately?"
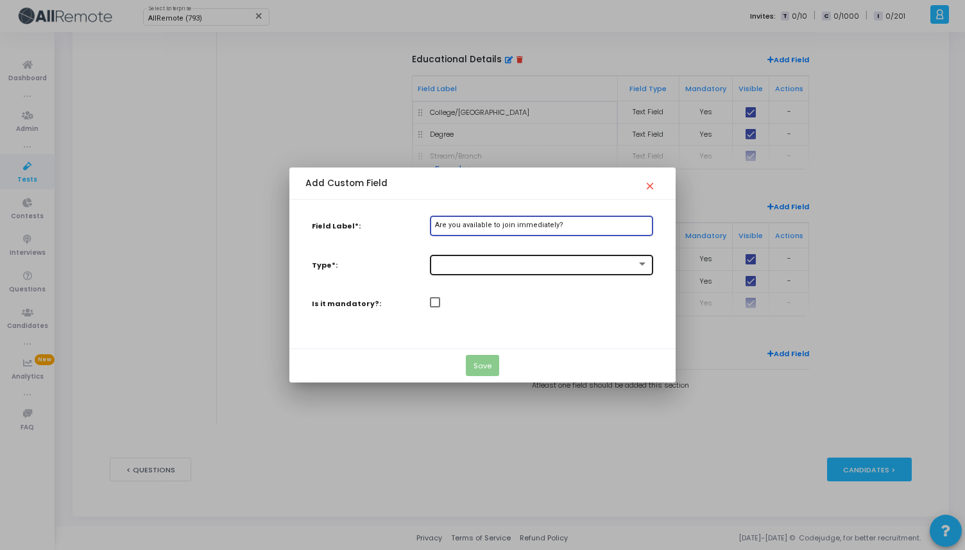
type input "Are you available to join immediately?"
click at [475, 267] on div at bounding box center [535, 264] width 201 height 9
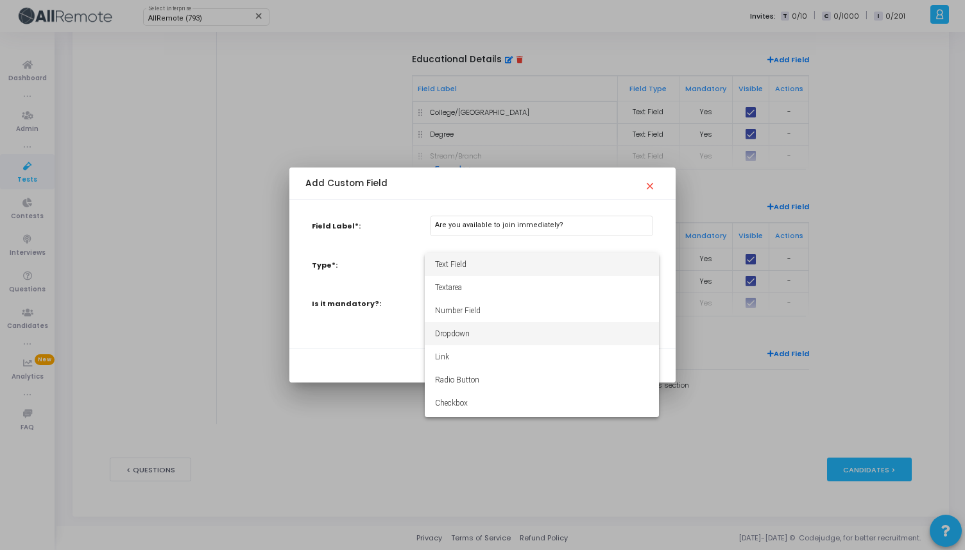
click at [470, 337] on span "Dropdown" at bounding box center [542, 333] width 214 height 23
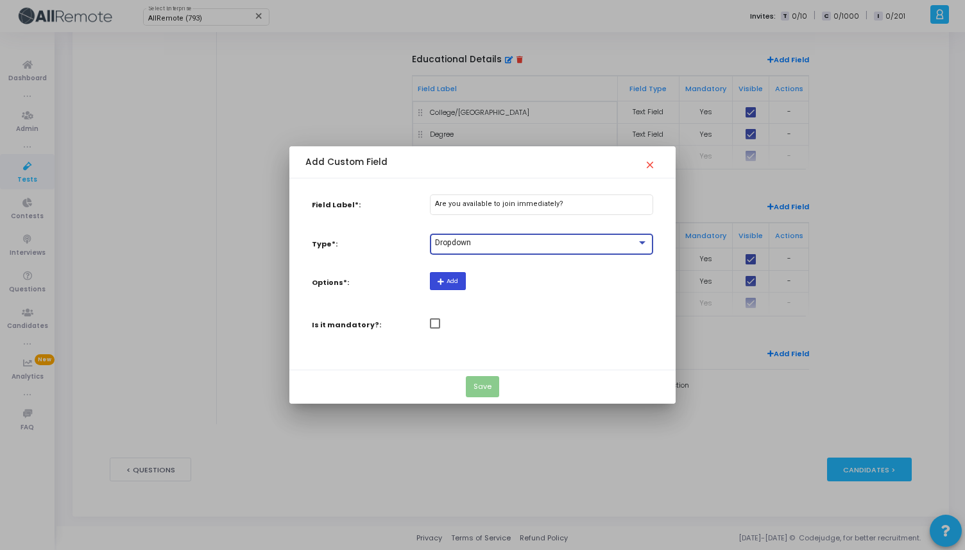
click at [457, 280] on button "Add" at bounding box center [448, 280] width 36 height 17
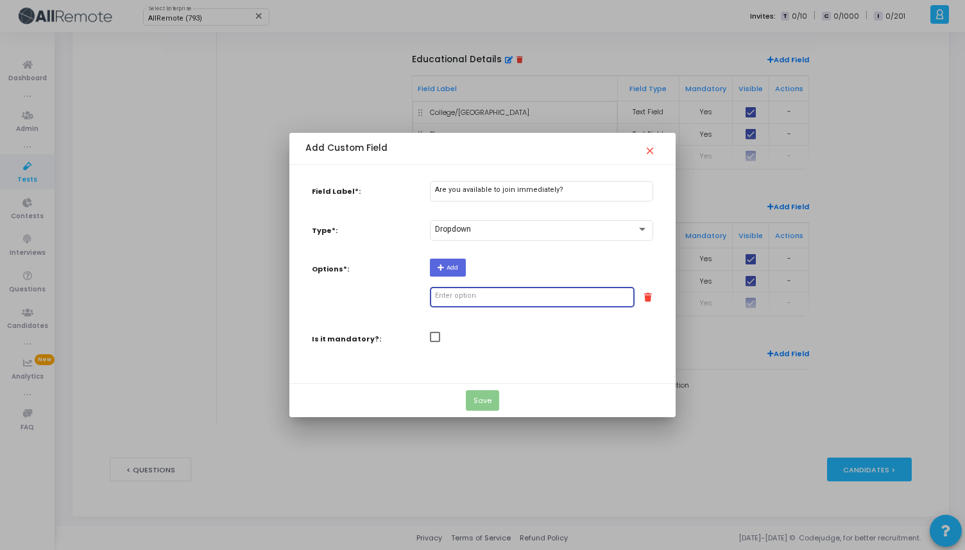
click at [471, 296] on input "text" at bounding box center [532, 296] width 194 height 8
type input "Yes"
click at [463, 262] on button "Add" at bounding box center [448, 266] width 36 height 17
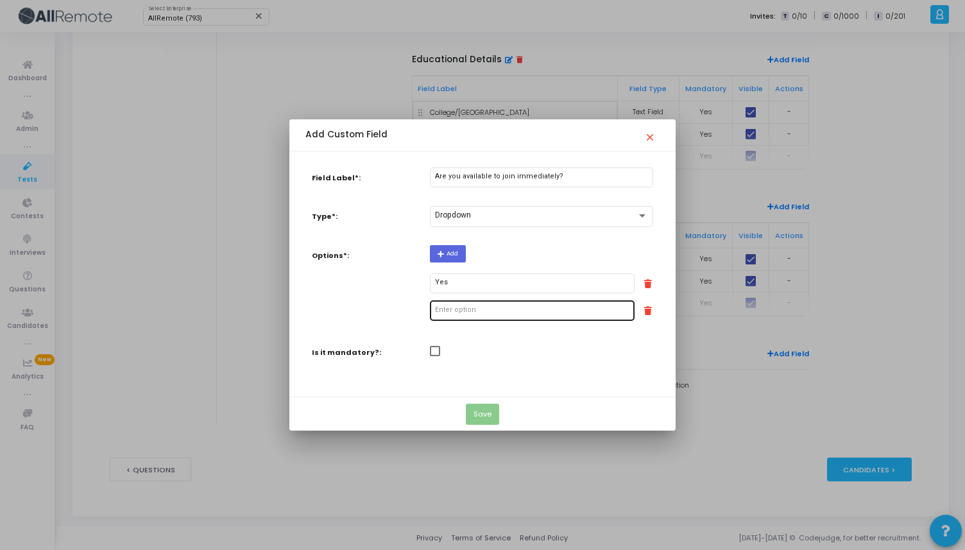
click at [462, 305] on div at bounding box center [532, 310] width 194 height 22
type input "No"
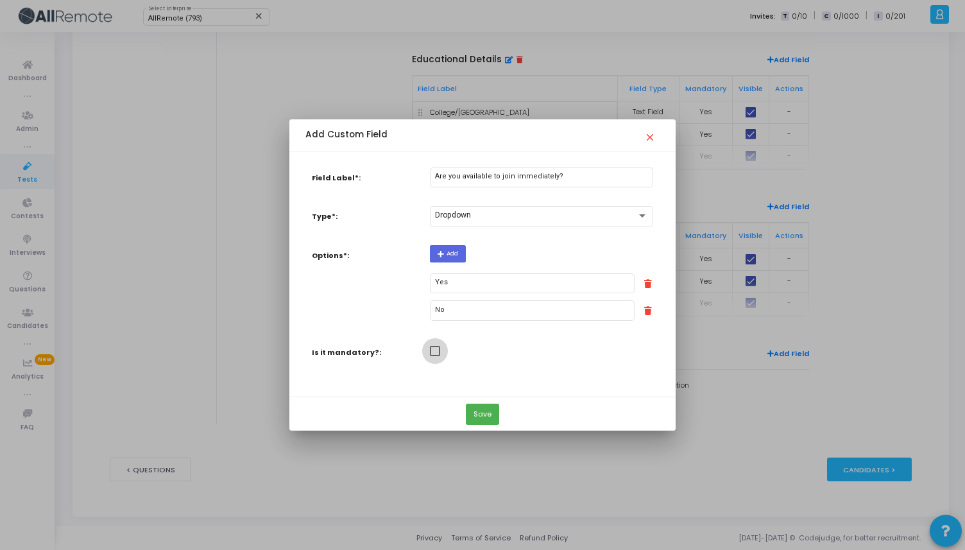
click at [438, 350] on span at bounding box center [435, 351] width 10 height 10
click at [435, 356] on input "checkbox" at bounding box center [434, 356] width 1 height 1
checkbox input "true"
click at [495, 413] on button "Save" at bounding box center [482, 413] width 33 height 21
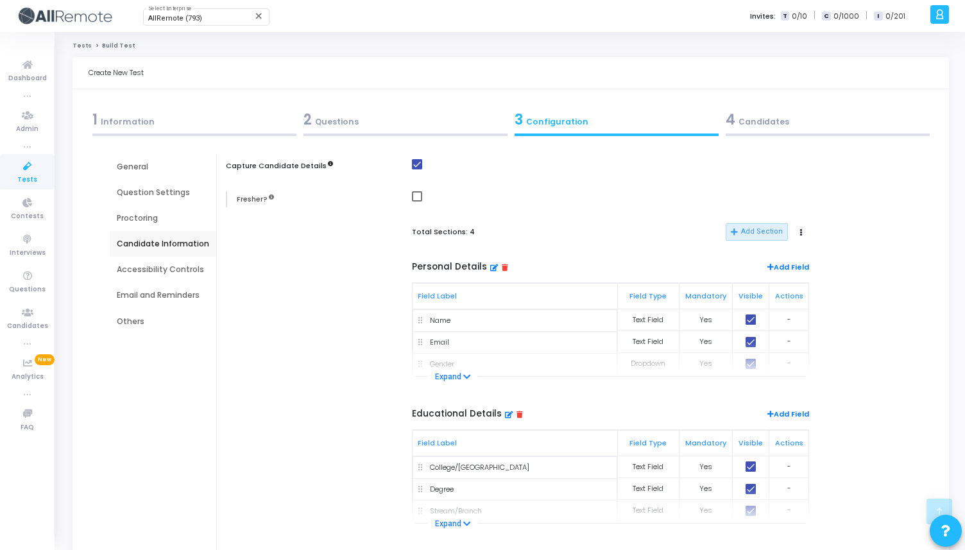
scroll to position [354, 0]
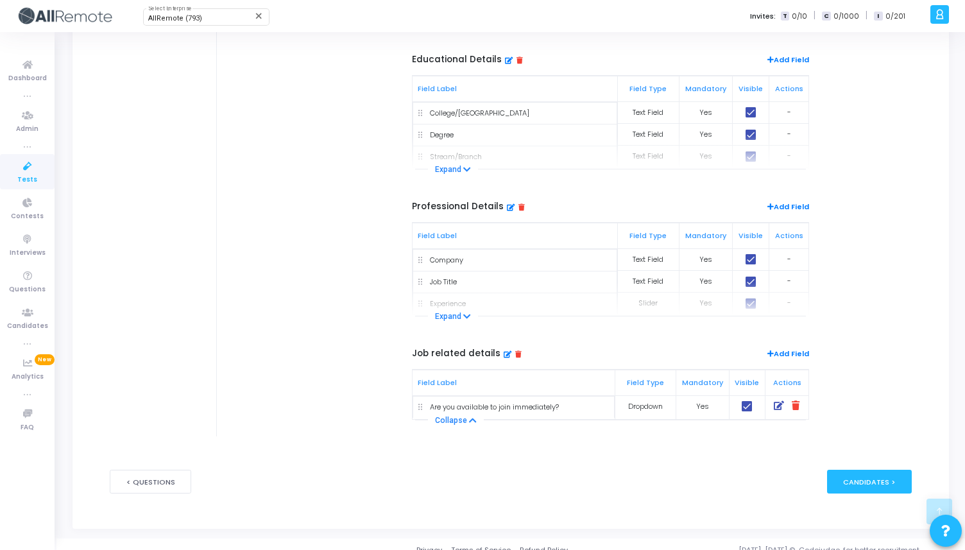
click at [775, 356] on span "Add Field" at bounding box center [788, 355] width 42 height 14
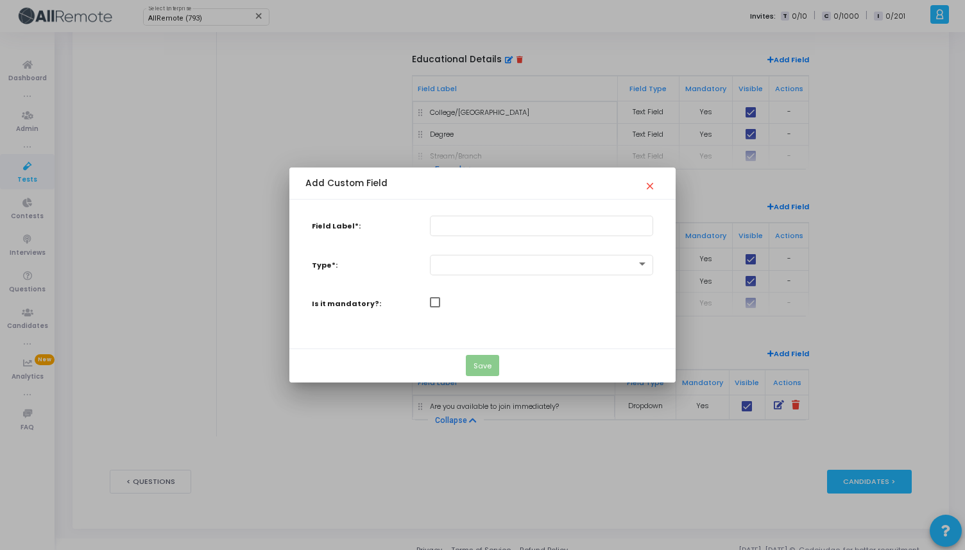
scroll to position [0, 0]
click at [505, 224] on input "Field Label*:" at bounding box center [541, 225] width 212 height 8
paste input "If not immediate, what is your tentative joining date?"
type input "If not immediate, what is your tentative joining date?"
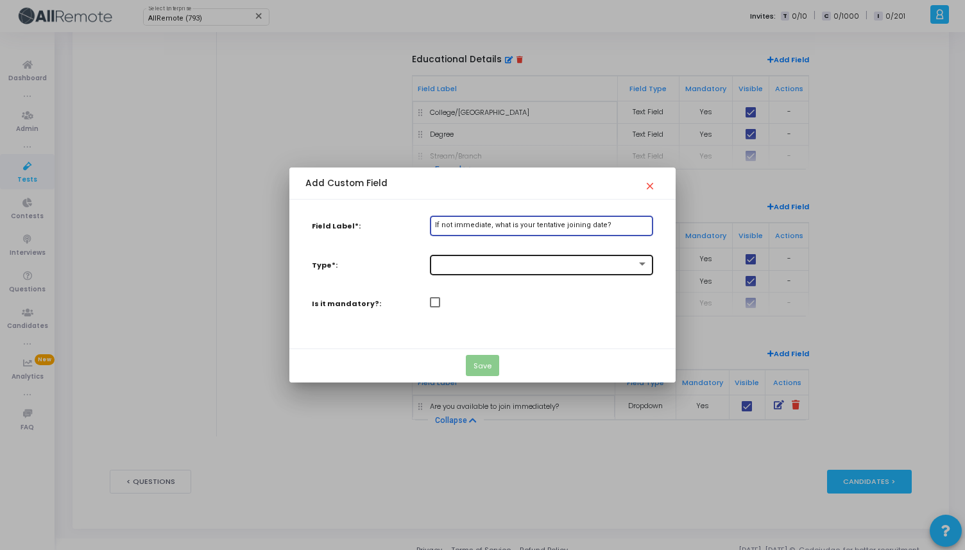
click at [482, 266] on div at bounding box center [535, 264] width 201 height 9
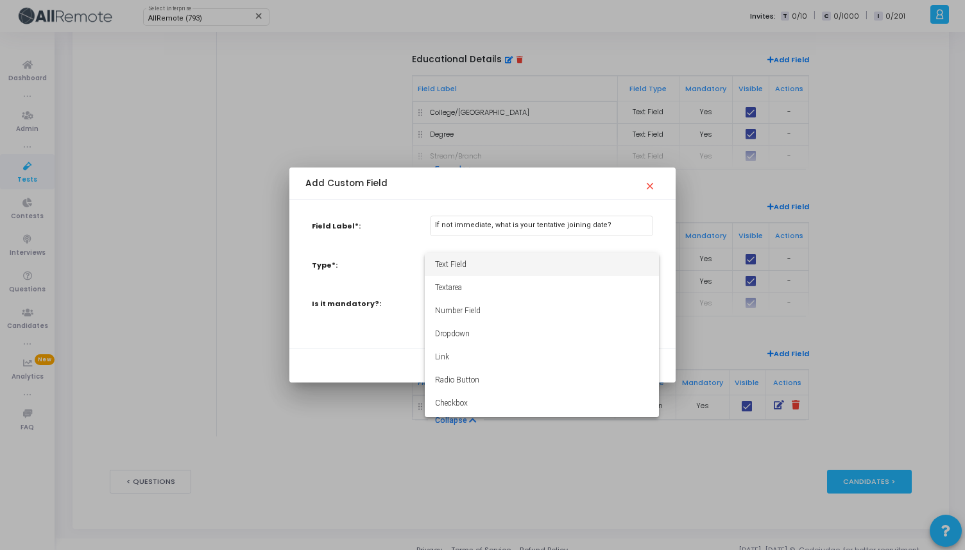
click at [468, 264] on span "Text Field" at bounding box center [542, 264] width 214 height 23
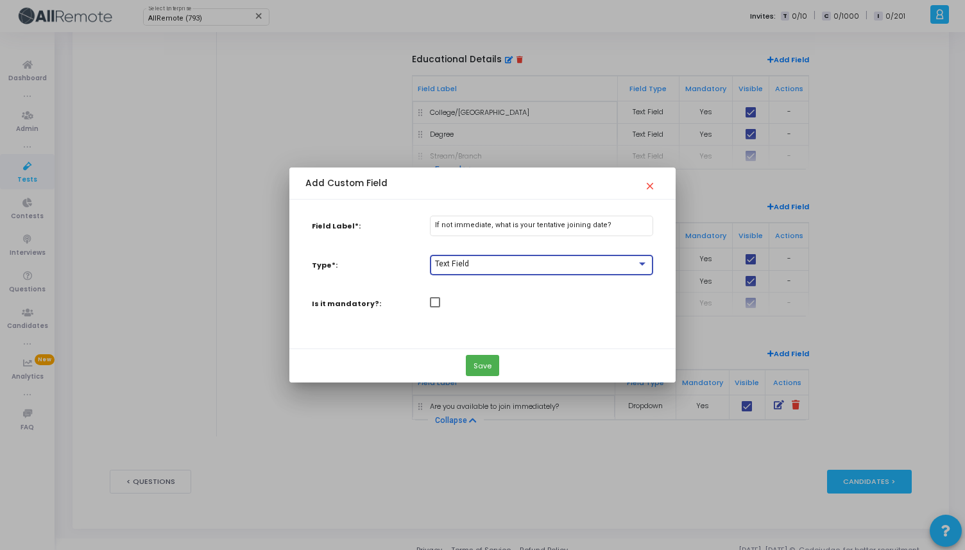
click at [436, 299] on span at bounding box center [435, 302] width 10 height 10
click at [435, 307] on input "checkbox" at bounding box center [434, 307] width 1 height 1
checkbox input "true"
click at [481, 364] on button "Save" at bounding box center [482, 365] width 33 height 21
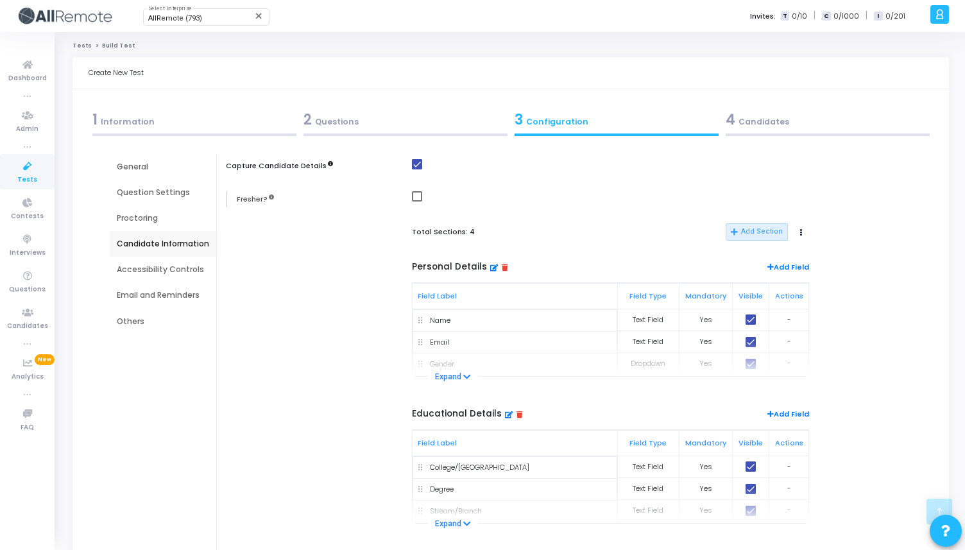
scroll to position [354, 0]
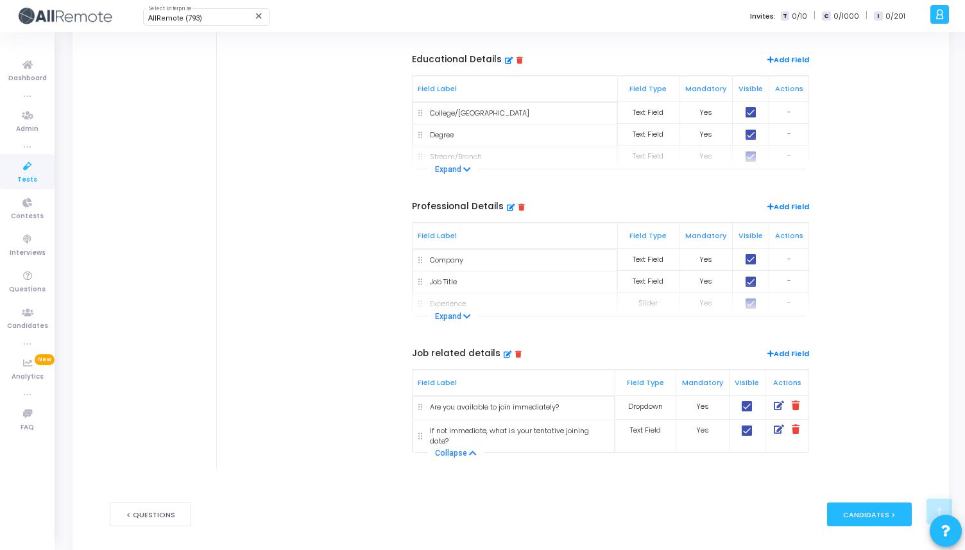
click at [748, 432] on span at bounding box center [747, 430] width 10 height 10
click at [747, 436] on input "checkbox" at bounding box center [746, 436] width 1 height 1
click at [750, 432] on span at bounding box center [747, 430] width 10 height 10
click at [747, 436] on input "checkbox" at bounding box center [746, 436] width 1 height 1
checkbox input "true"
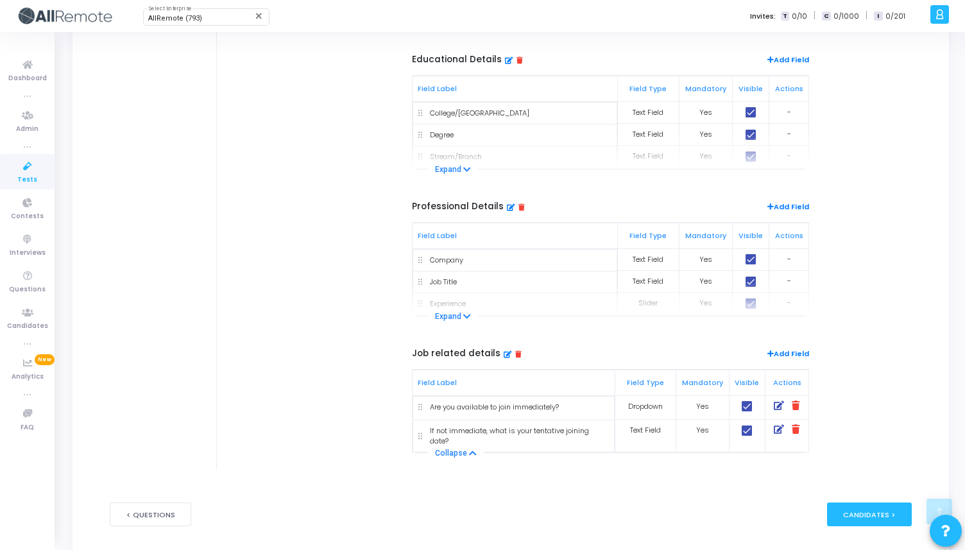
click at [776, 429] on icon at bounding box center [779, 430] width 10 height 10
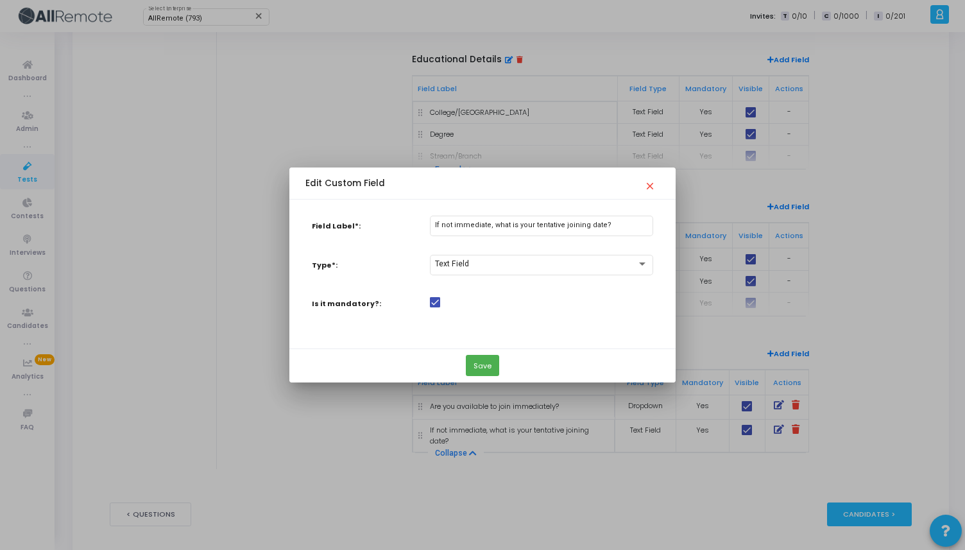
click at [439, 298] on span at bounding box center [435, 302] width 10 height 10
click at [435, 307] on input "checkbox" at bounding box center [434, 307] width 1 height 1
checkbox input "false"
click at [492, 361] on button "Save" at bounding box center [482, 365] width 33 height 21
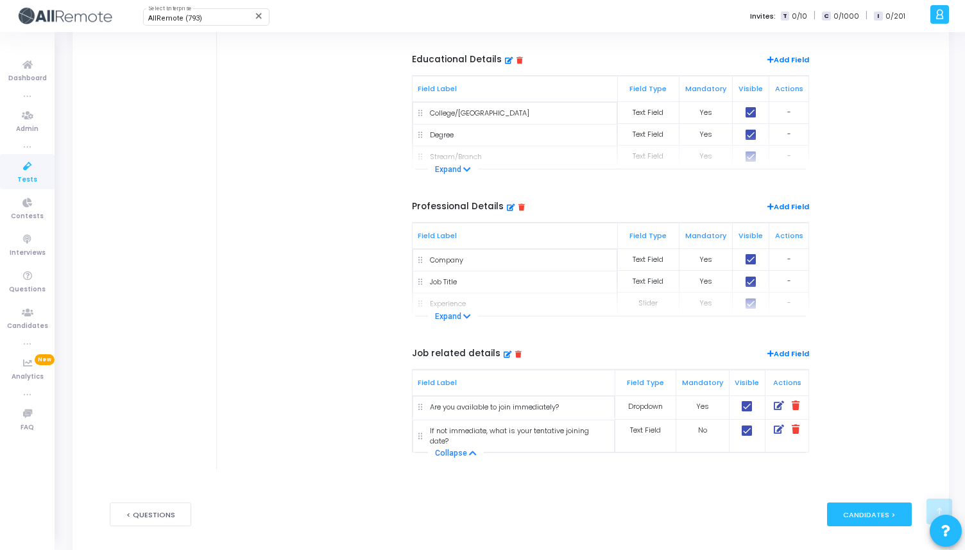
click at [787, 350] on span "Add Field" at bounding box center [788, 355] width 42 height 14
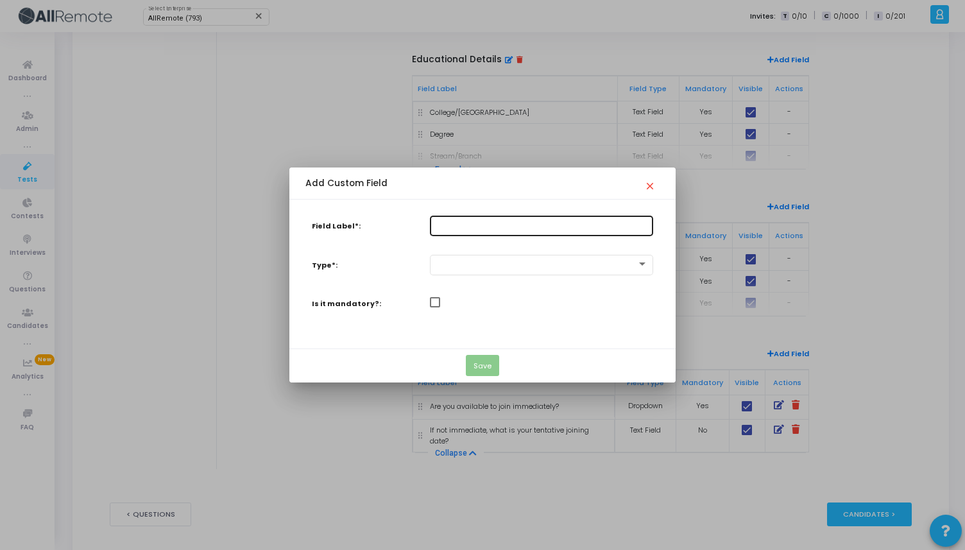
click at [453, 222] on input "Field Label*:" at bounding box center [541, 225] width 212 height 8
paste input "Are you comfortable working on-site in [GEOGRAPHIC_DATA]?"
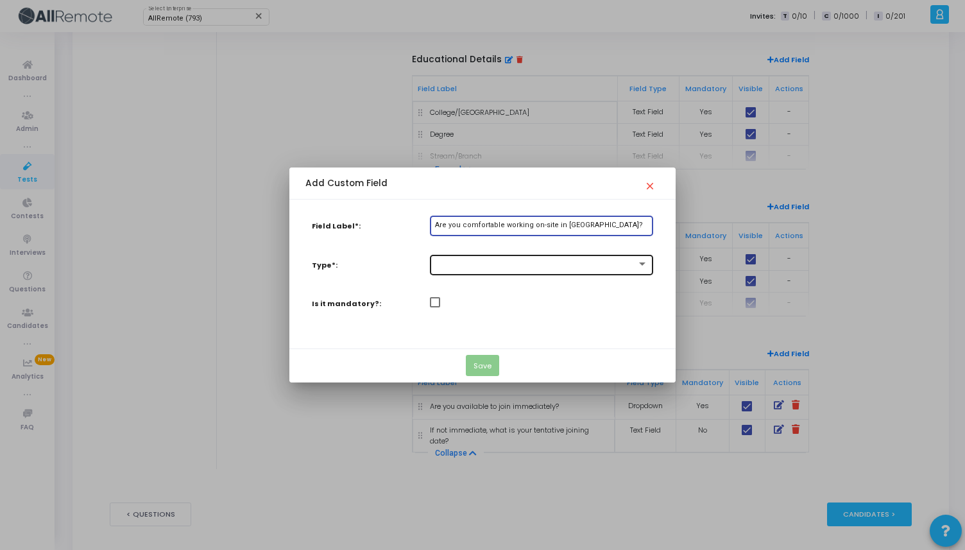
type input "Are you comfortable working on-site in [GEOGRAPHIC_DATA]?"
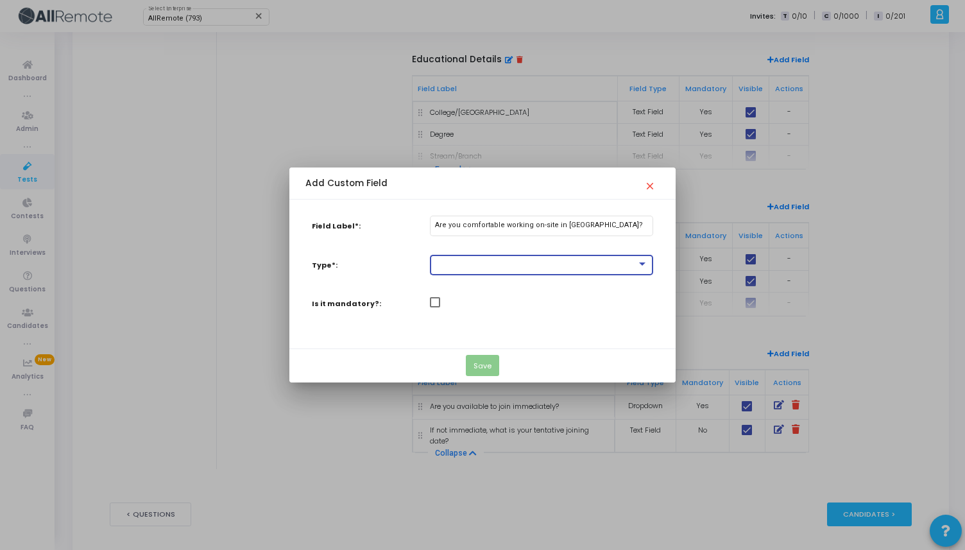
click at [468, 267] on div at bounding box center [535, 264] width 201 height 9
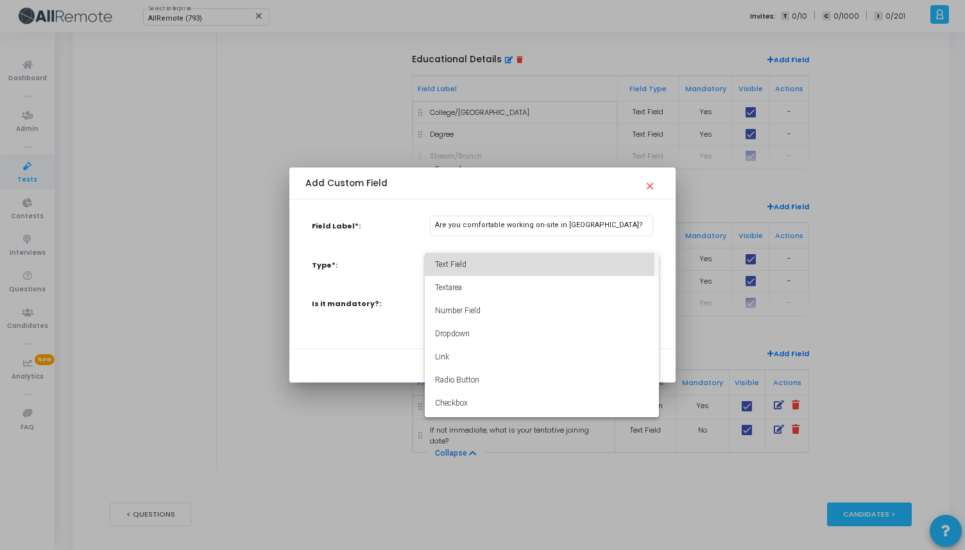
click at [469, 264] on span "Text Field" at bounding box center [542, 264] width 214 height 23
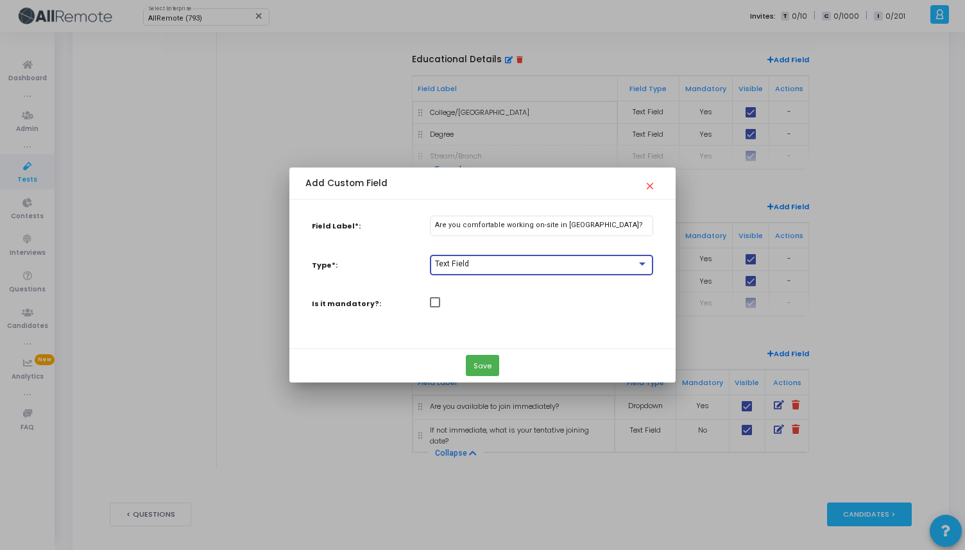
click at [469, 264] on div "Text Field" at bounding box center [535, 264] width 201 height 9
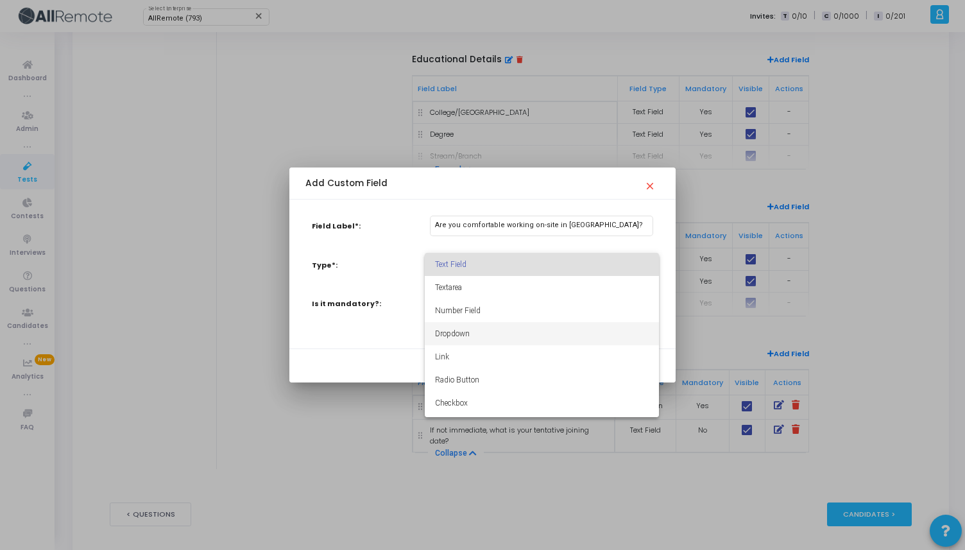
click at [461, 324] on span "Dropdown" at bounding box center [542, 333] width 214 height 23
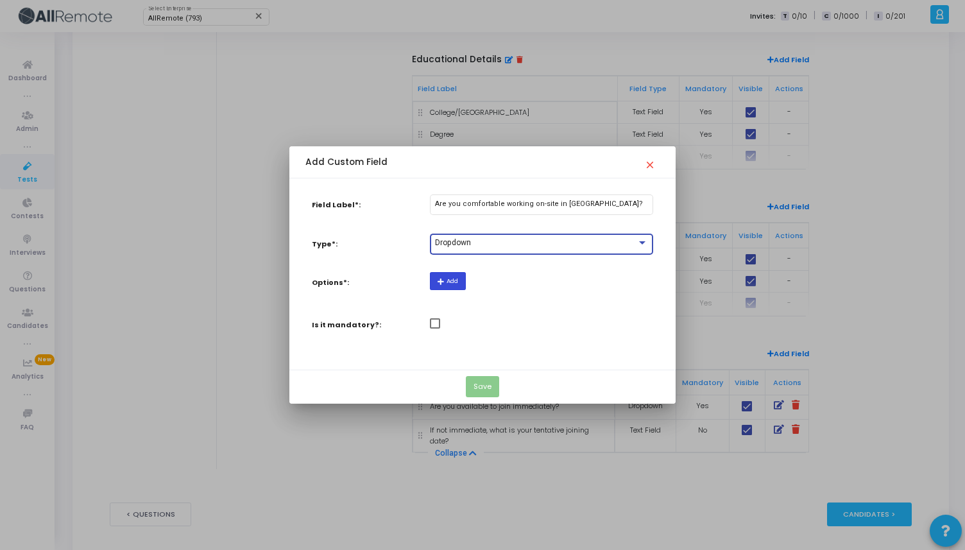
click at [444, 281] on icon at bounding box center [441, 281] width 9 height 7
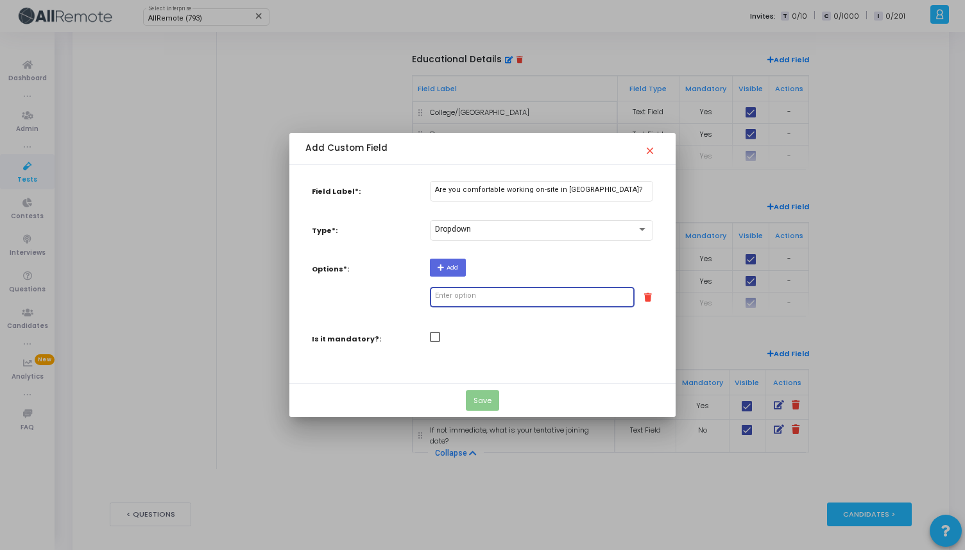
click at [464, 298] on input "text" at bounding box center [532, 296] width 194 height 8
type input "Yes"
click at [456, 270] on button "Add" at bounding box center [448, 266] width 36 height 17
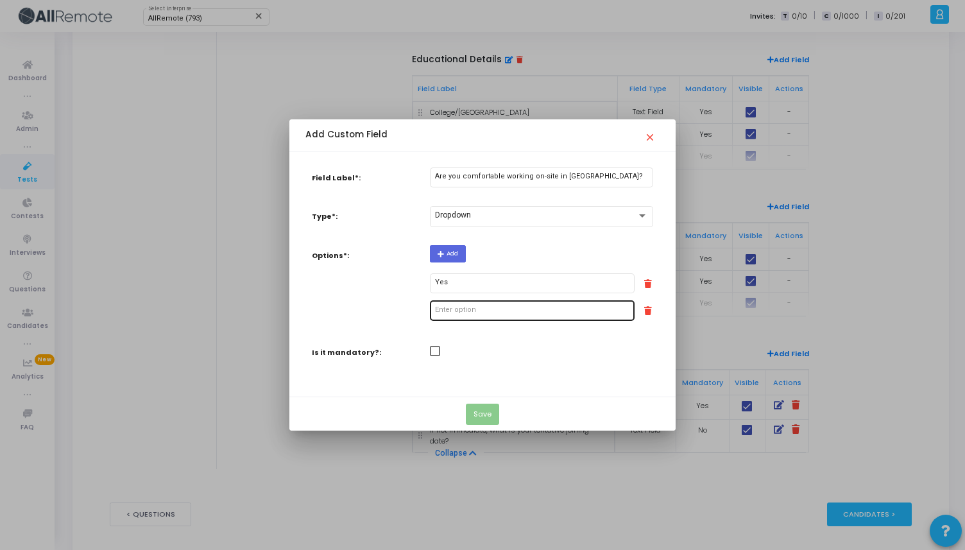
click at [452, 309] on input "text" at bounding box center [532, 310] width 194 height 8
type input "No"
click at [434, 352] on span at bounding box center [435, 351] width 10 height 10
click at [434, 356] on input "checkbox" at bounding box center [434, 356] width 1 height 1
checkbox input "true"
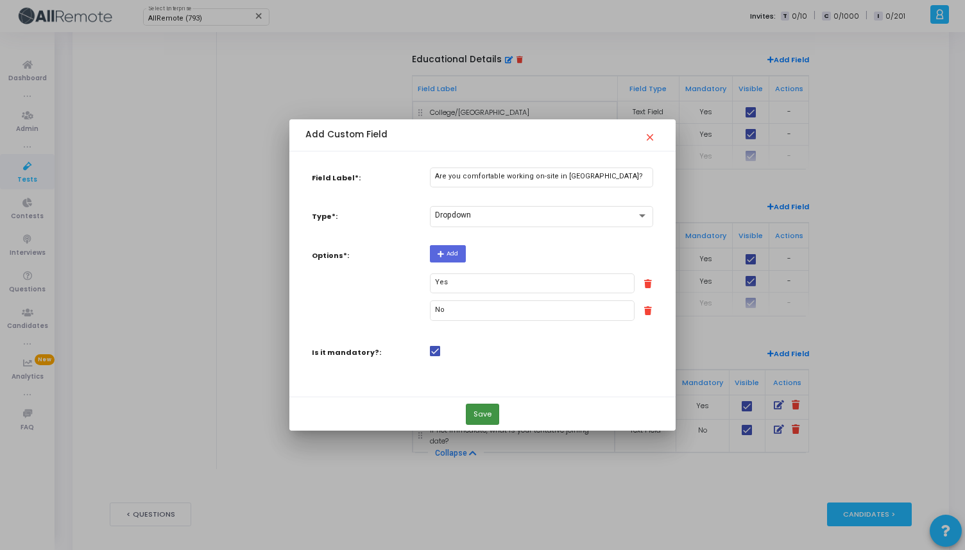
click at [481, 421] on button "Save" at bounding box center [482, 413] width 33 height 21
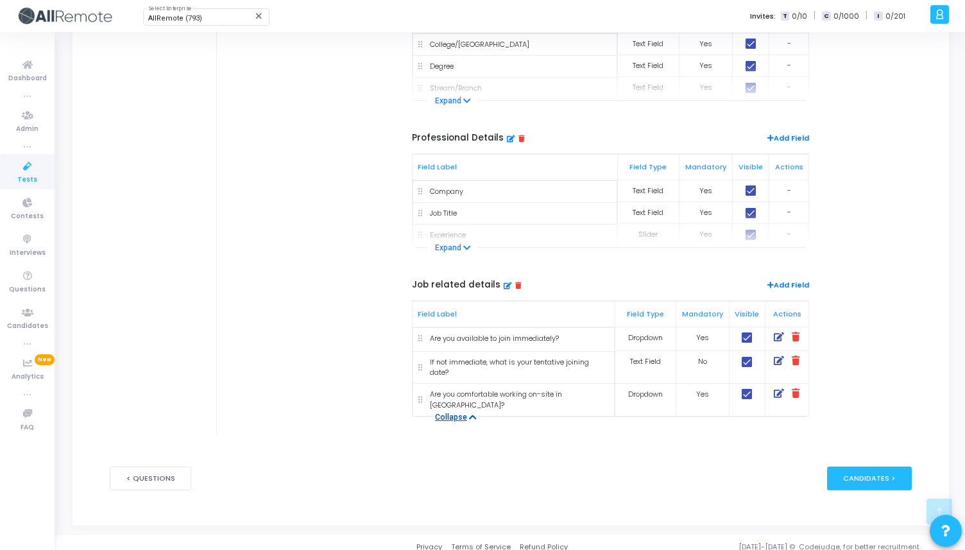
click at [475, 411] on button "Collapse" at bounding box center [456, 417] width 56 height 13
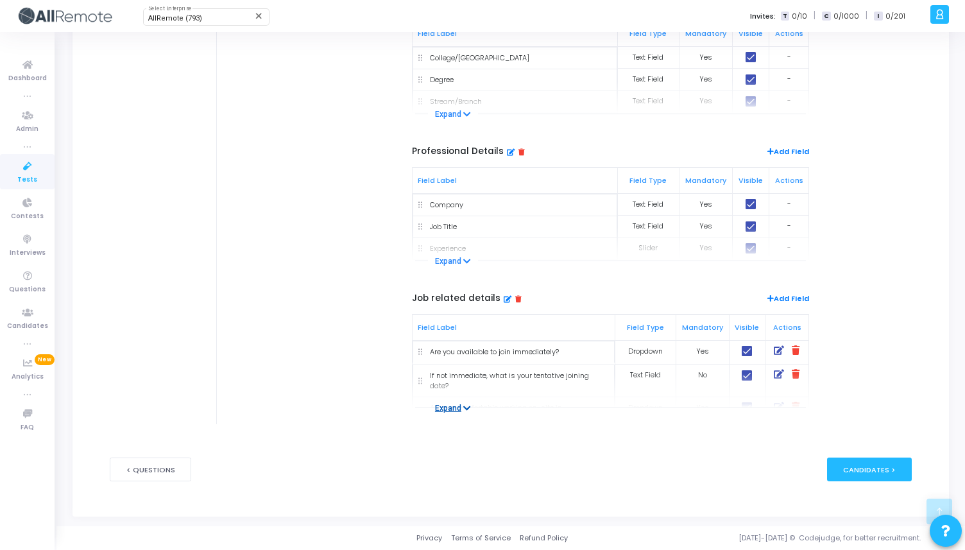
click at [475, 405] on button "Expand" at bounding box center [453, 408] width 50 height 13
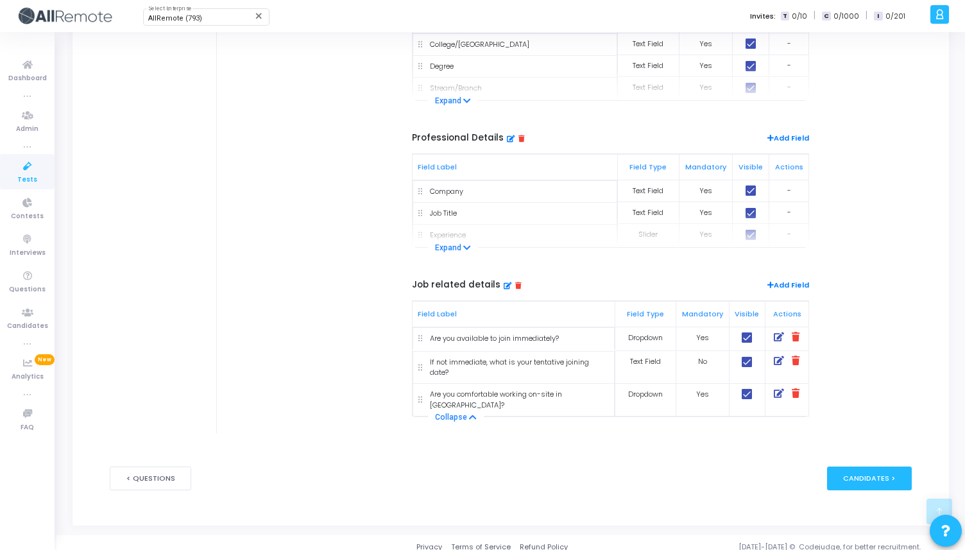
click at [784, 292] on span "Add Field" at bounding box center [788, 287] width 42 height 14
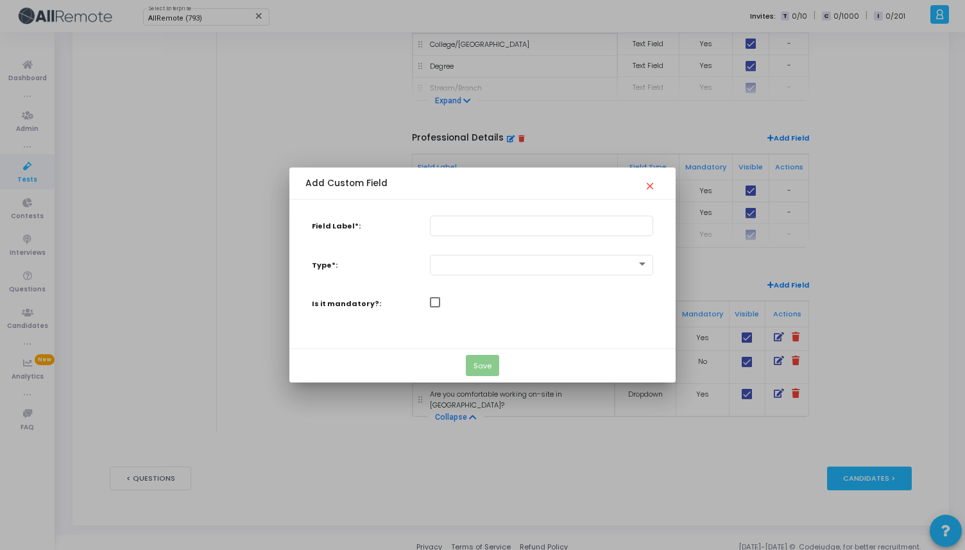
scroll to position [0, 0]
click at [473, 219] on div at bounding box center [541, 225] width 212 height 22
paste input "Are you okay working from the office (on-site)?"
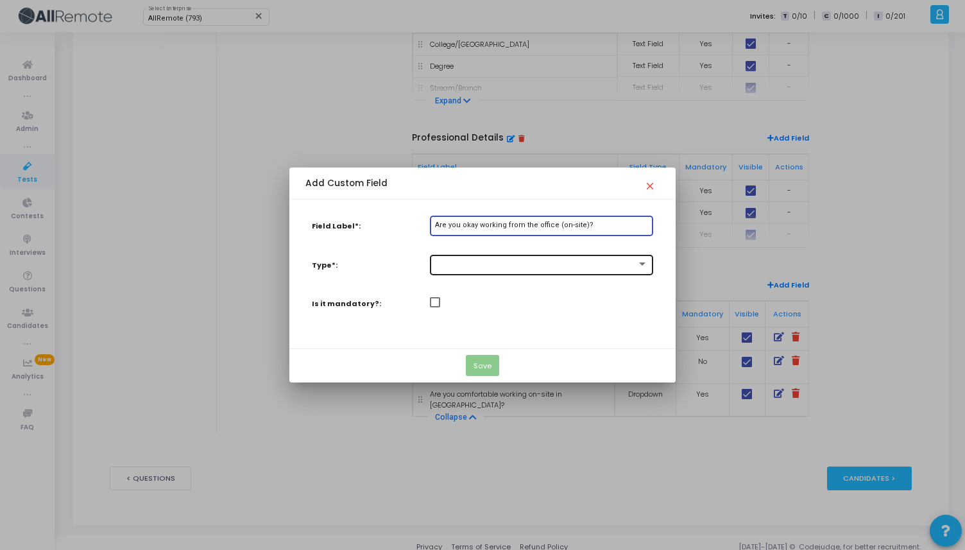
type input "Are you okay working from the office (on-site)?"
click at [486, 262] on div at bounding box center [535, 264] width 201 height 9
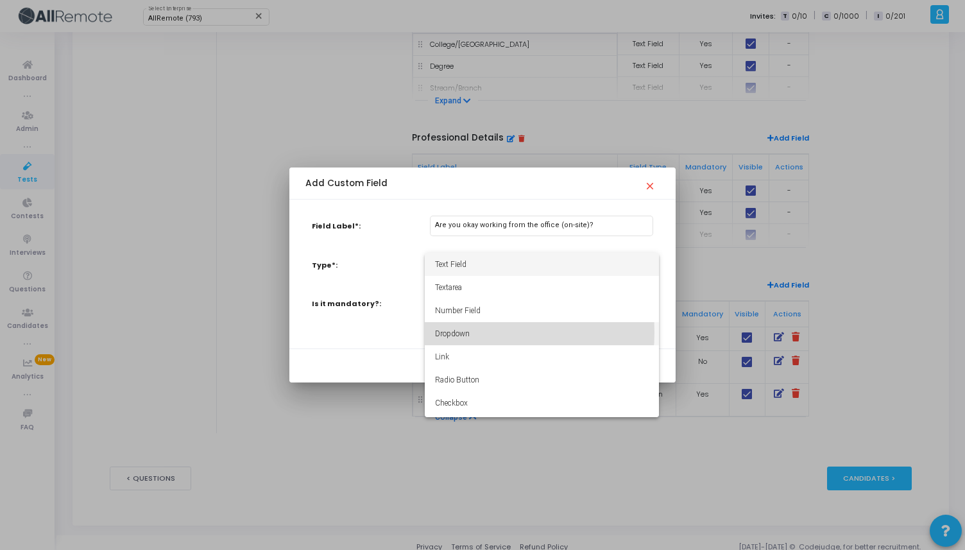
click at [460, 332] on span "Dropdown" at bounding box center [542, 333] width 214 height 23
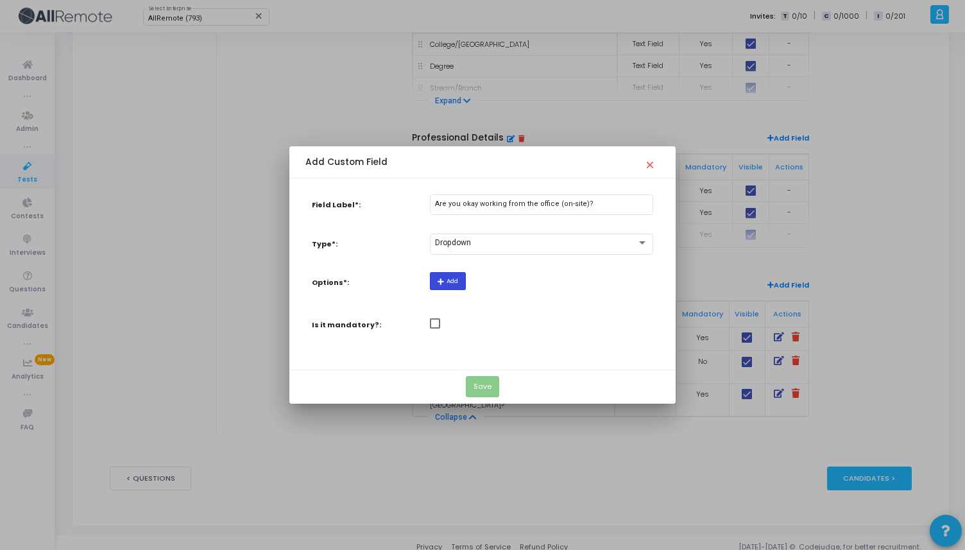
click at [461, 289] on button "Add" at bounding box center [448, 280] width 36 height 17
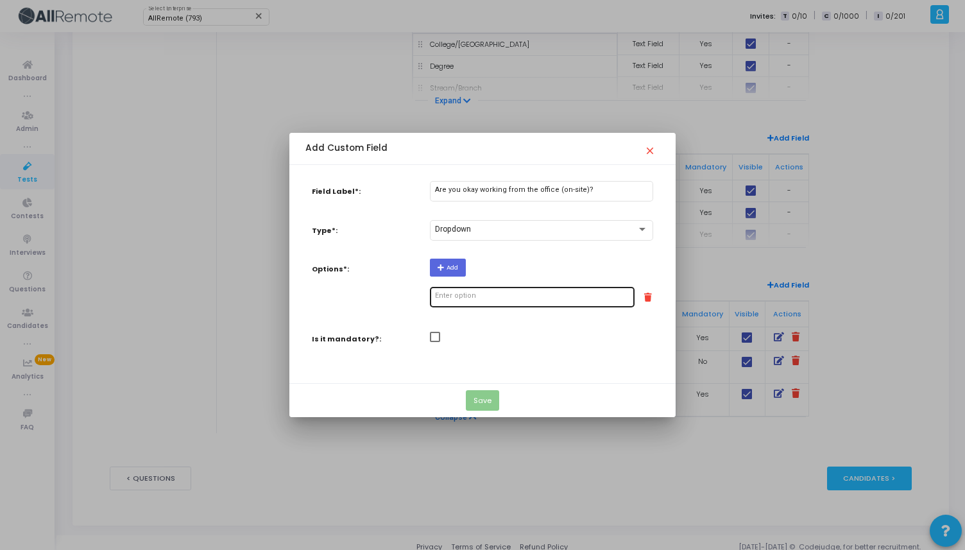
click at [460, 300] on input "text" at bounding box center [532, 296] width 194 height 8
type input "Yes"
click at [448, 277] on div "Add Yes" at bounding box center [541, 286] width 236 height 56
click at [451, 274] on button "Add" at bounding box center [448, 266] width 36 height 17
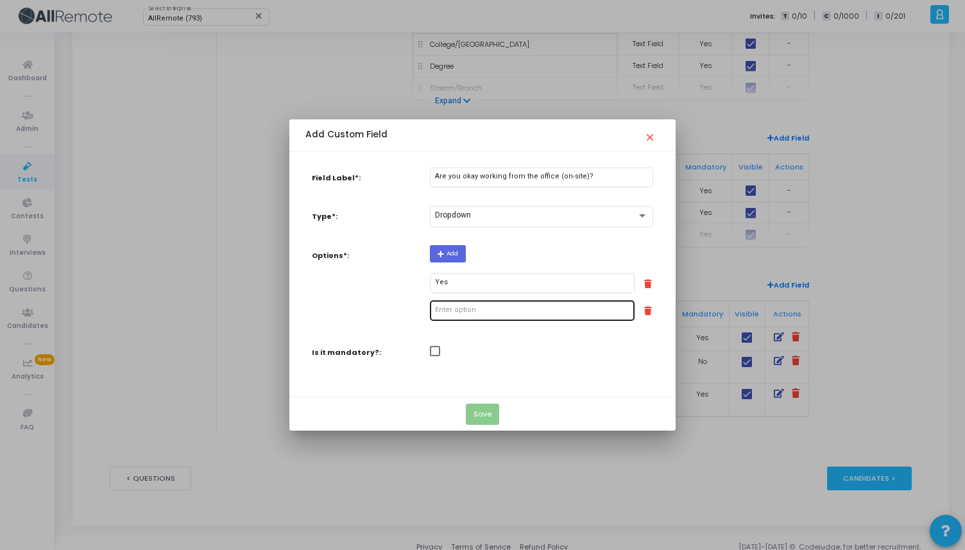
click at [452, 318] on div at bounding box center [532, 310] width 194 height 22
type input "n"
type input "No"
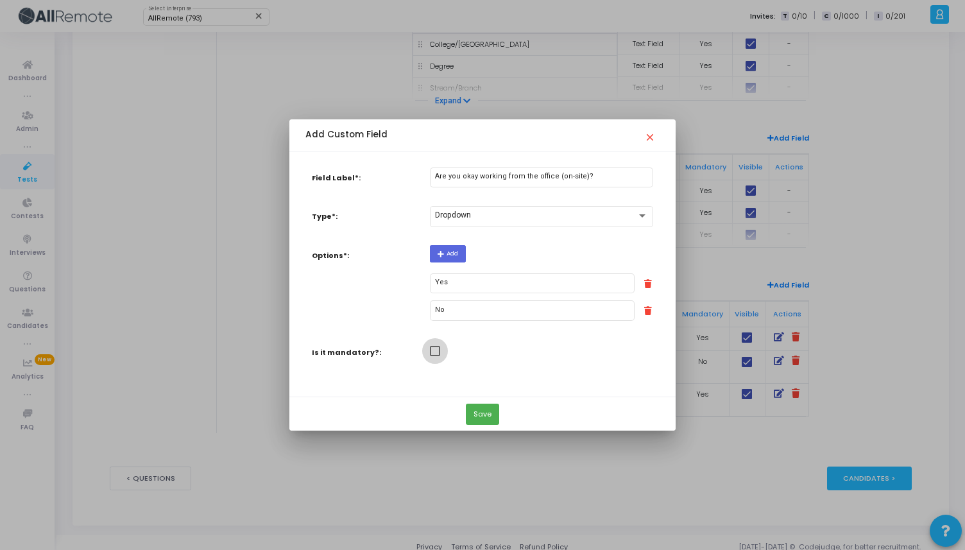
click at [436, 350] on span at bounding box center [435, 351] width 10 height 10
click at [435, 356] on input "checkbox" at bounding box center [434, 356] width 1 height 1
checkbox input "true"
click at [484, 409] on button "Save" at bounding box center [482, 413] width 33 height 21
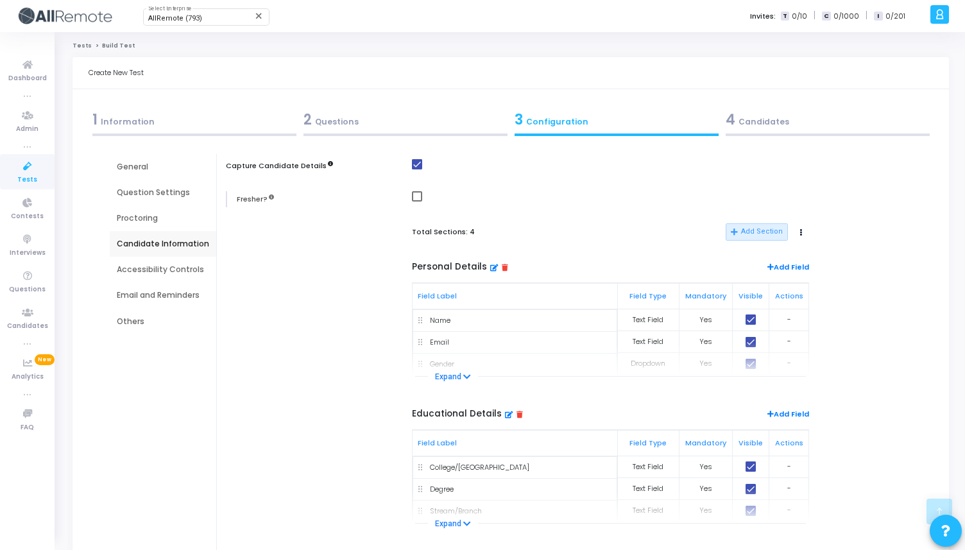
scroll to position [423, 0]
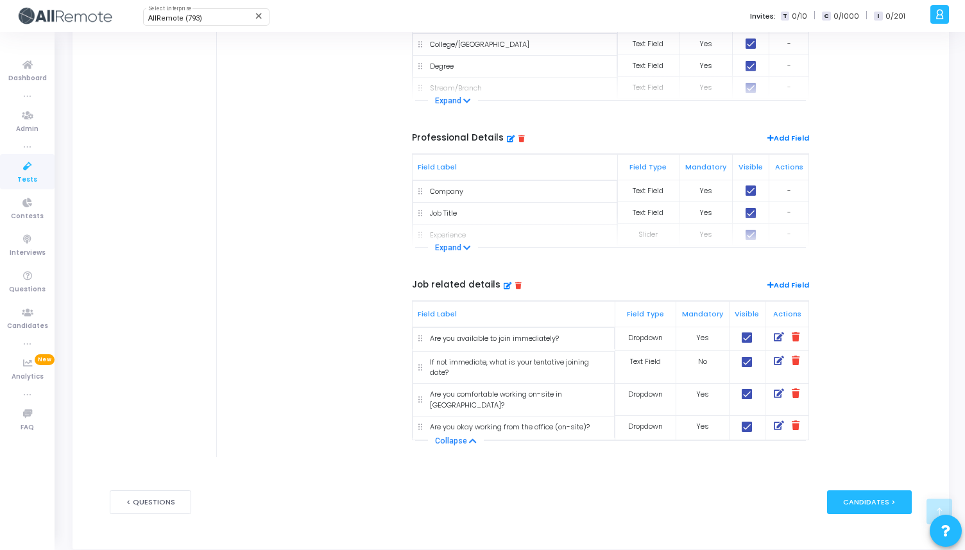
click at [786, 285] on span "Add Field" at bounding box center [788, 287] width 42 height 14
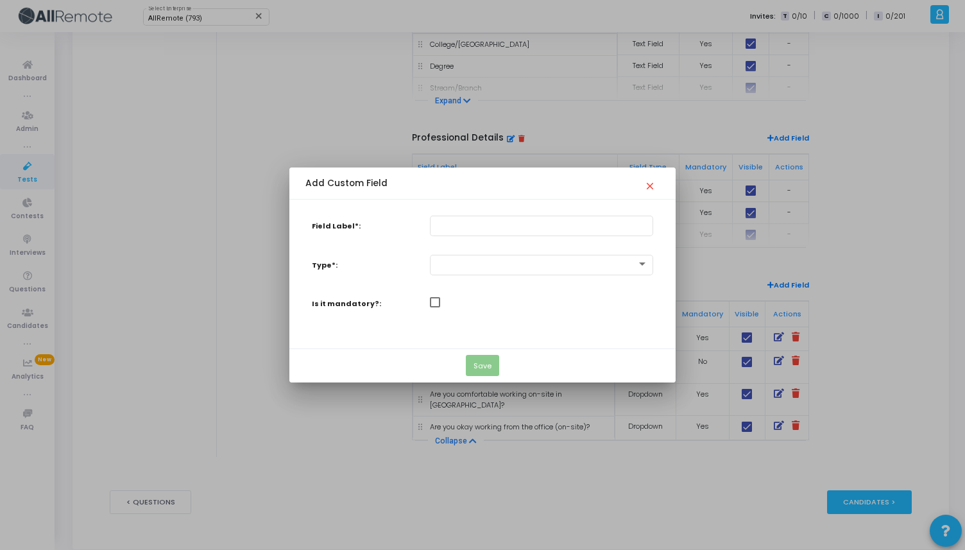
scroll to position [0, 0]
click at [457, 235] on div at bounding box center [541, 225] width 212 height 22
paste input "If no, please explain your reason?"
type input "If no, please explain your reason?"
click at [465, 276] on div at bounding box center [541, 267] width 236 height 25
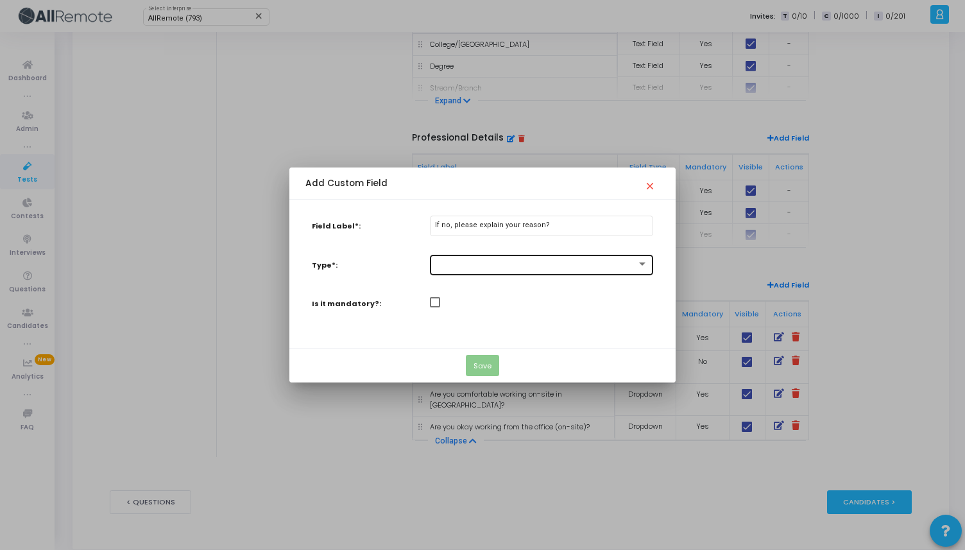
click at [465, 271] on div at bounding box center [541, 264] width 212 height 22
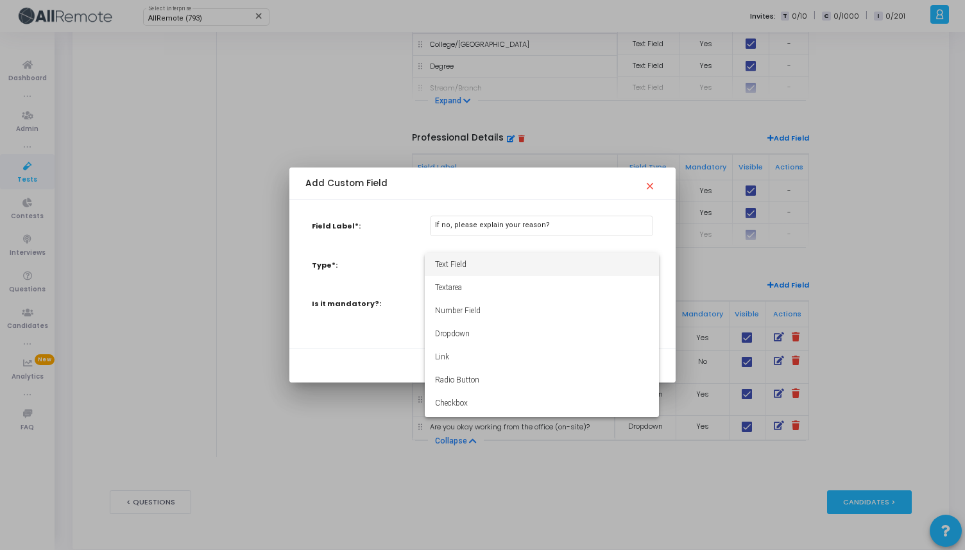
click at [466, 259] on span "Text Field" at bounding box center [542, 264] width 214 height 23
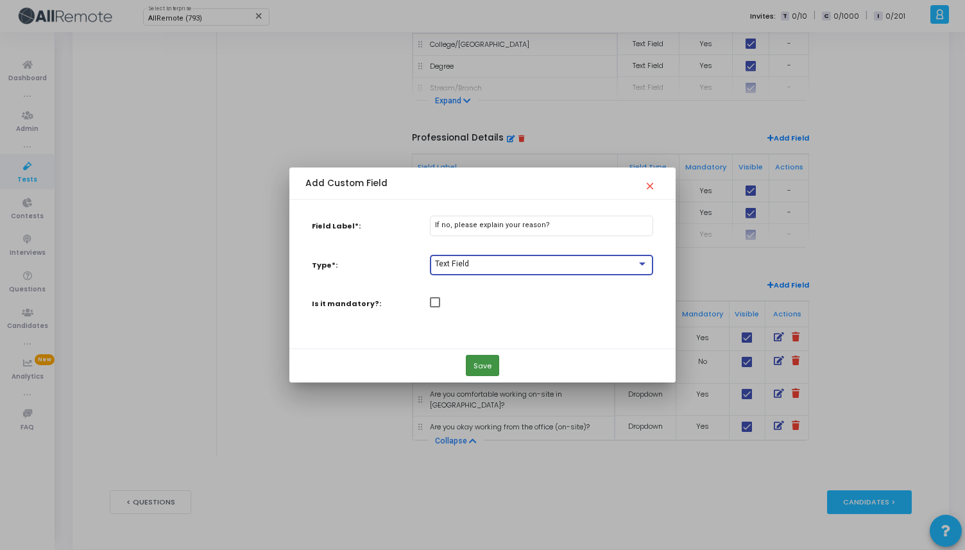
click at [486, 366] on button "Save" at bounding box center [482, 365] width 33 height 21
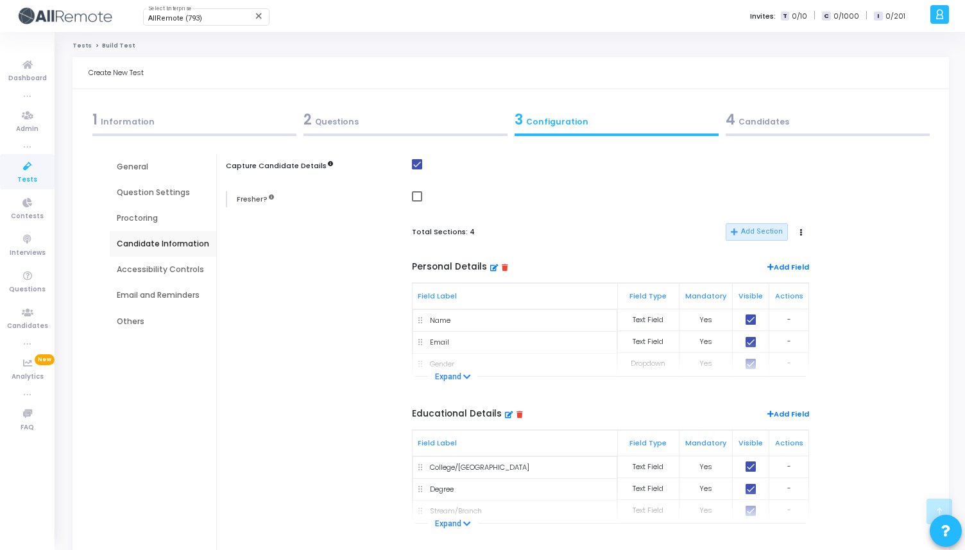
scroll to position [423, 0]
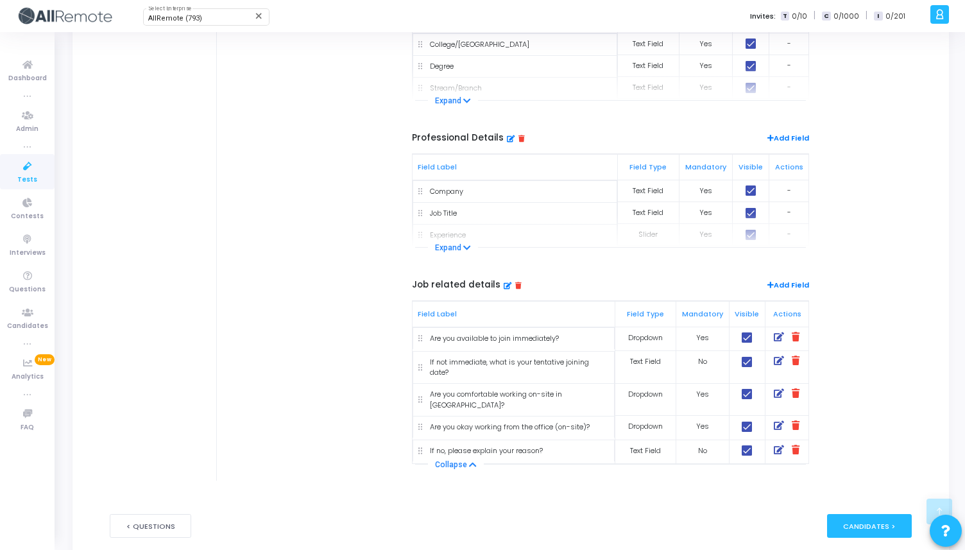
click at [779, 286] on span "Add Field" at bounding box center [788, 287] width 42 height 14
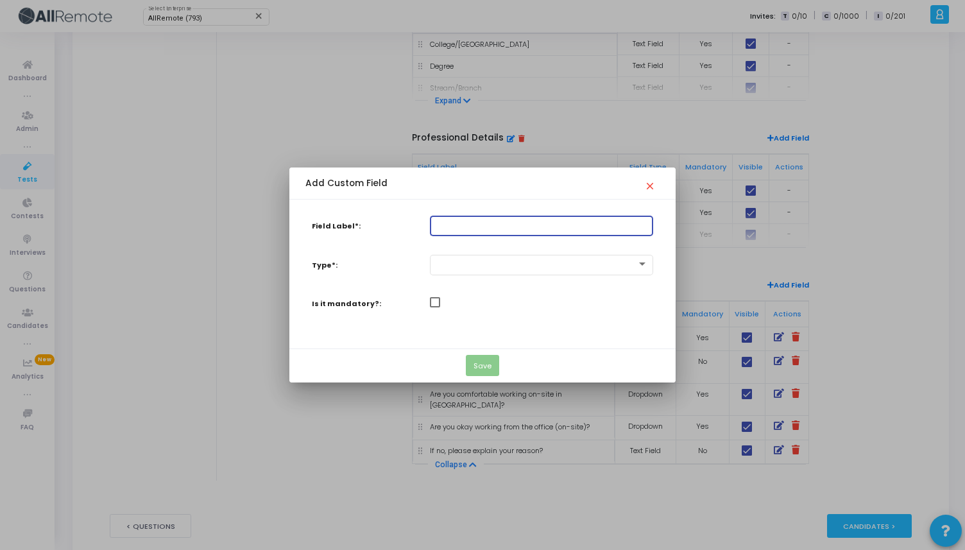
click at [453, 227] on input "Field Label*:" at bounding box center [541, 225] width 212 height 8
paste input "The internship period is 6 months. Are you comfortable with this duration?"
type input "The internship period is 6 months. Are you comfortable with this duration?"
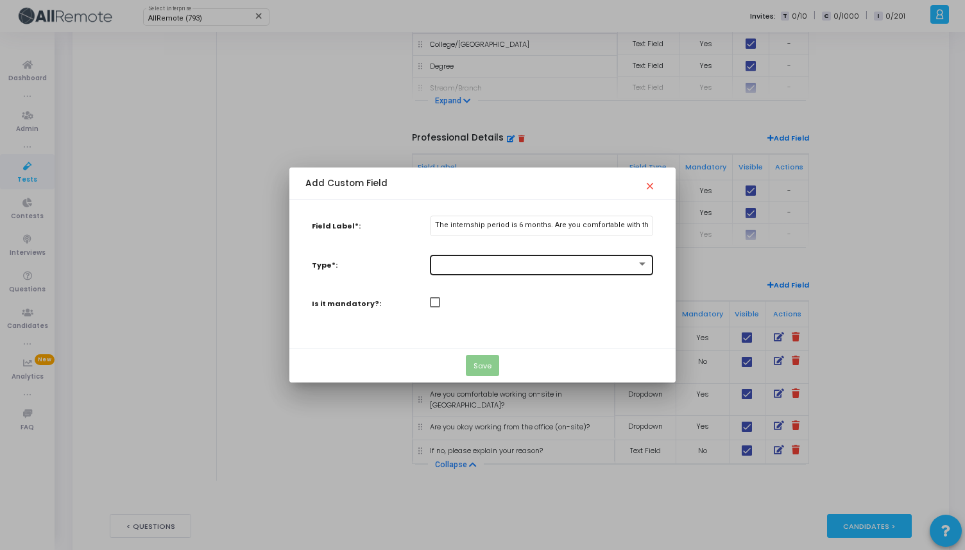
click at [461, 258] on div at bounding box center [541, 264] width 212 height 22
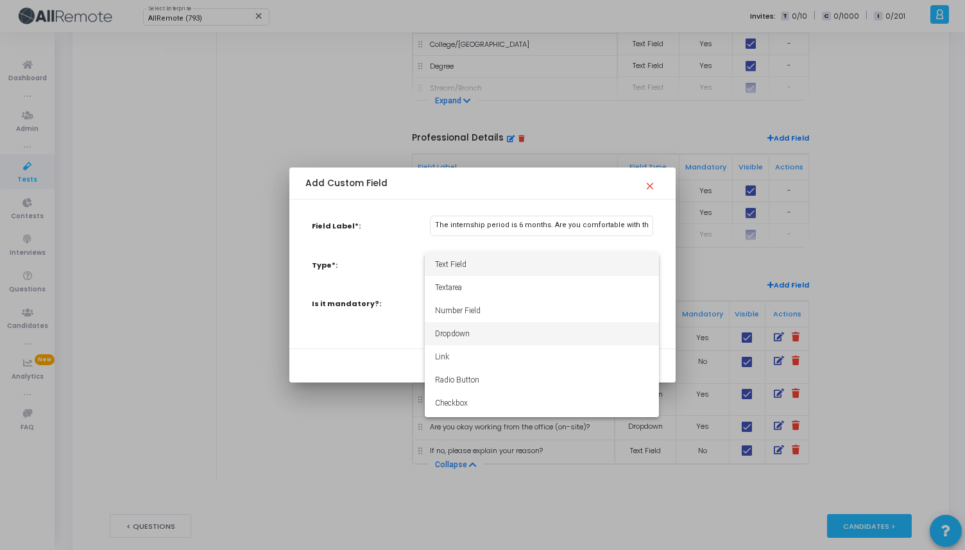
click at [457, 334] on span "Dropdown" at bounding box center [542, 333] width 214 height 23
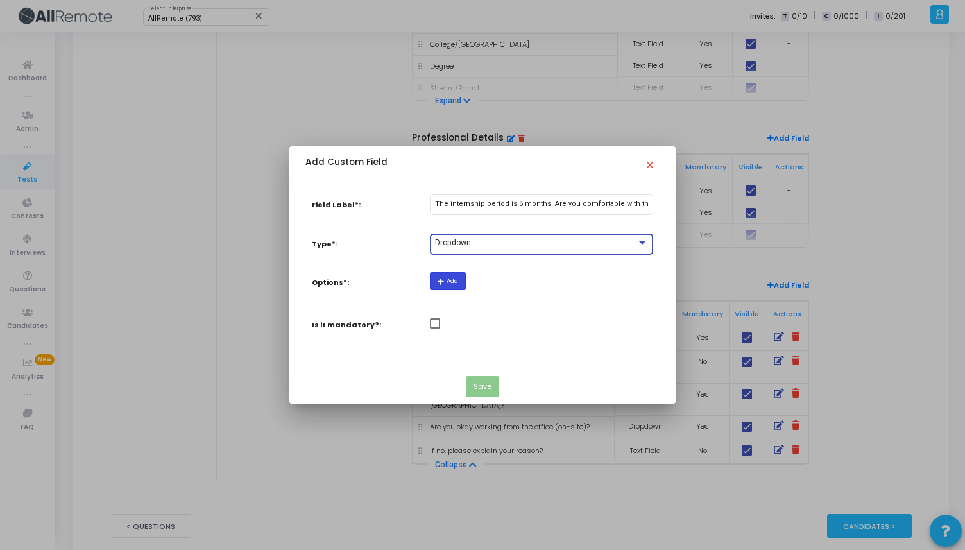
click at [457, 277] on button "Add" at bounding box center [448, 280] width 36 height 17
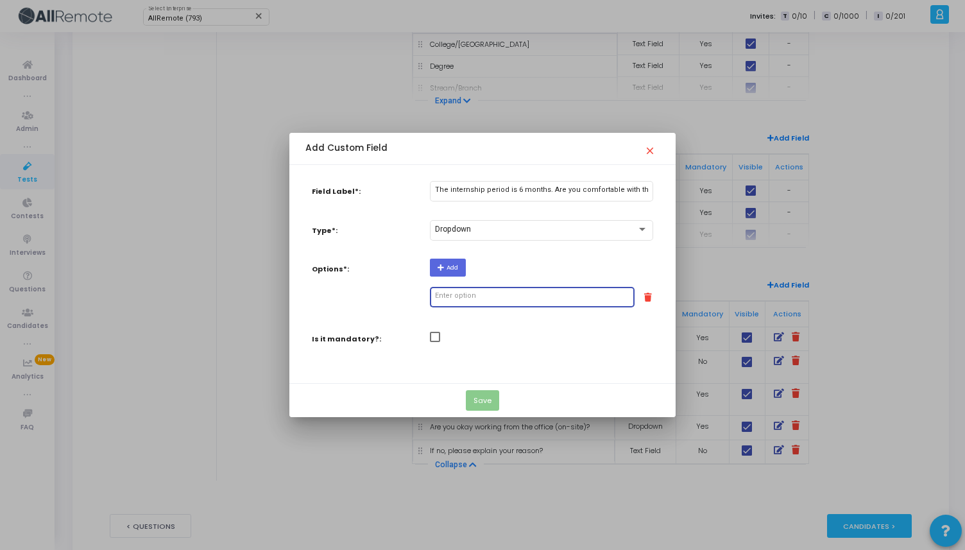
click at [469, 295] on input "text" at bounding box center [532, 296] width 194 height 8
type input "Yes"
click at [466, 271] on button "Add" at bounding box center [448, 266] width 36 height 17
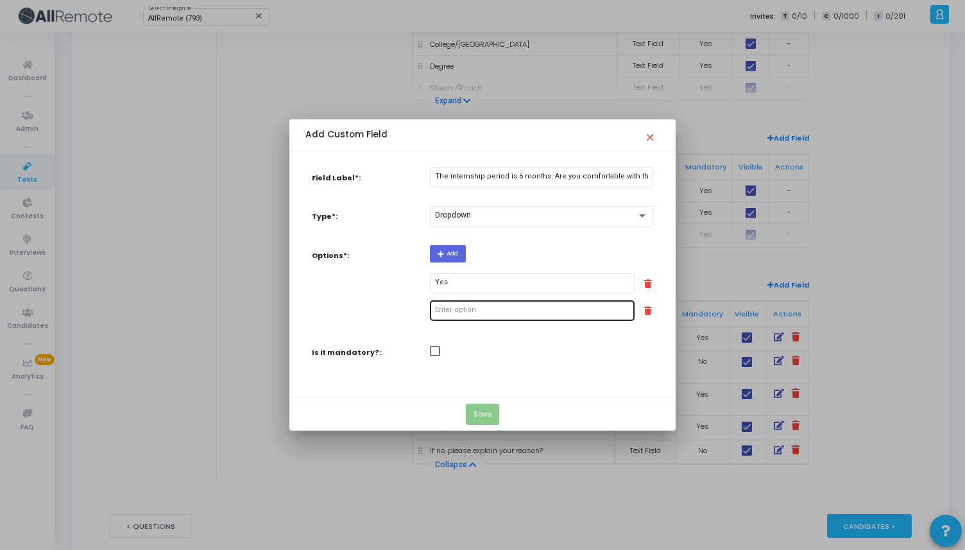
click at [465, 302] on div at bounding box center [532, 310] width 194 height 22
type input "No"
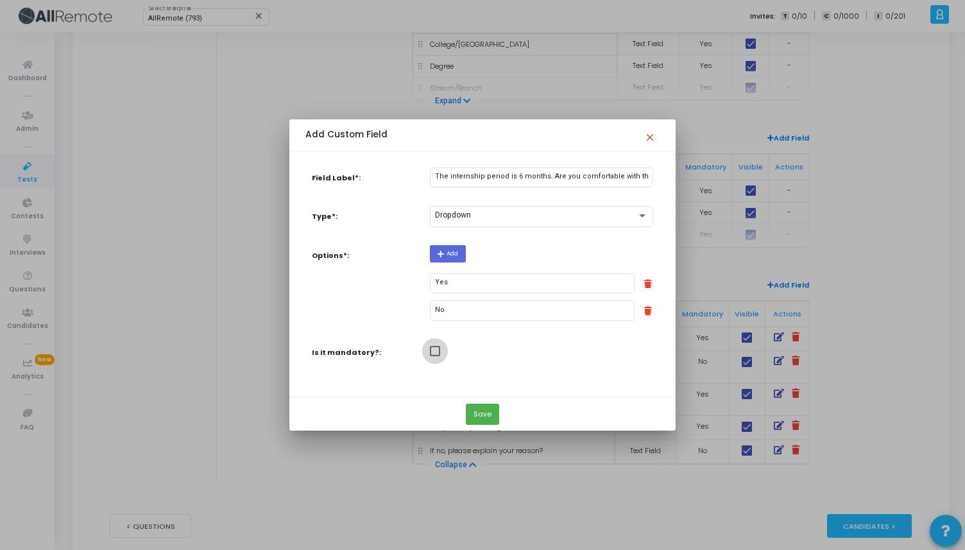
click at [437, 350] on span at bounding box center [435, 351] width 10 height 10
click at [435, 356] on input "checkbox" at bounding box center [434, 356] width 1 height 1
checkbox input "true"
click at [478, 409] on button "Save" at bounding box center [482, 413] width 33 height 21
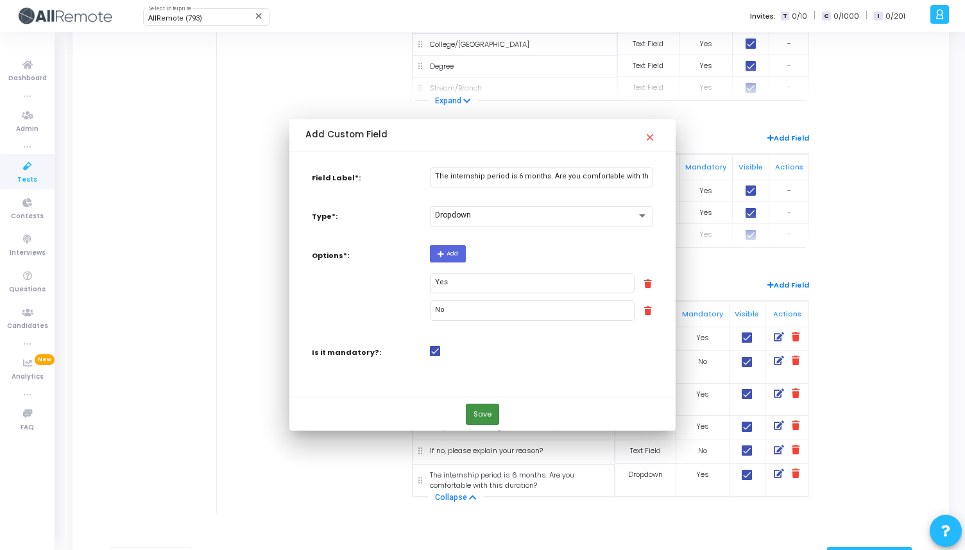
scroll to position [423, 0]
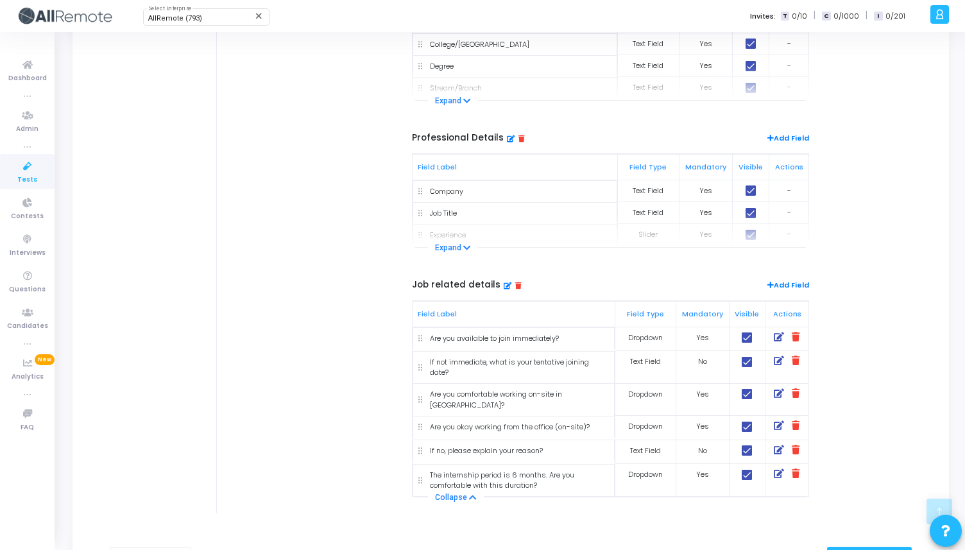
click at [786, 280] on span "Add Field" at bounding box center [788, 287] width 42 height 14
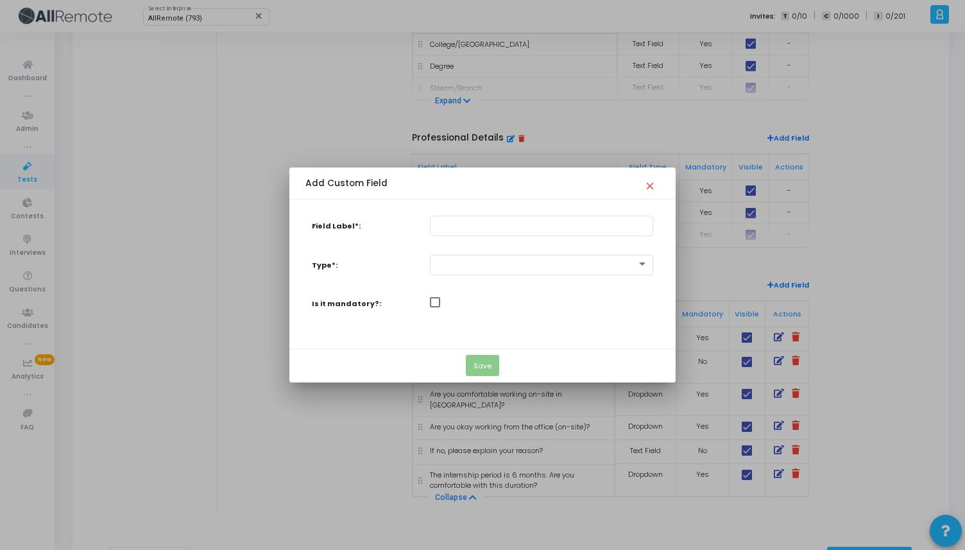
scroll to position [0, 0]
click at [490, 225] on input "Field Label*:" at bounding box center [541, 225] width 212 height 8
paste input "If not, how many months can you commit to?"
type input "If not, how many months can you commit to?"
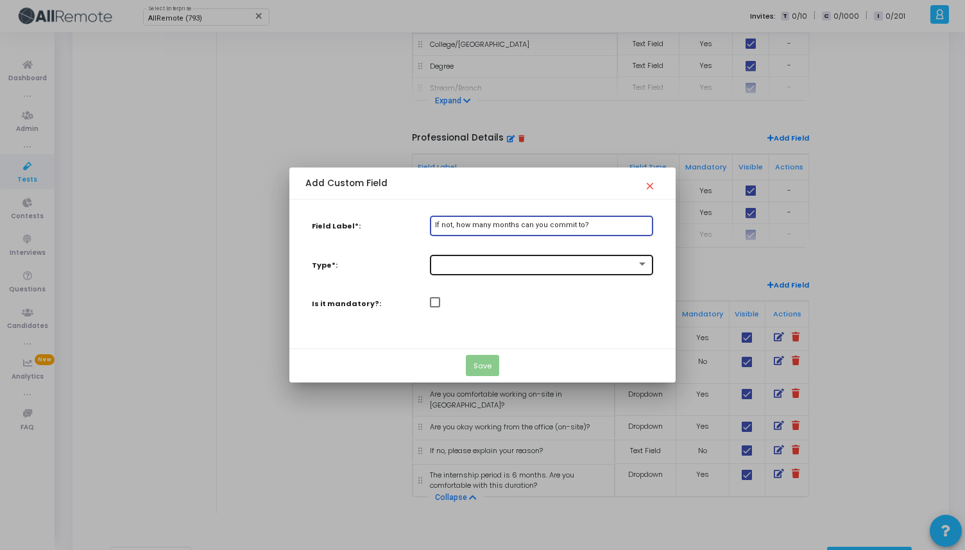
click at [509, 268] on div at bounding box center [541, 264] width 212 height 22
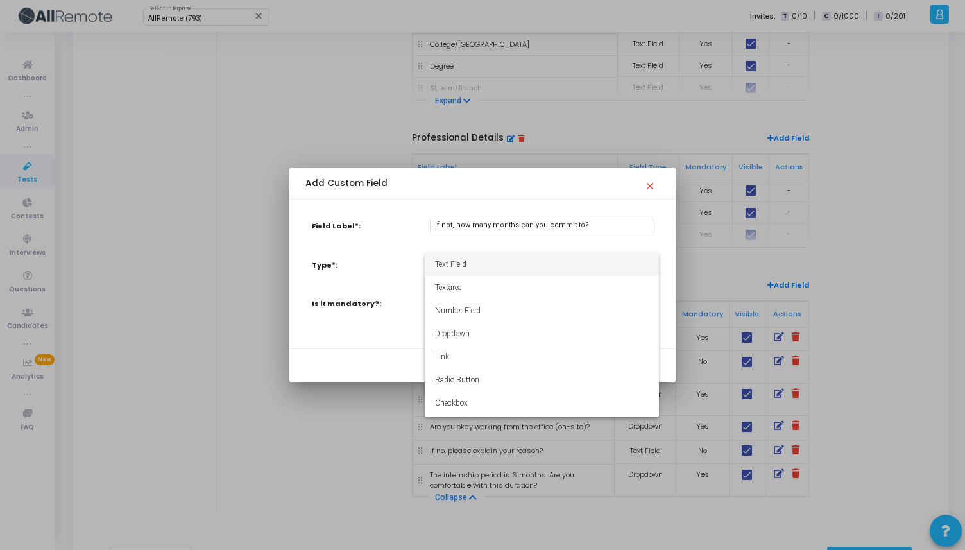
click at [479, 269] on span "Text Field" at bounding box center [542, 264] width 214 height 23
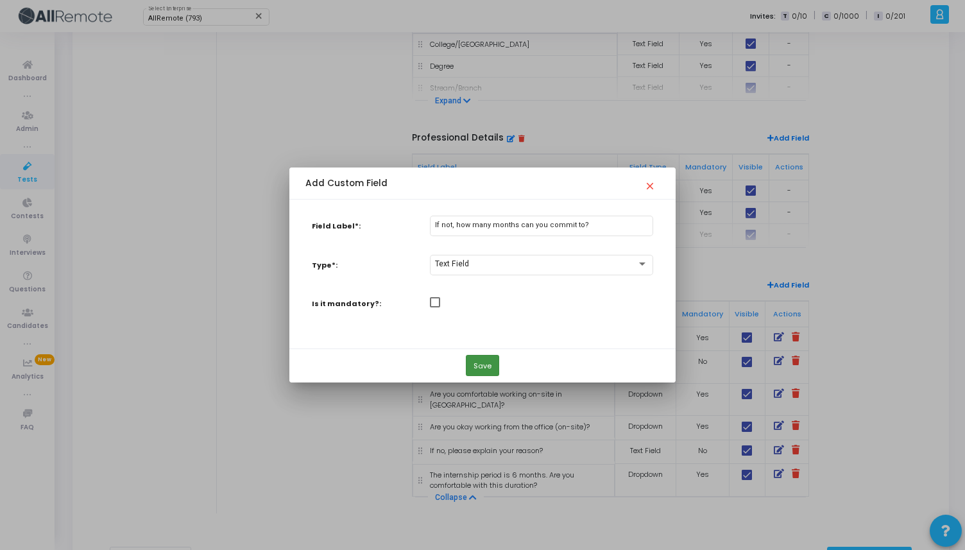
click at [475, 366] on button "Save" at bounding box center [482, 365] width 33 height 21
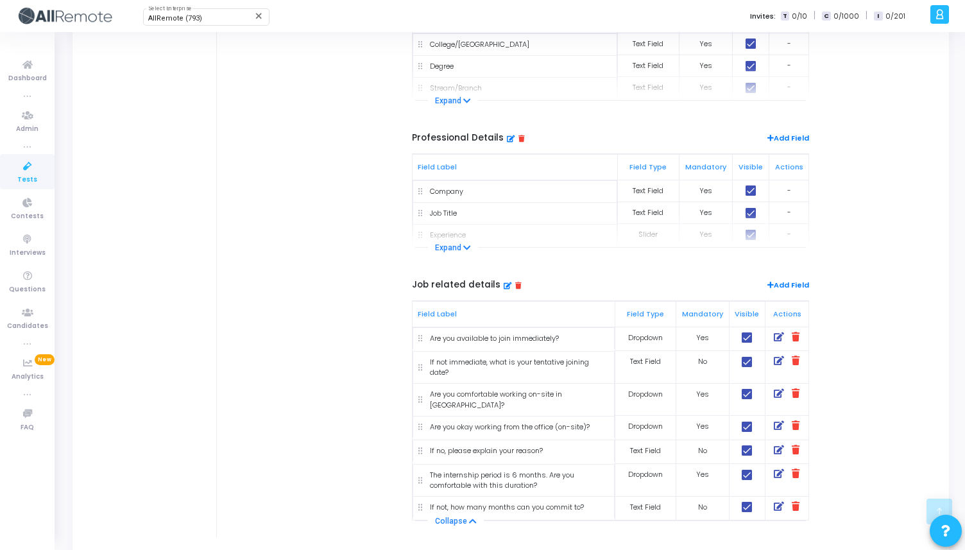
click at [784, 286] on span "Add Field" at bounding box center [788, 287] width 42 height 14
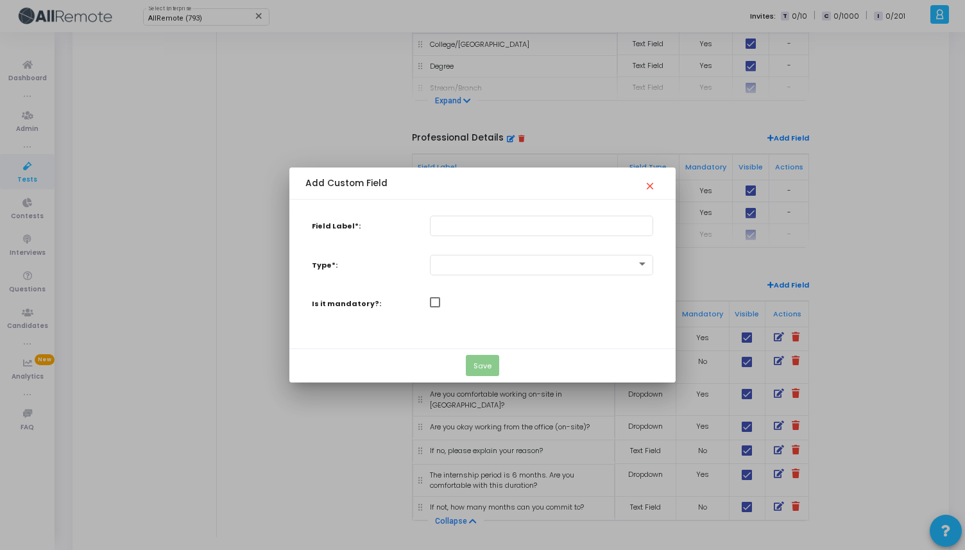
scroll to position [0, 0]
click at [497, 223] on input "Field Label*:" at bounding box center [541, 225] width 212 height 8
paste input "What is your stipend expectation per month?"
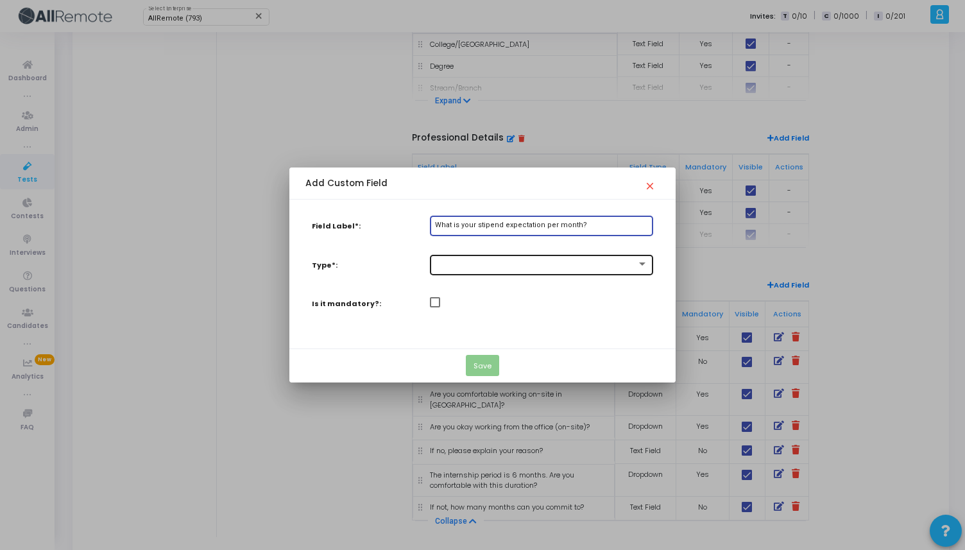
type input "What is your stipend expectation per month?"
click at [468, 269] on div at bounding box center [541, 264] width 212 height 22
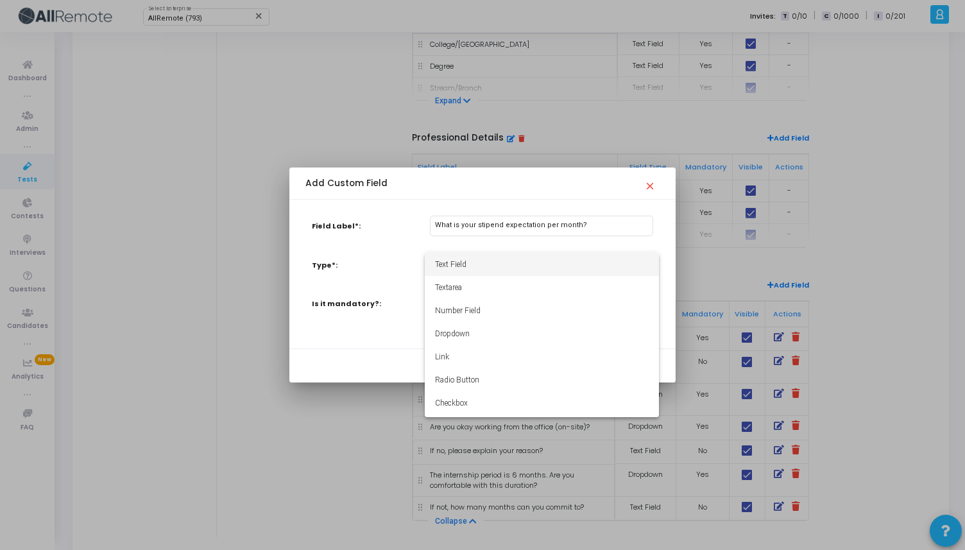
click at [468, 269] on span "Text Field" at bounding box center [542, 264] width 214 height 23
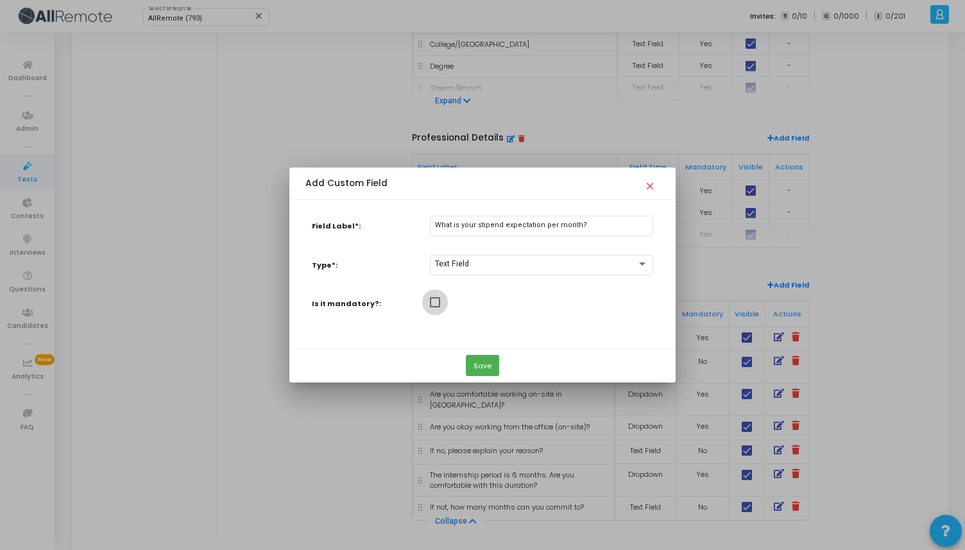
click at [436, 301] on span at bounding box center [435, 302] width 10 height 10
click at [435, 307] on input "checkbox" at bounding box center [434, 307] width 1 height 1
checkbox input "true"
click at [496, 365] on button "Save" at bounding box center [482, 365] width 33 height 21
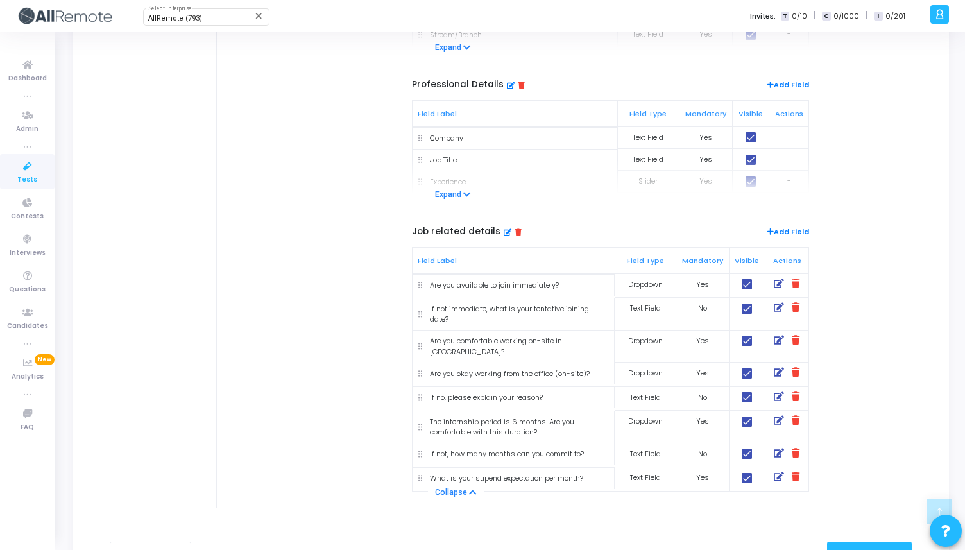
scroll to position [496, 0]
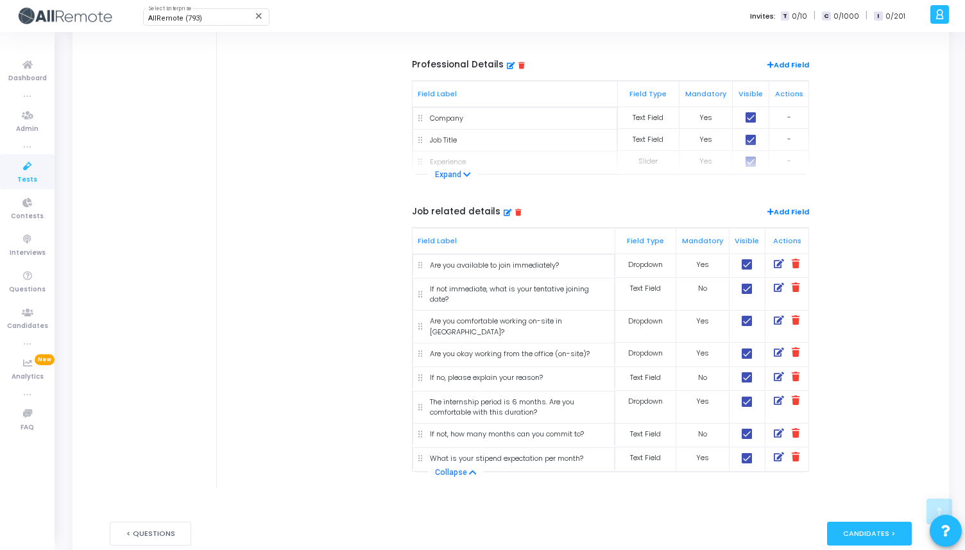
click at [793, 210] on span "Add Field" at bounding box center [788, 214] width 42 height 14
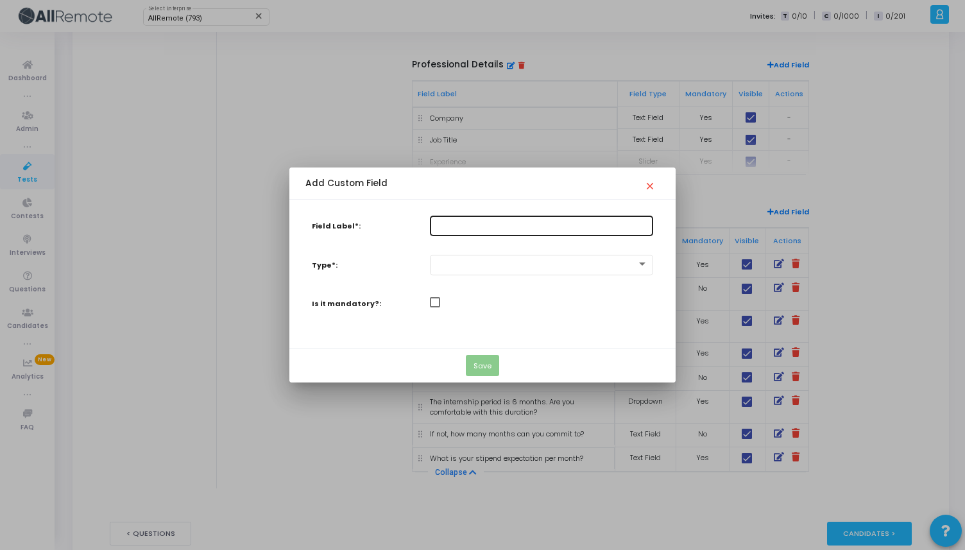
click at [488, 219] on div at bounding box center [541, 225] width 212 height 22
paste input "What kind of interview process are you comfortable with?"
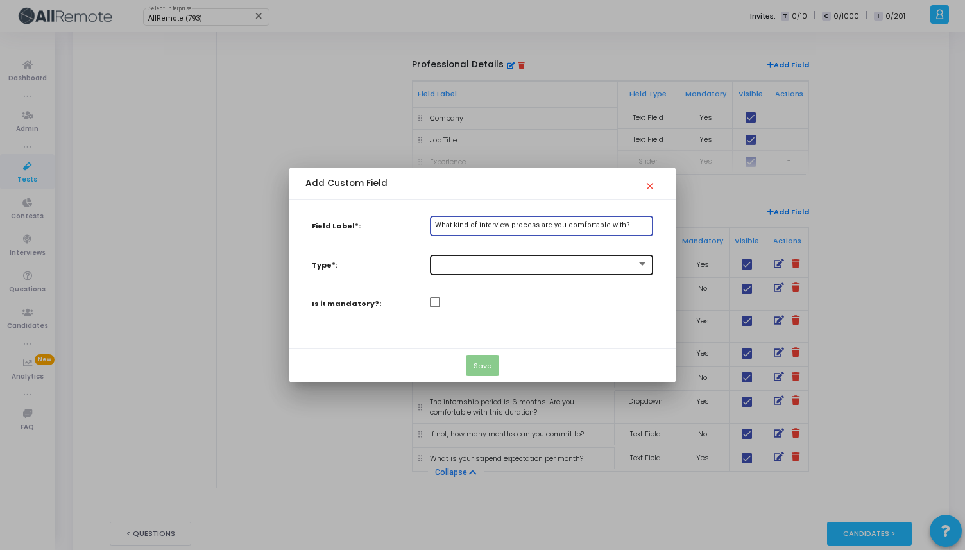
type input "What kind of interview process are you comfortable with?"
click at [475, 264] on div at bounding box center [535, 264] width 201 height 9
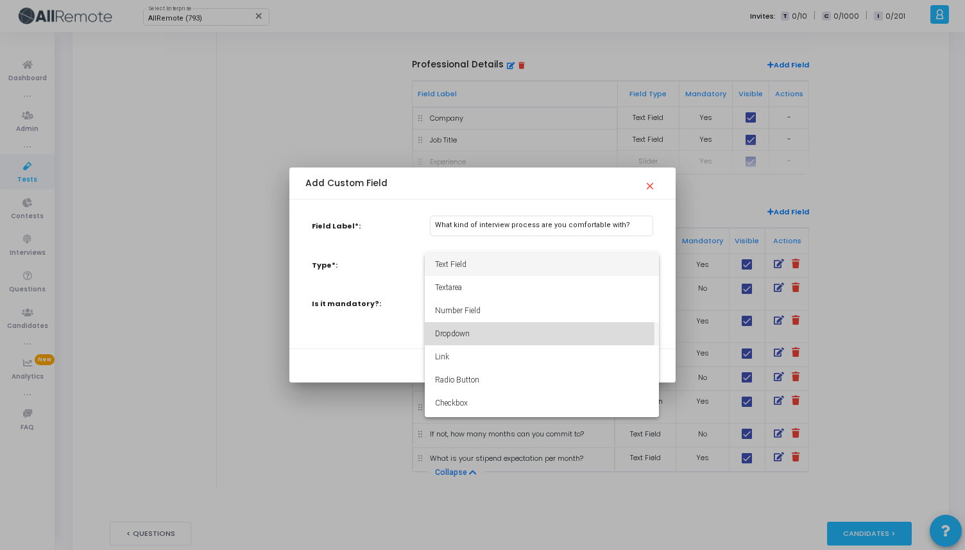
click at [451, 333] on span "Dropdown" at bounding box center [542, 333] width 214 height 23
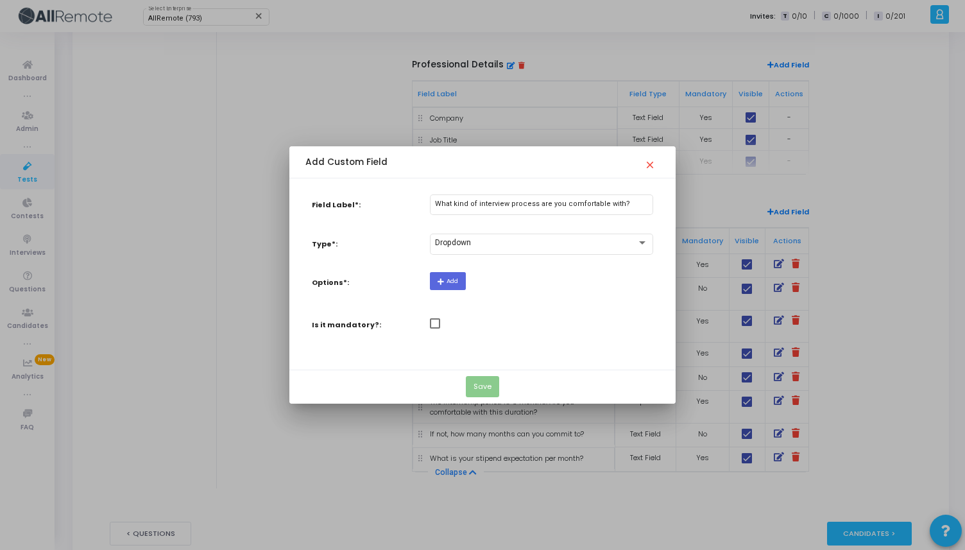
click at [462, 291] on div "Add" at bounding box center [541, 286] width 236 height 28
click at [462, 287] on button "Add" at bounding box center [448, 280] width 36 height 17
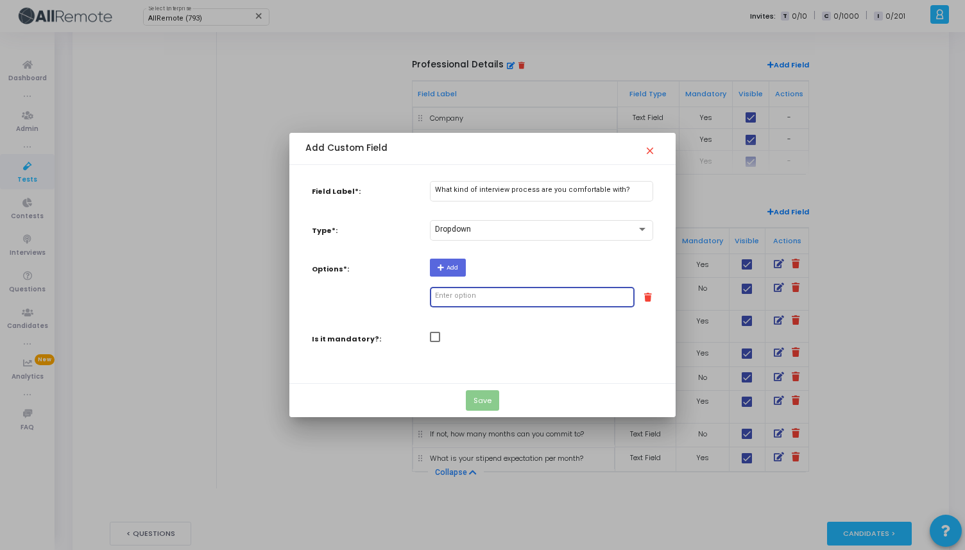
click at [476, 293] on input "text" at bounding box center [532, 296] width 194 height 8
type input "On-Site"
click at [446, 270] on button "Add" at bounding box center [448, 266] width 36 height 17
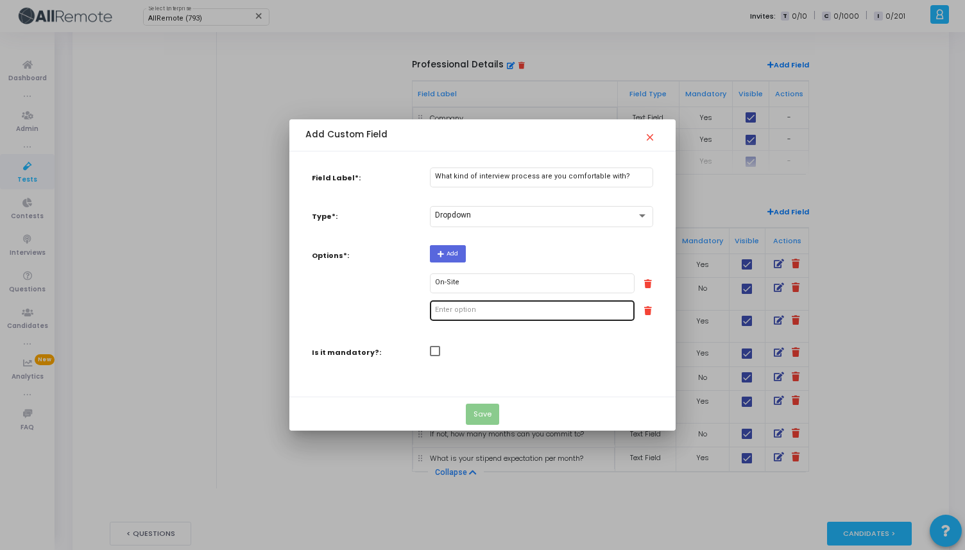
click at [448, 308] on input "text" at bounding box center [532, 310] width 194 height 8
type input "B"
type input "Virtual"
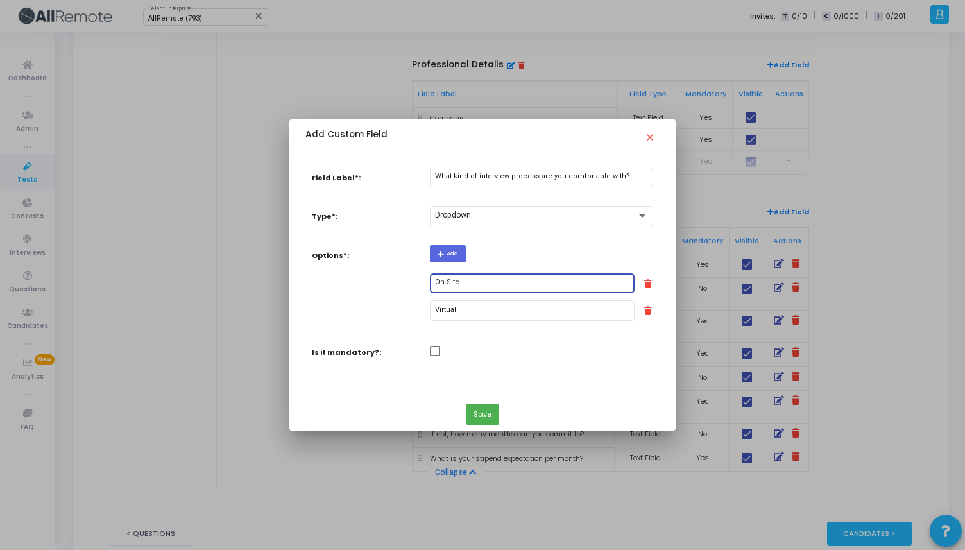
click at [447, 284] on input "On-Site" at bounding box center [532, 282] width 194 height 8
type input "On-site"
click at [436, 351] on span at bounding box center [435, 351] width 10 height 10
click at [435, 356] on input "checkbox" at bounding box center [434, 356] width 1 height 1
checkbox input "true"
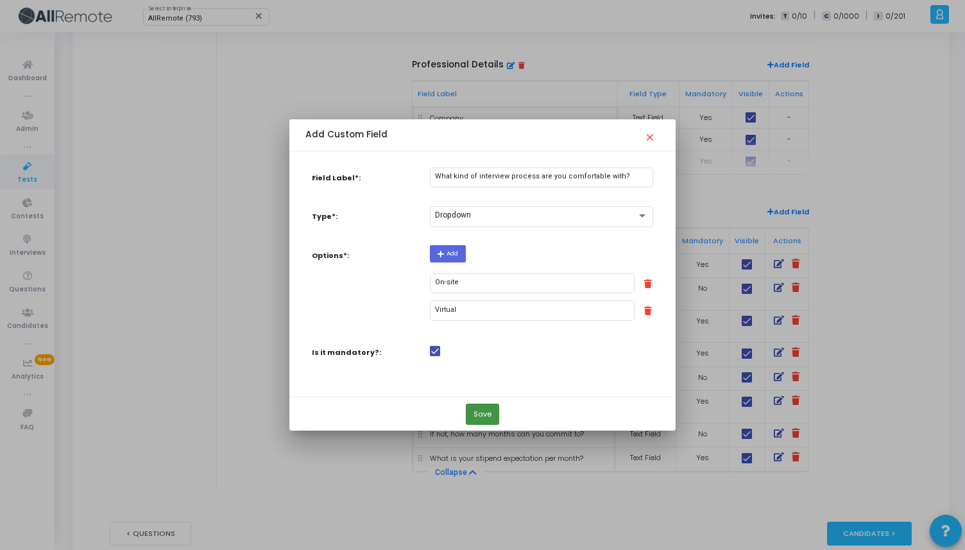
click at [492, 412] on button "Save" at bounding box center [482, 413] width 33 height 21
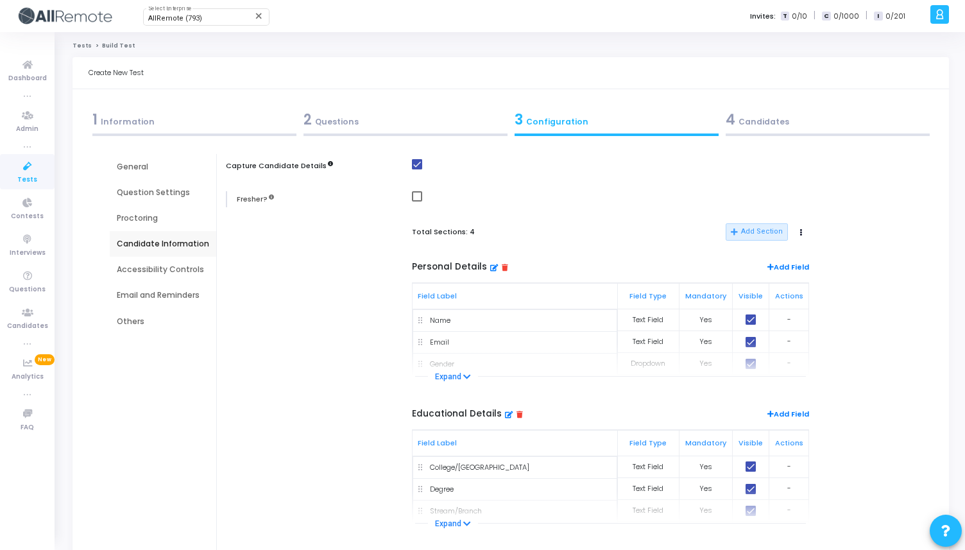
click at [164, 264] on div "Accessibility Controls" at bounding box center [163, 270] width 92 height 12
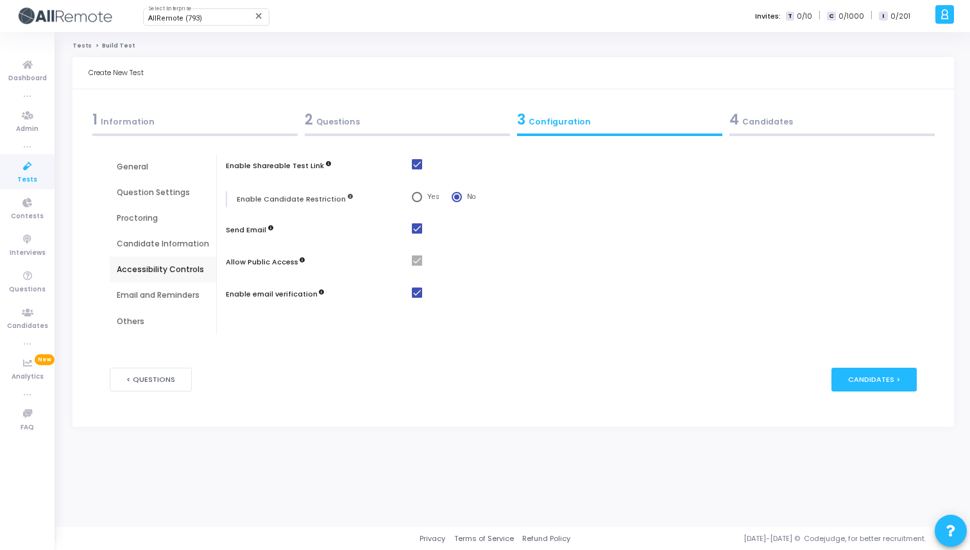
click at [153, 296] on div "Email and Reminders" at bounding box center [163, 295] width 92 height 12
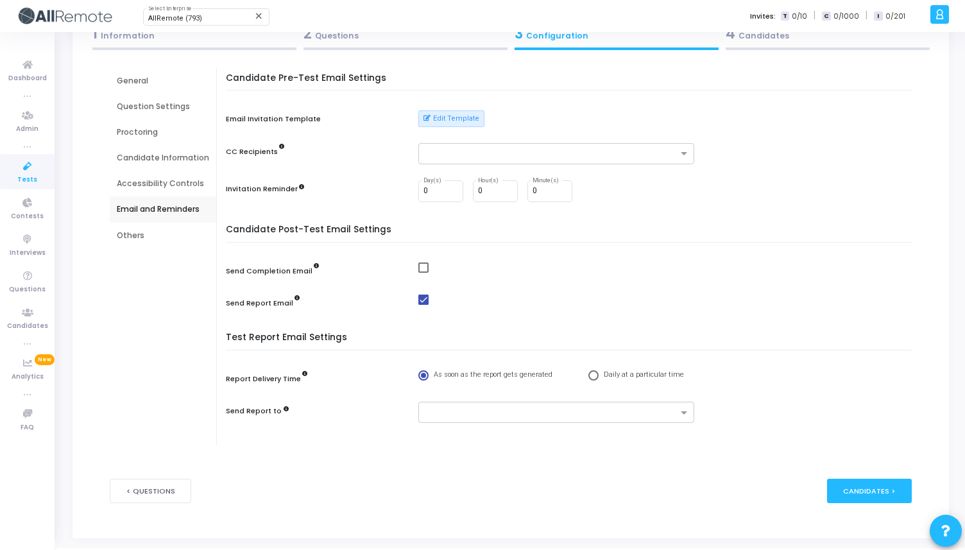
scroll to position [89, 0]
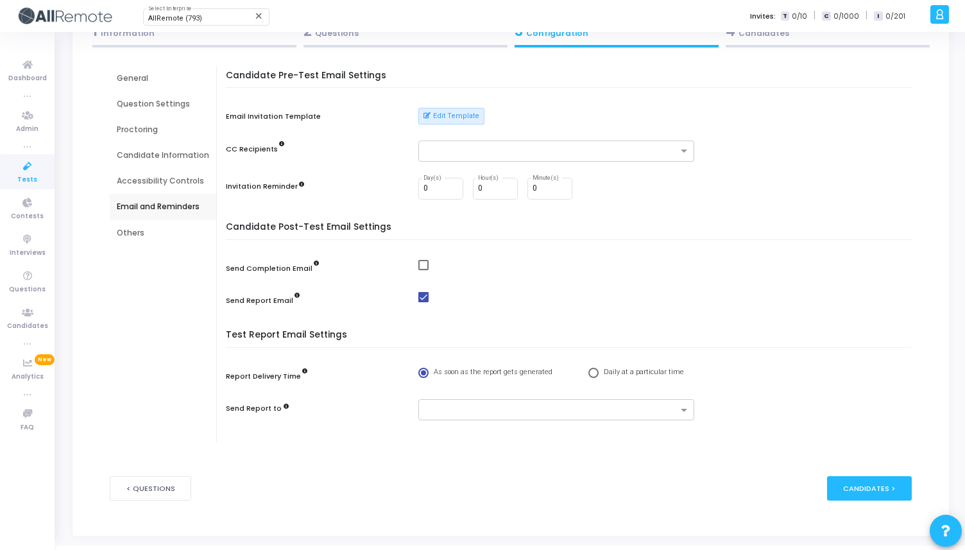
click at [419, 298] on span at bounding box center [423, 297] width 10 height 10
click at [423, 302] on input "checkbox" at bounding box center [423, 302] width 1 height 1
checkbox input "false"
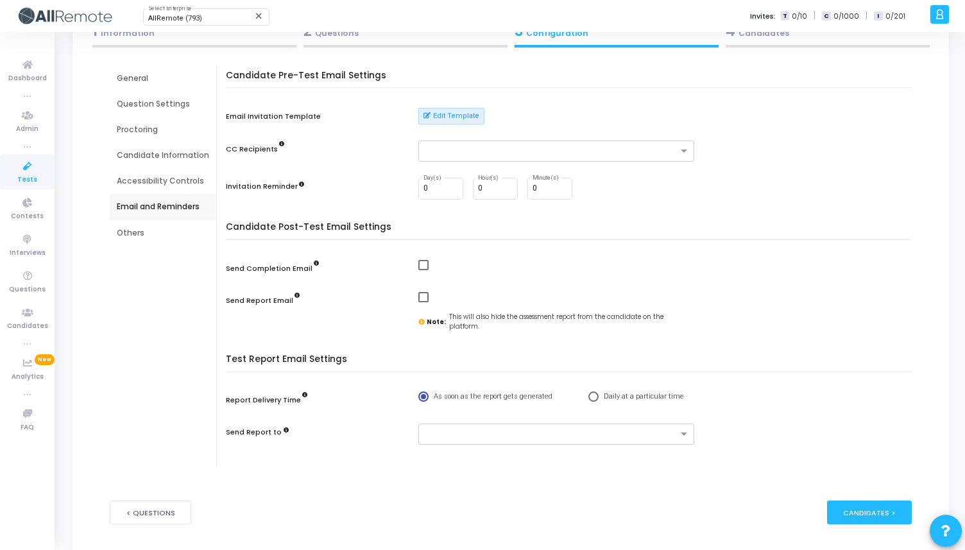
click at [419, 268] on span at bounding box center [423, 265] width 10 height 10
click at [423, 270] on input "checkbox" at bounding box center [423, 270] width 1 height 1
checkbox input "true"
click at [140, 228] on div "Others" at bounding box center [163, 233] width 92 height 12
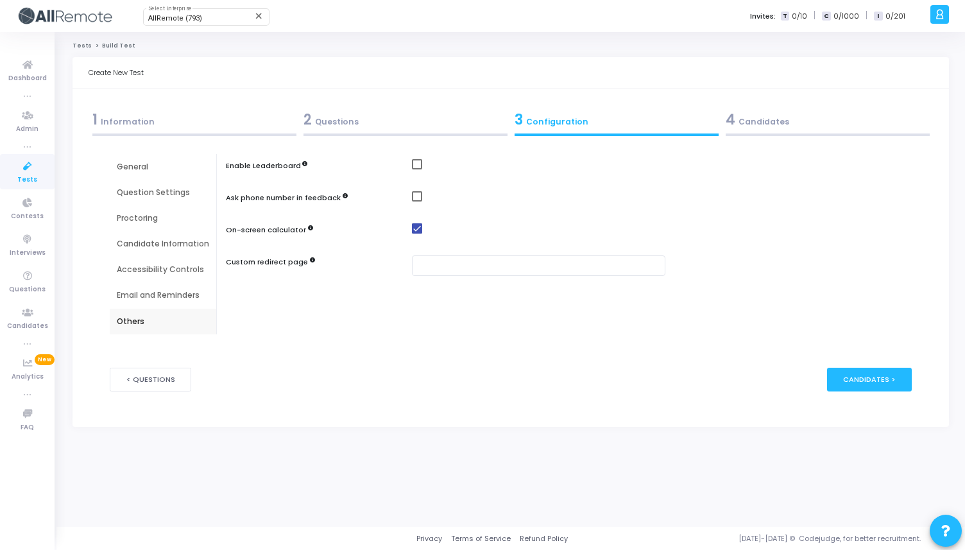
scroll to position [0, 0]
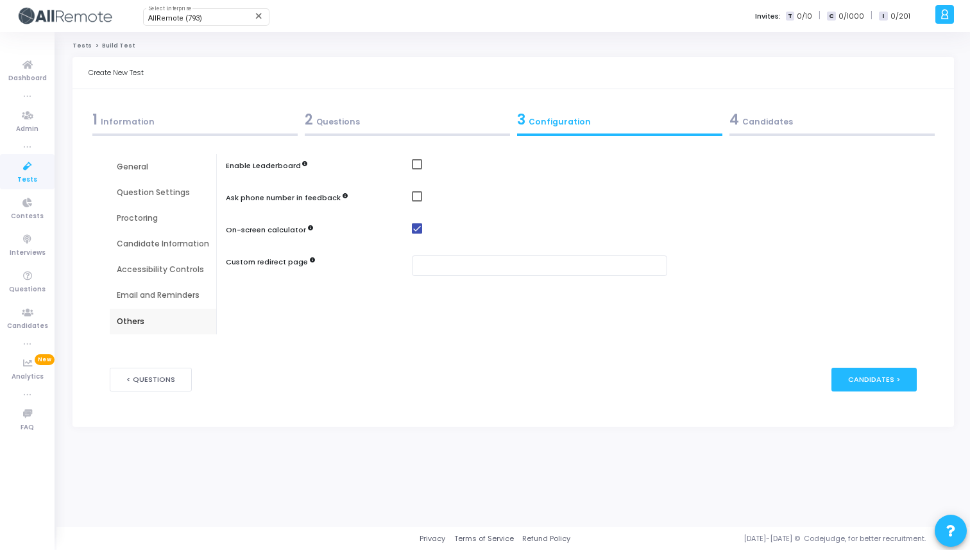
click at [834, 128] on div "4 Candidates" at bounding box center [831, 119] width 205 height 21
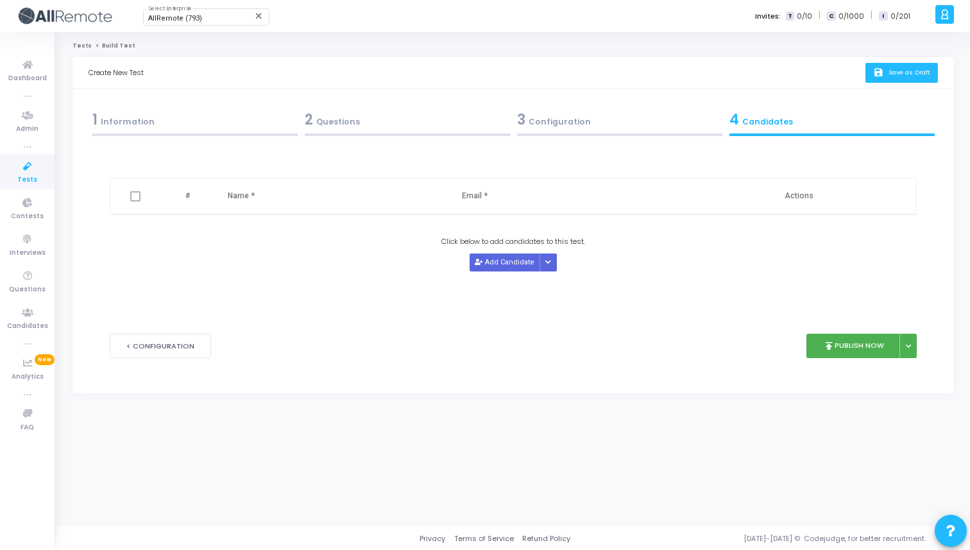
click at [906, 71] on span "Save as Draft" at bounding box center [909, 72] width 42 height 8
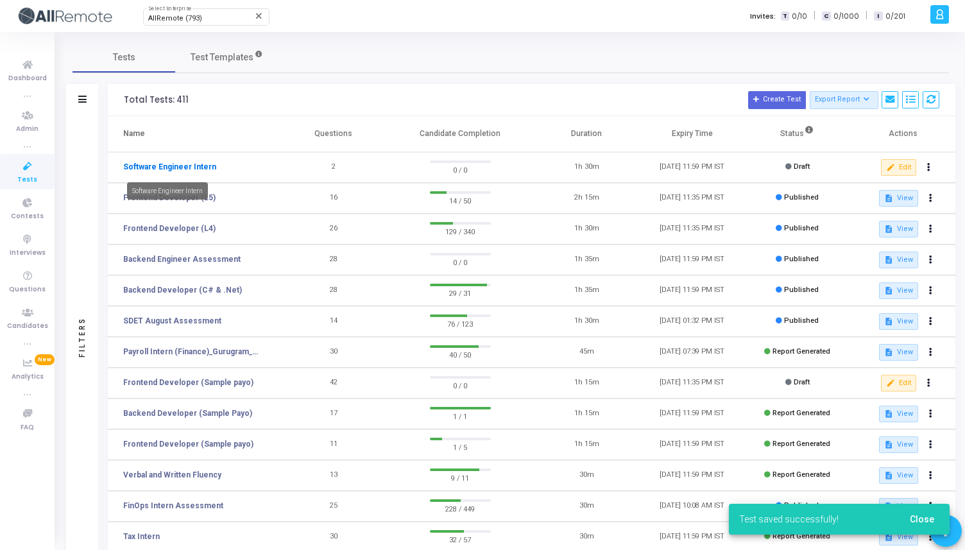
click at [162, 165] on link "Software Engineer Intern" at bounding box center [169, 167] width 93 height 12
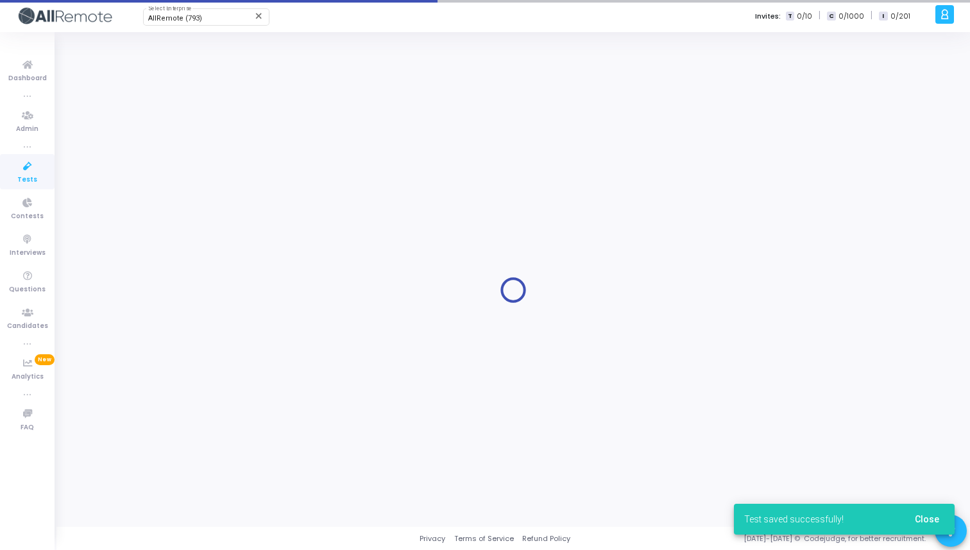
type input "Software Engineer Intern"
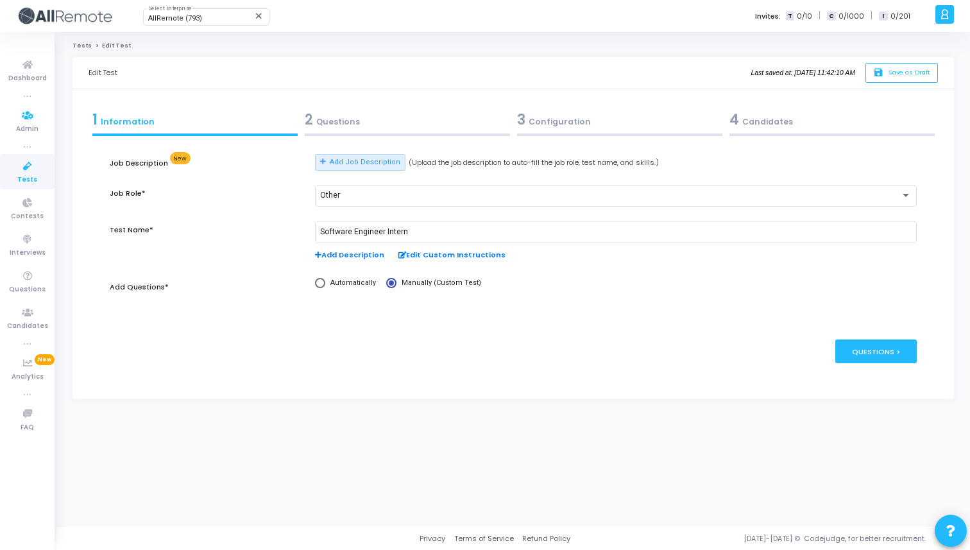
click at [24, 167] on icon at bounding box center [27, 166] width 27 height 16
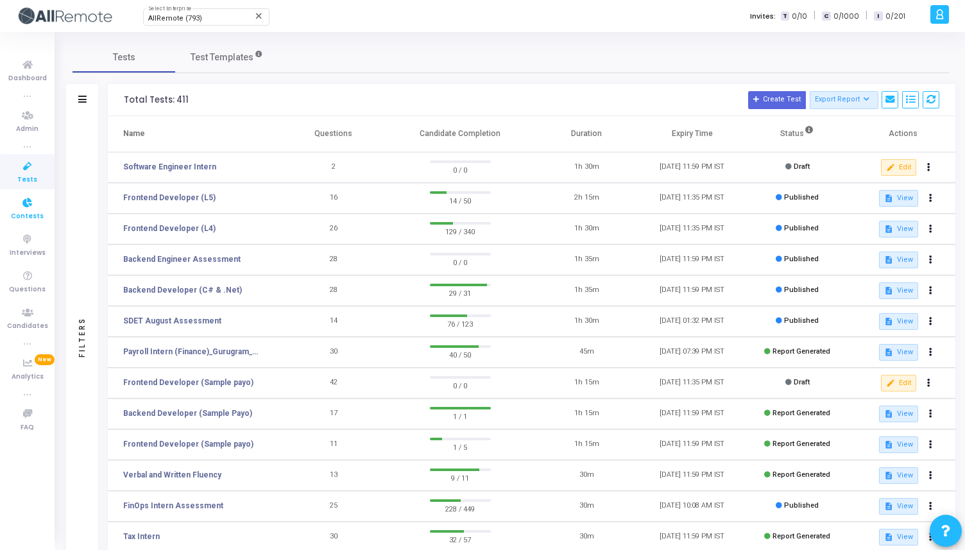
click at [22, 201] on icon at bounding box center [27, 203] width 27 height 16
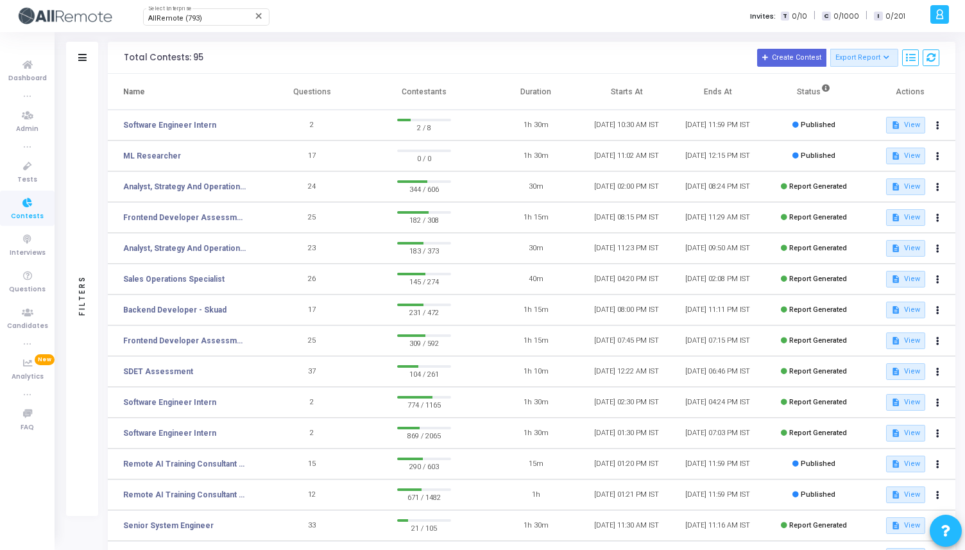
click at [35, 204] on icon at bounding box center [27, 203] width 27 height 16
